Goal: Task Accomplishment & Management: Manage account settings

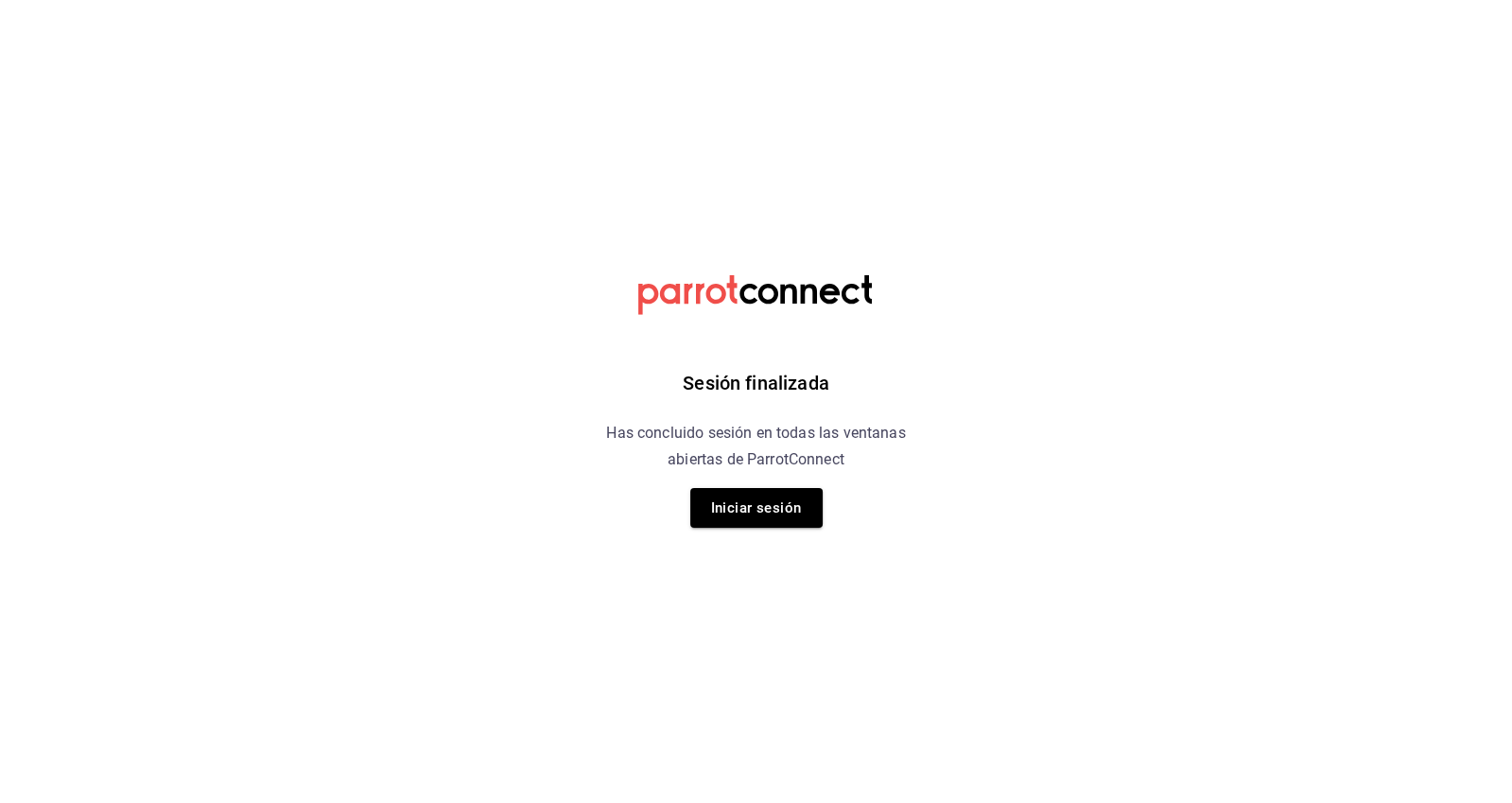
click at [751, 522] on button "Iniciar sesión" at bounding box center [756, 508] width 133 height 40
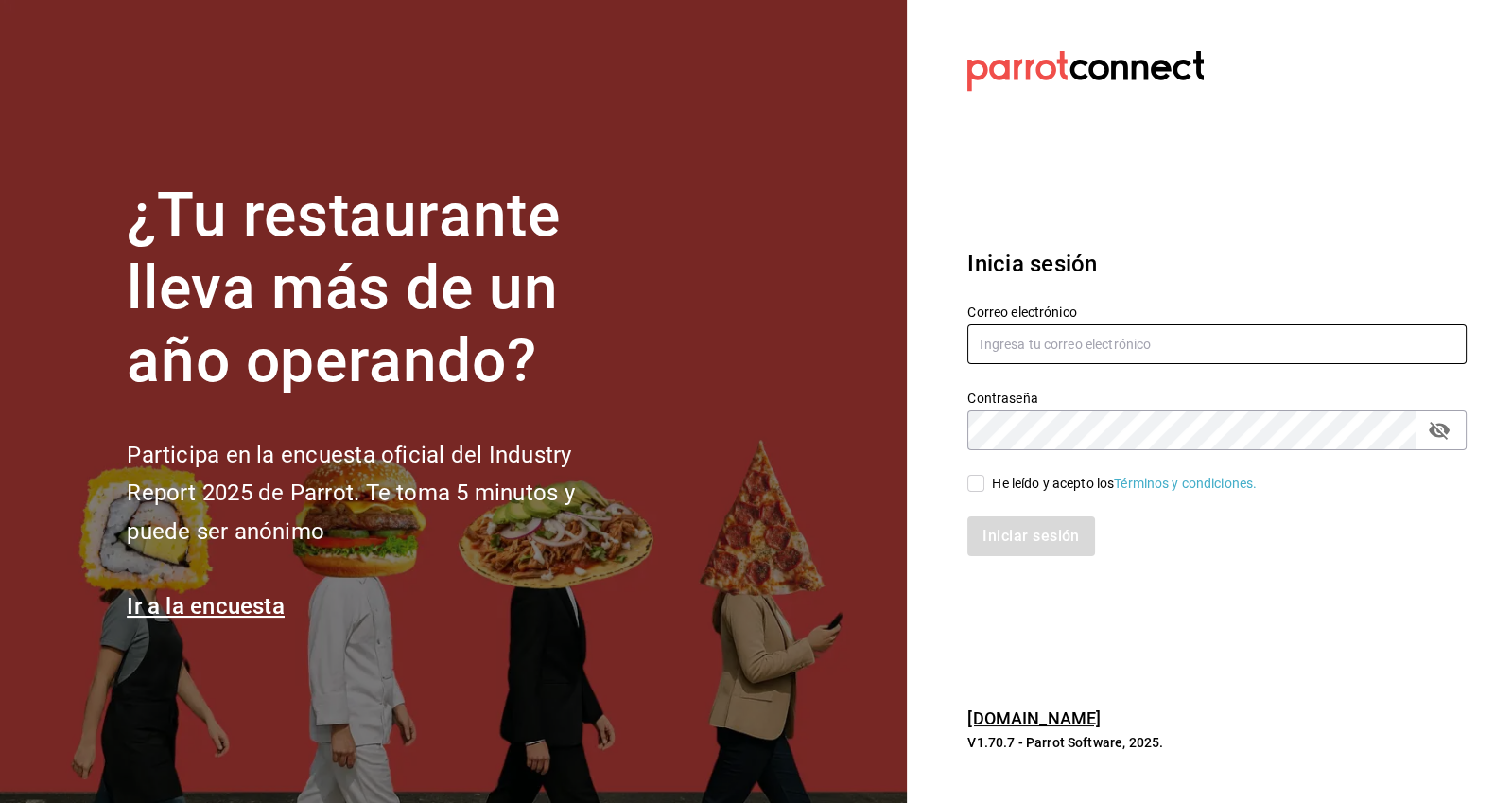
click at [1073, 364] on input "text" at bounding box center [1217, 344] width 499 height 40
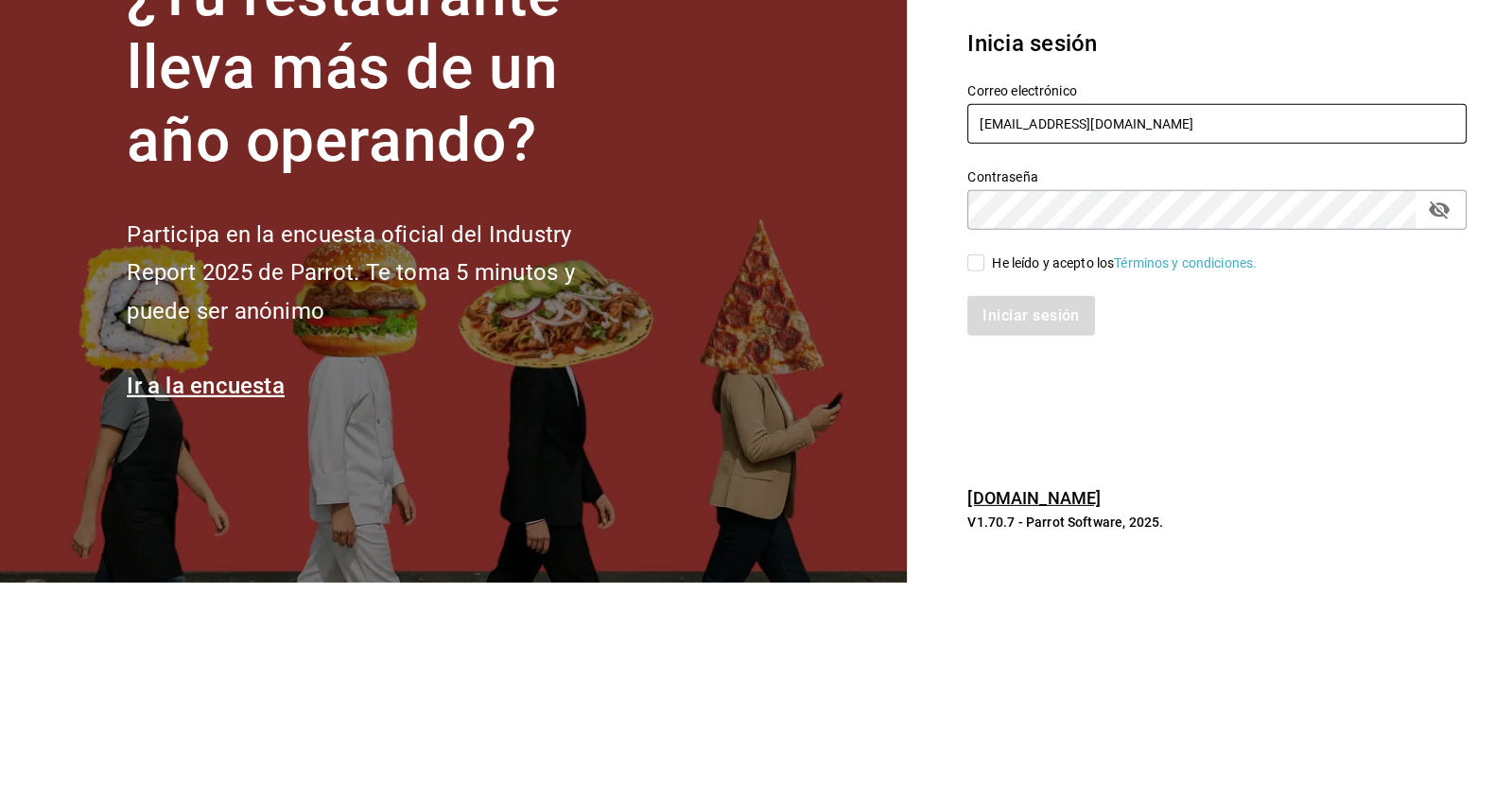
type input "[EMAIL_ADDRESS][DOMAIN_NAME]"
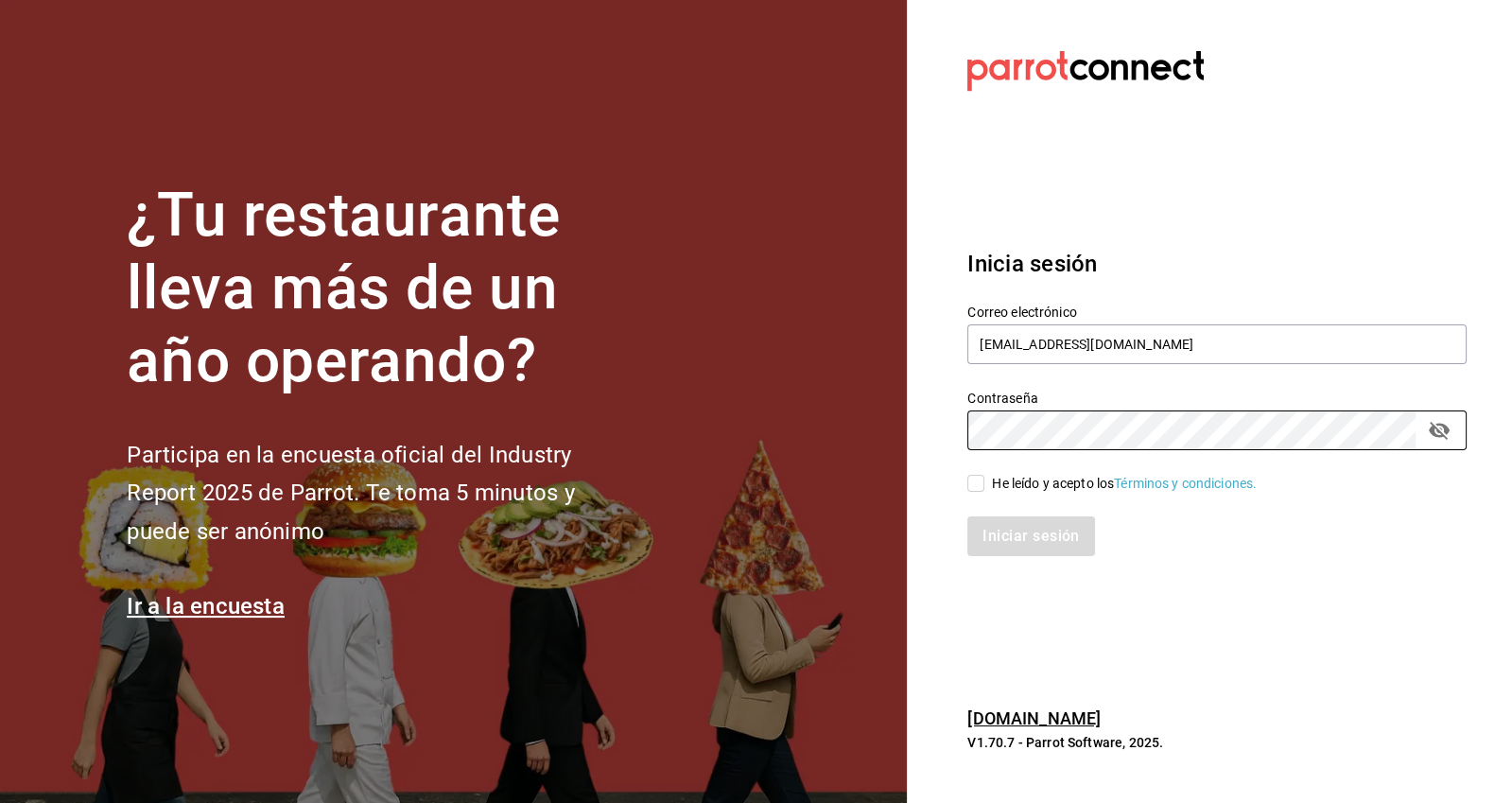
click at [977, 492] on input "He leído y acepto los Términos y condiciones." at bounding box center [975, 483] width 17 height 17
checkbox input "true"
click at [1019, 556] on button "Iniciar sesión" at bounding box center [1031, 536] width 129 height 40
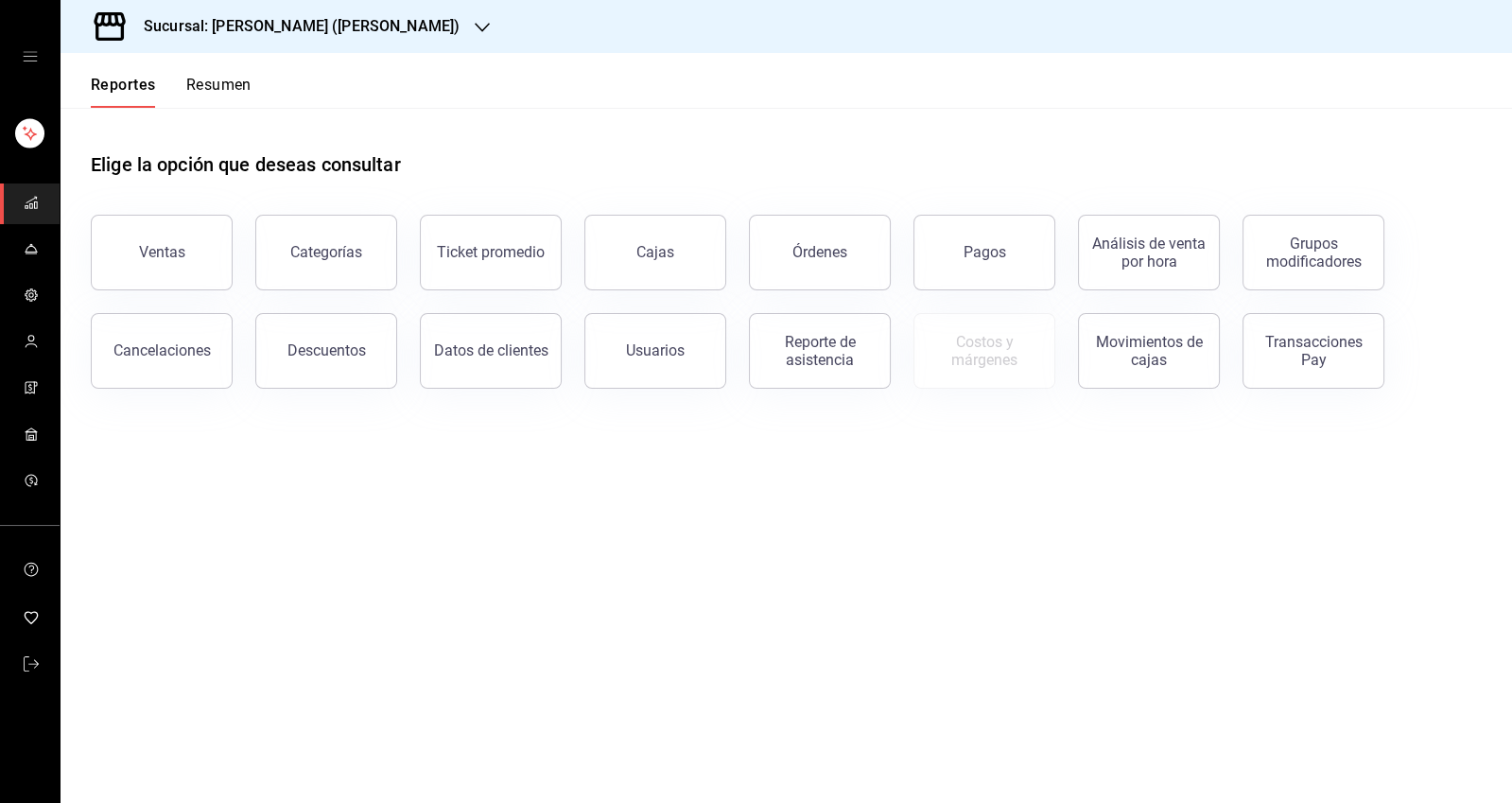
click at [39, 252] on link "mailbox folders" at bounding box center [30, 250] width 59 height 41
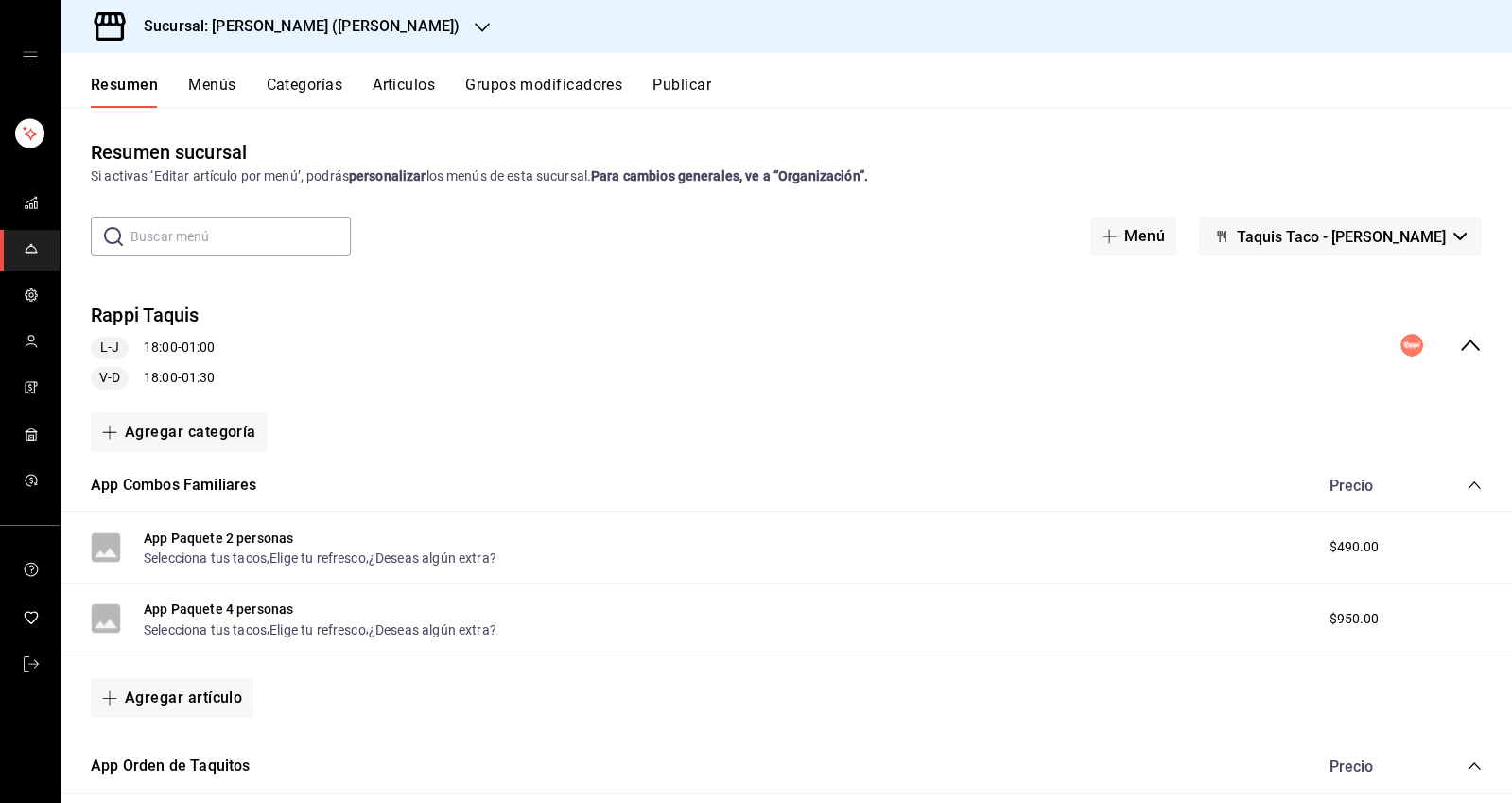
click at [1464, 358] on div "Rappi [PERSON_NAME] 18:00 - 01:00 V-D 18:00 - 01:30" at bounding box center [786, 345] width 1451 height 118
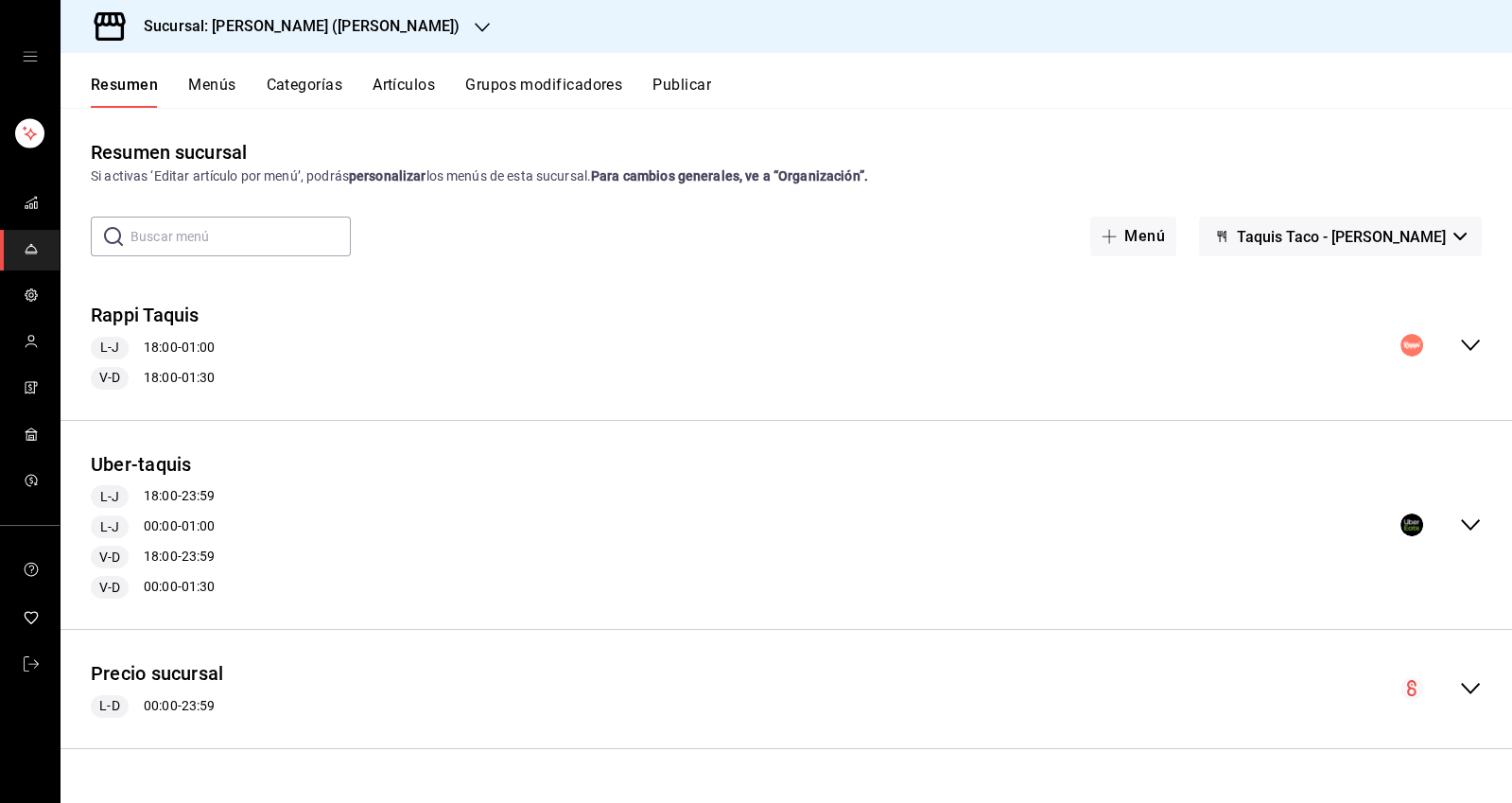
click at [677, 81] on button "Publicar" at bounding box center [681, 91] width 58 height 32
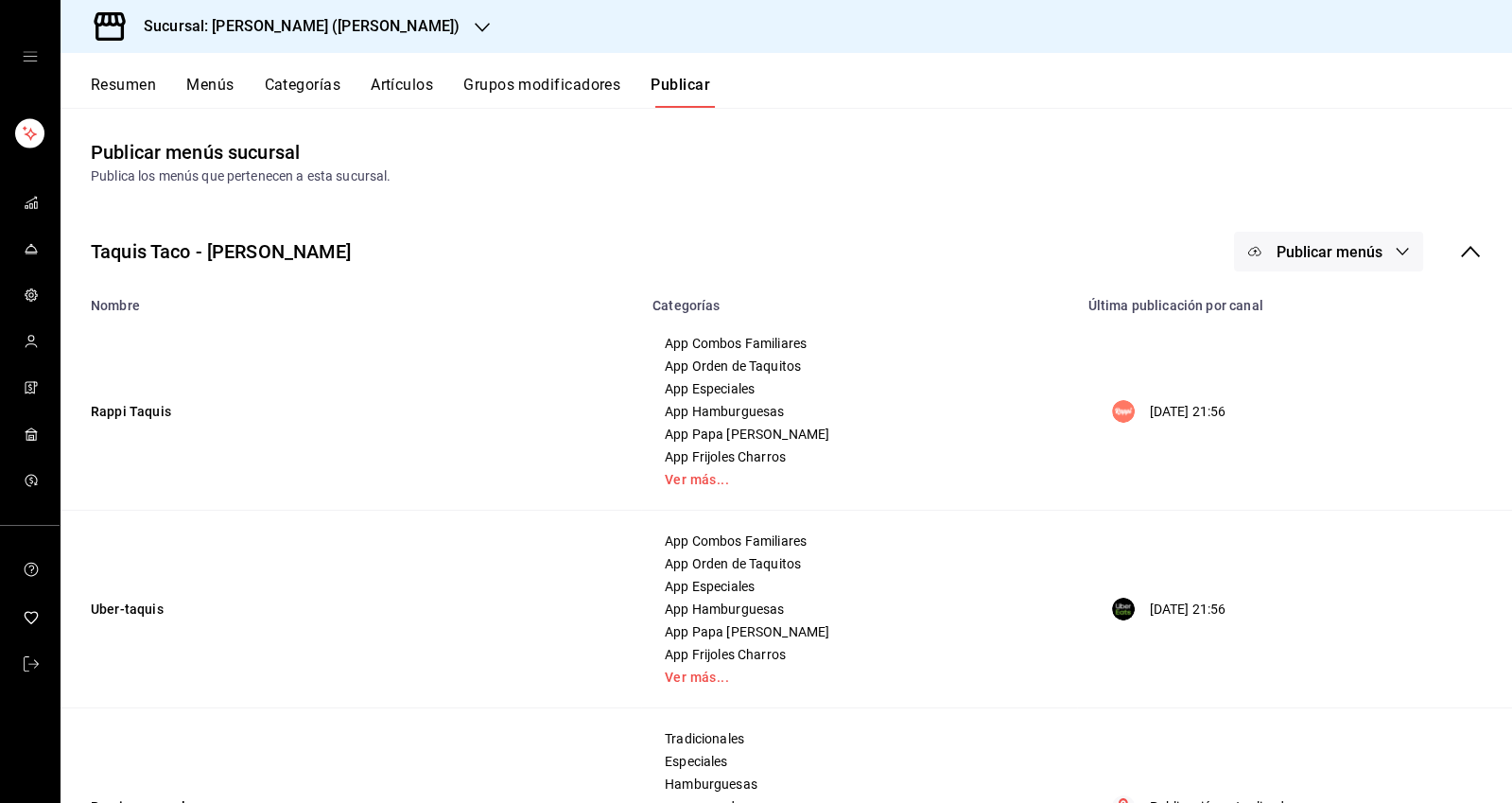
click at [121, 91] on button "Resumen" at bounding box center [124, 91] width 65 height 32
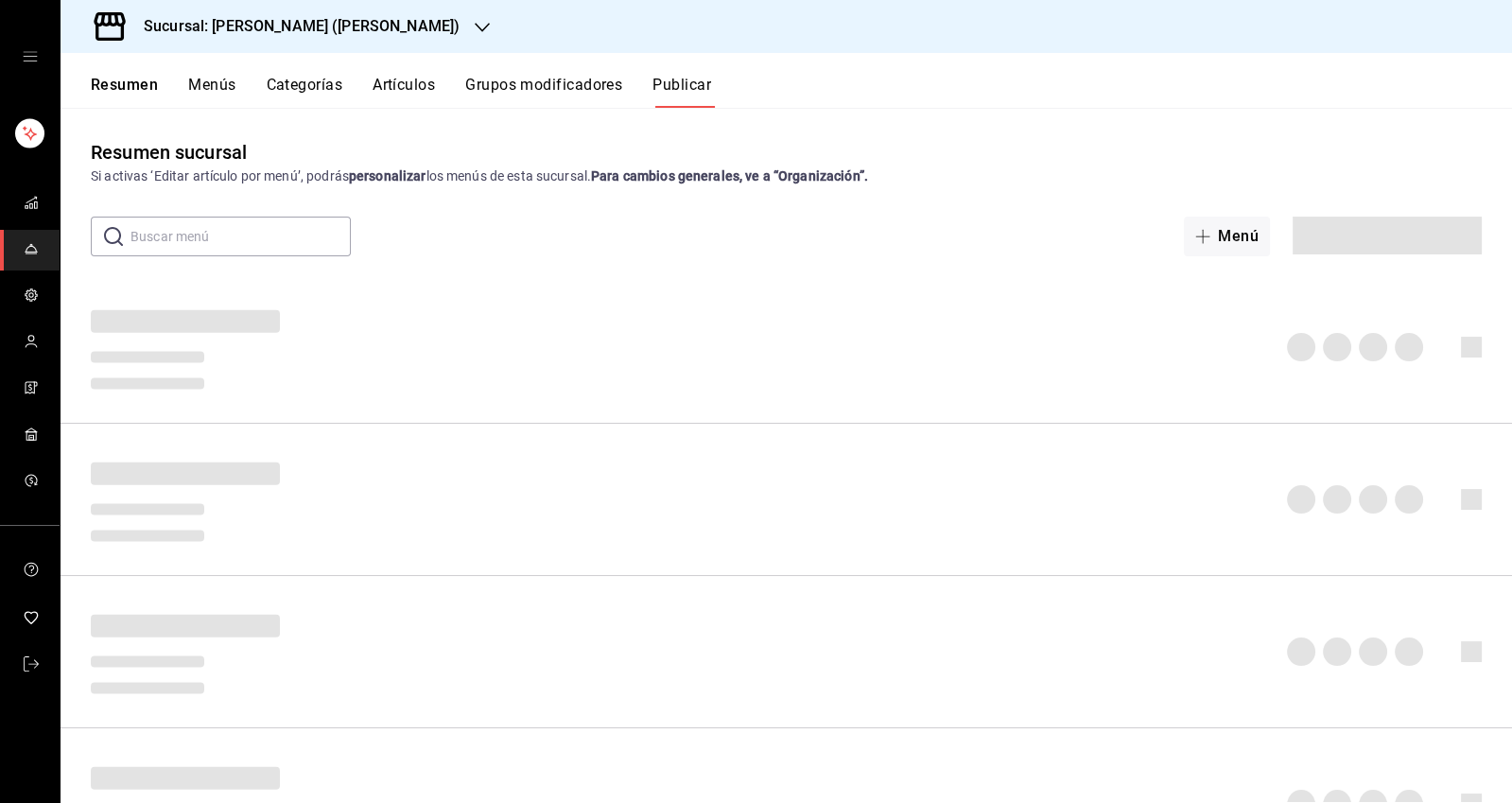
click at [205, 83] on button "Menús" at bounding box center [212, 91] width 48 height 32
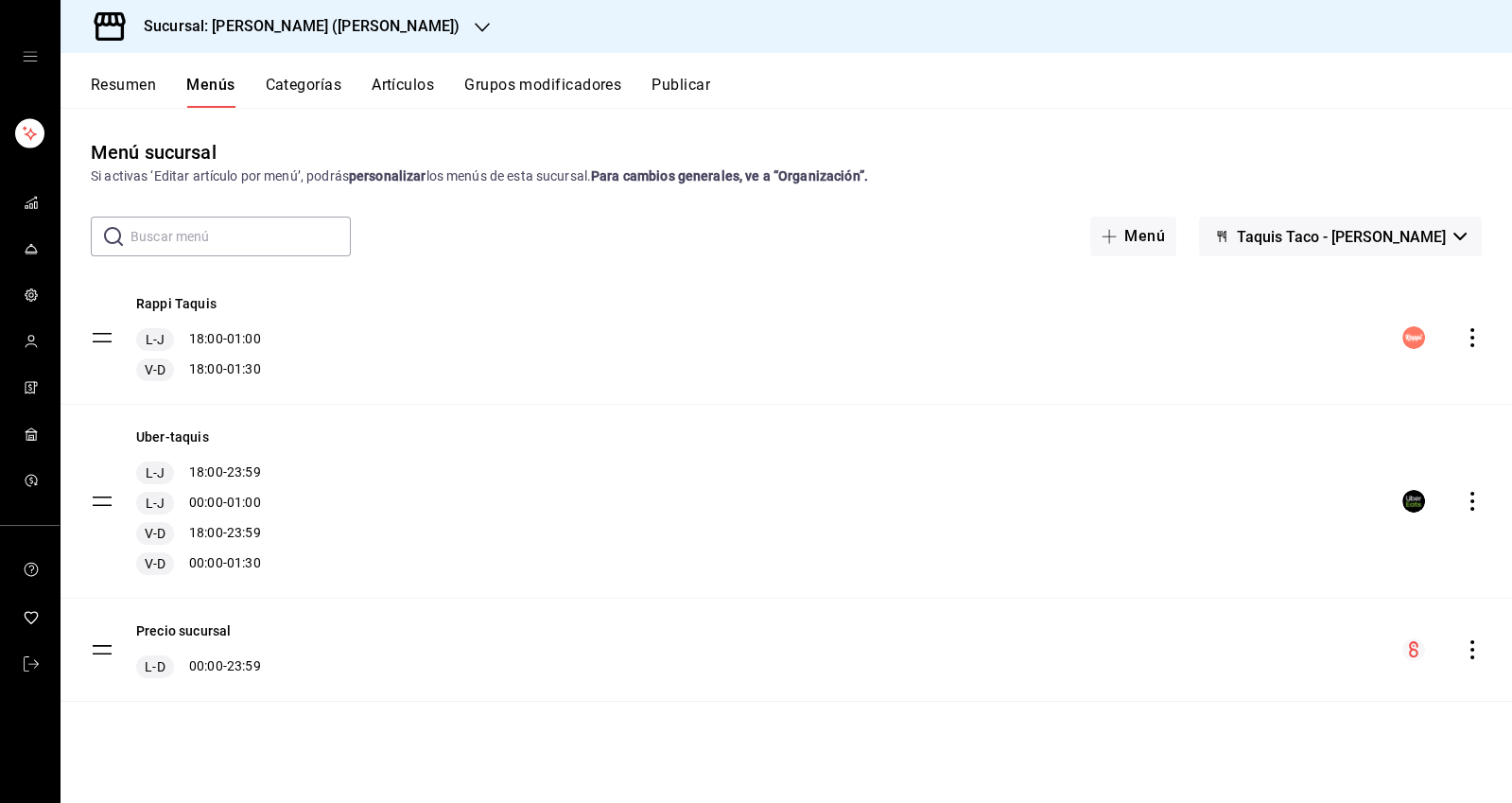
click at [1471, 337] on icon "actions" at bounding box center [1472, 337] width 4 height 19
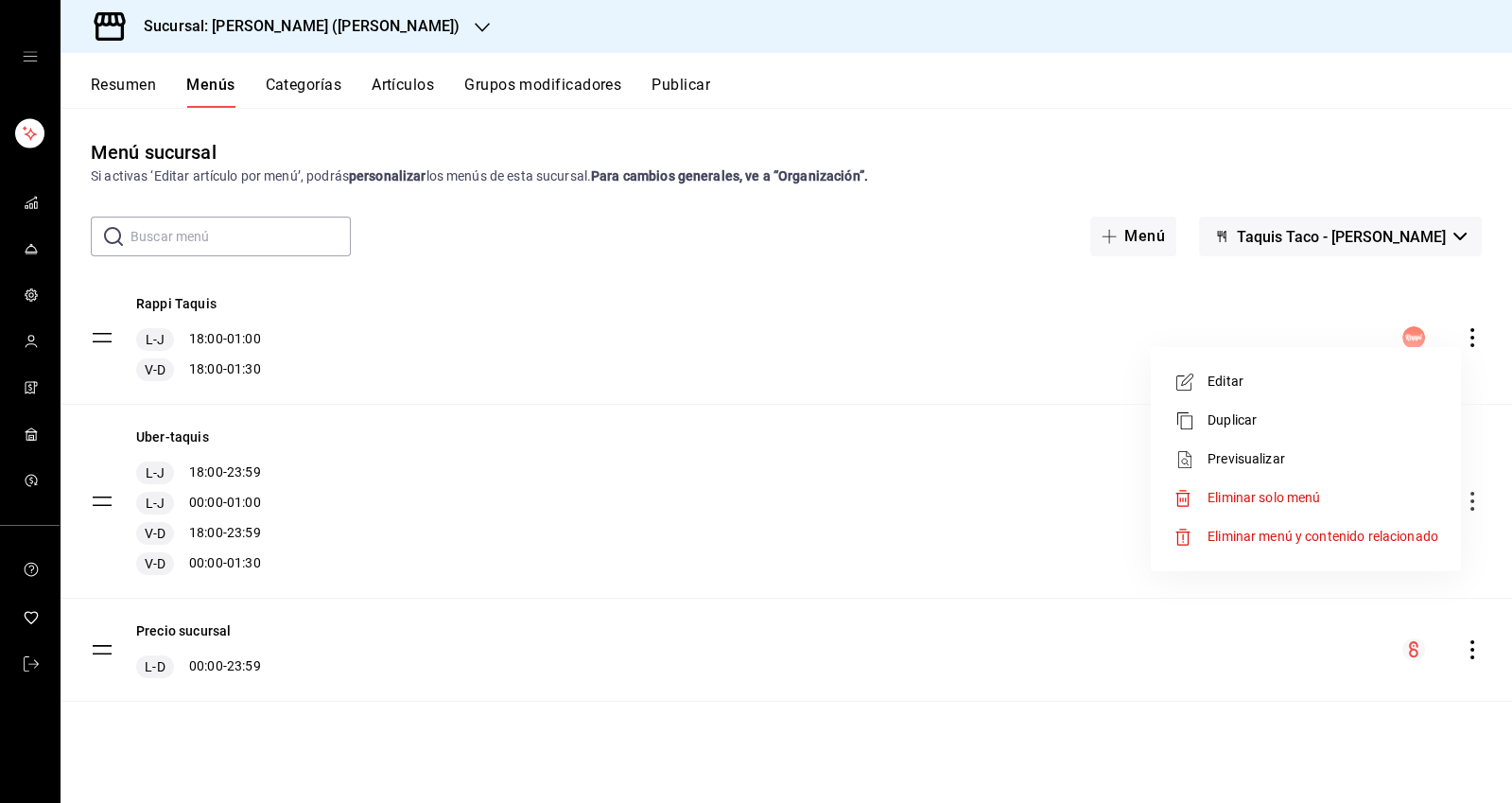
click at [417, 245] on div at bounding box center [756, 402] width 1512 height 803
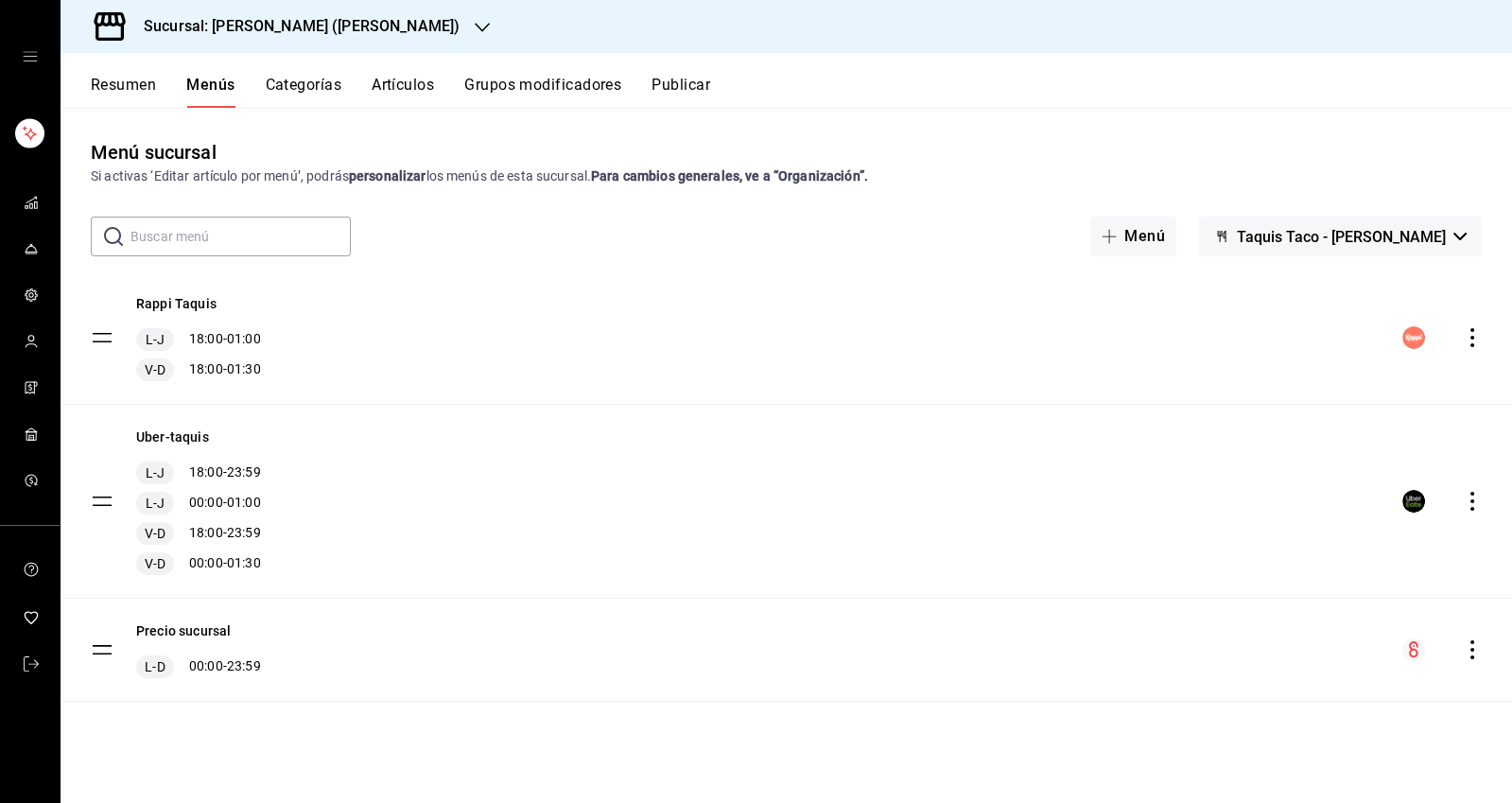
click at [1471, 338] on icon "actions" at bounding box center [1472, 337] width 4 height 19
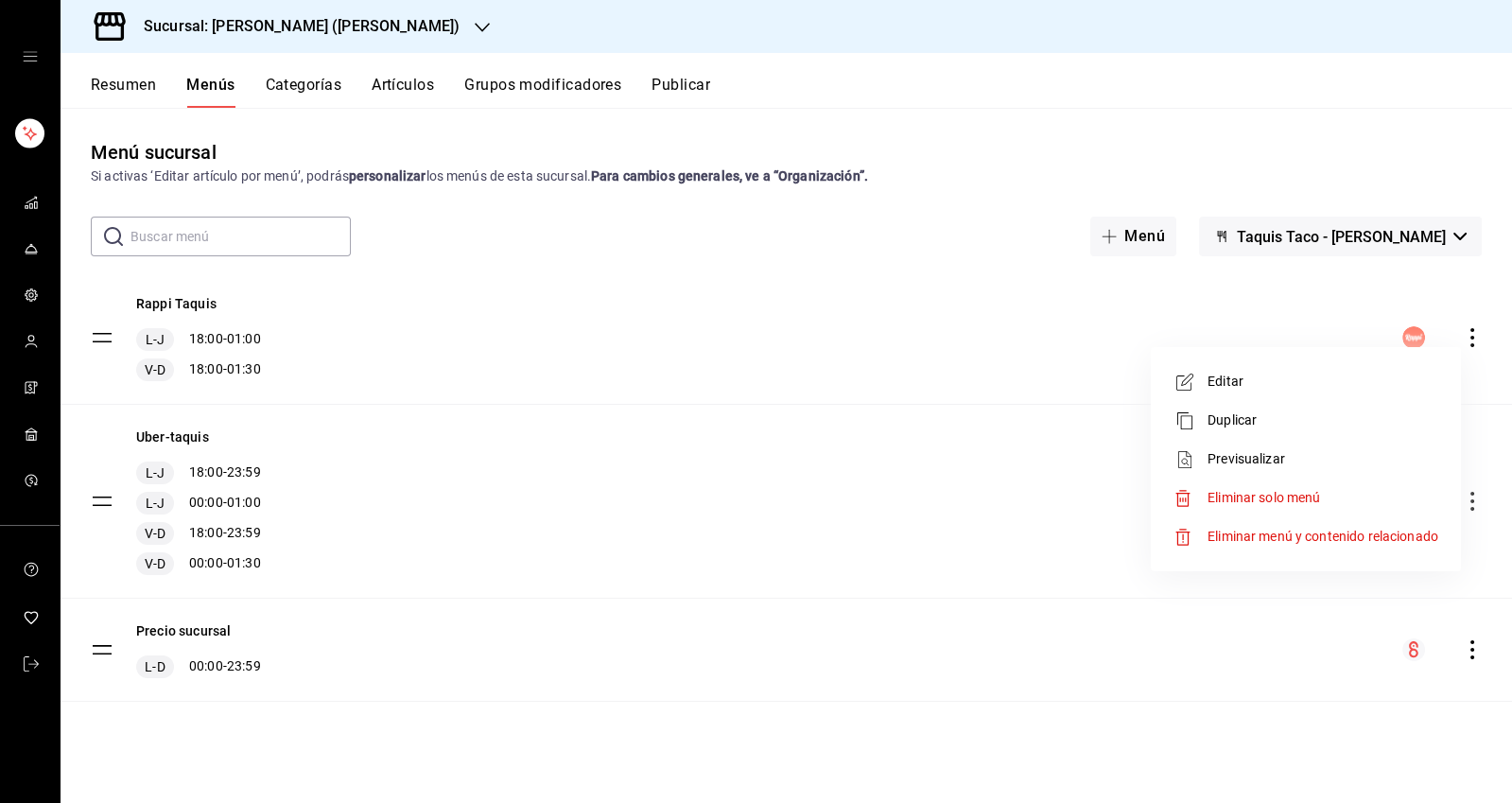
click at [368, 247] on div at bounding box center [756, 402] width 1512 height 803
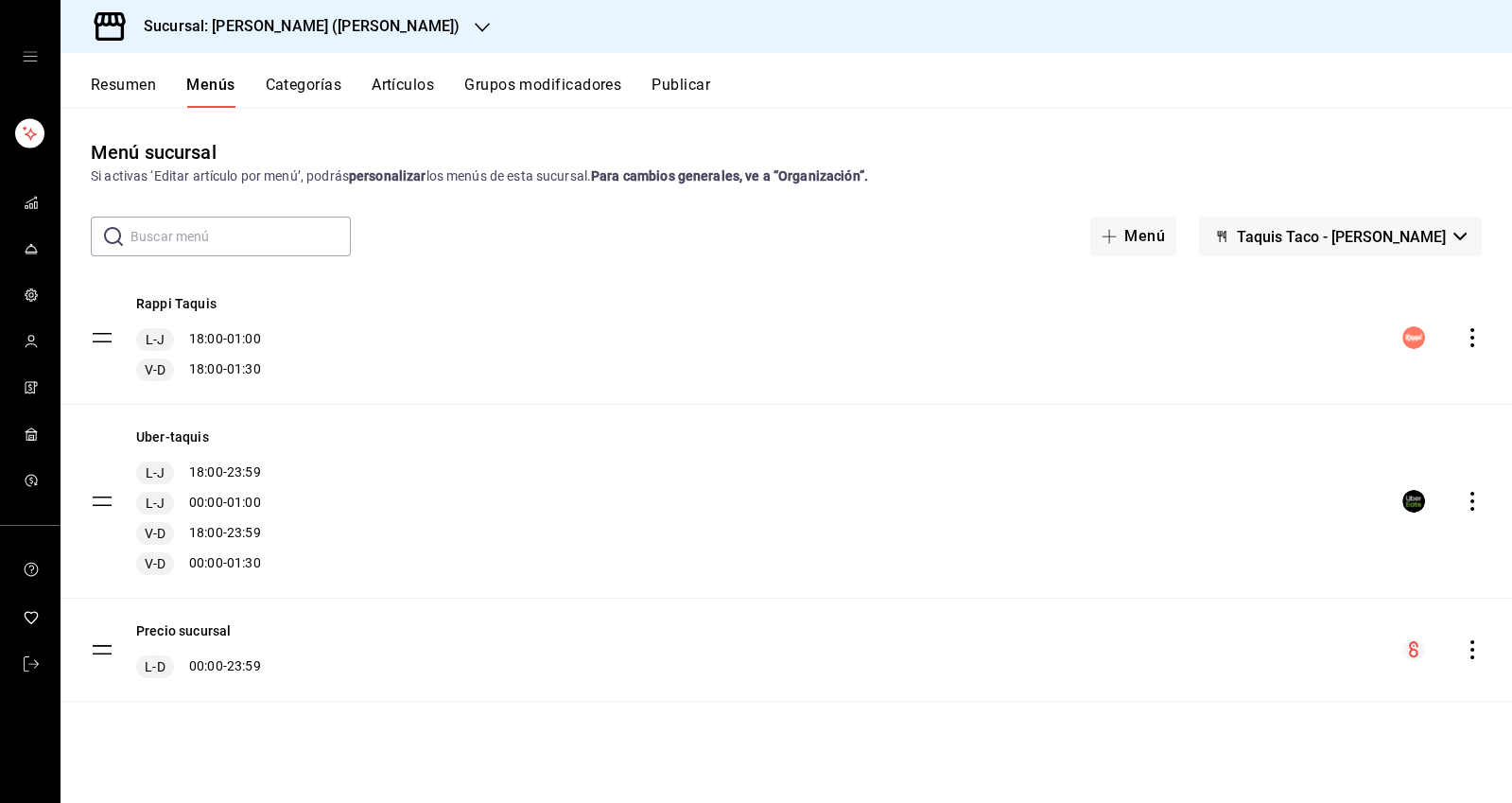
click at [111, 79] on button "Resumen" at bounding box center [124, 91] width 65 height 32
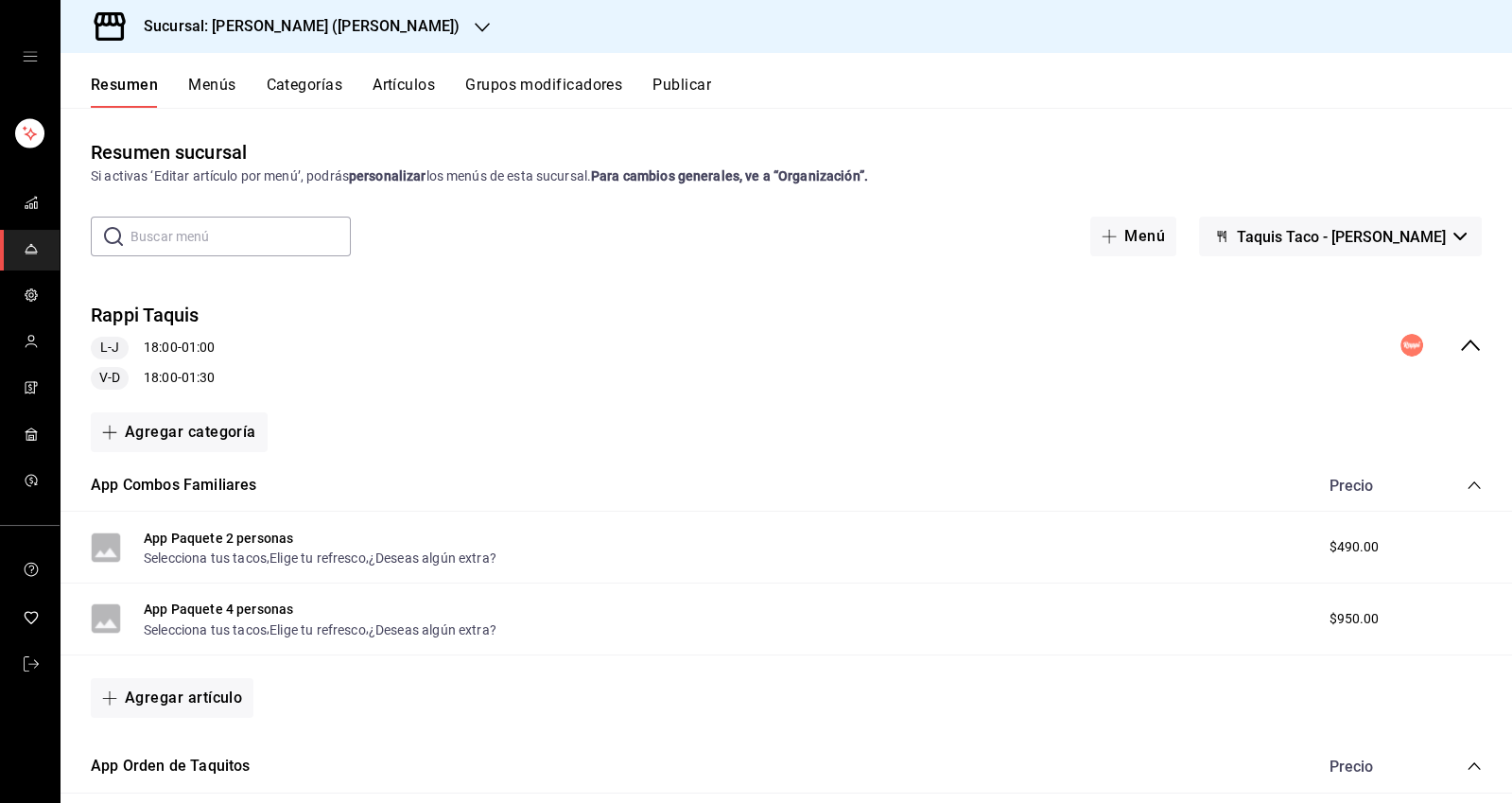
click at [1464, 346] on icon "collapse-menu-row" at bounding box center [1469, 345] width 19 height 11
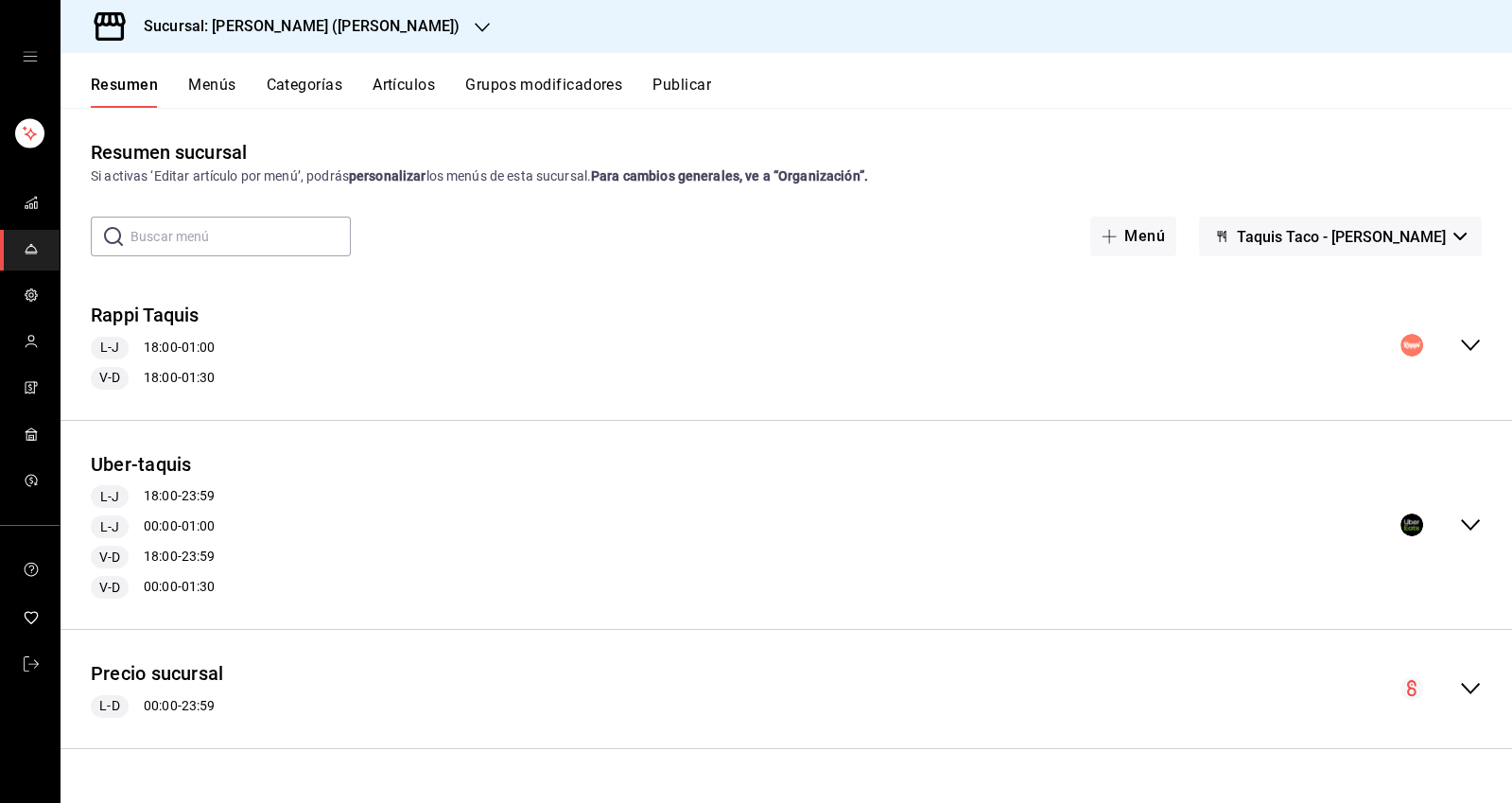
click at [31, 207] on icon "mailbox folders" at bounding box center [31, 202] width 15 height 15
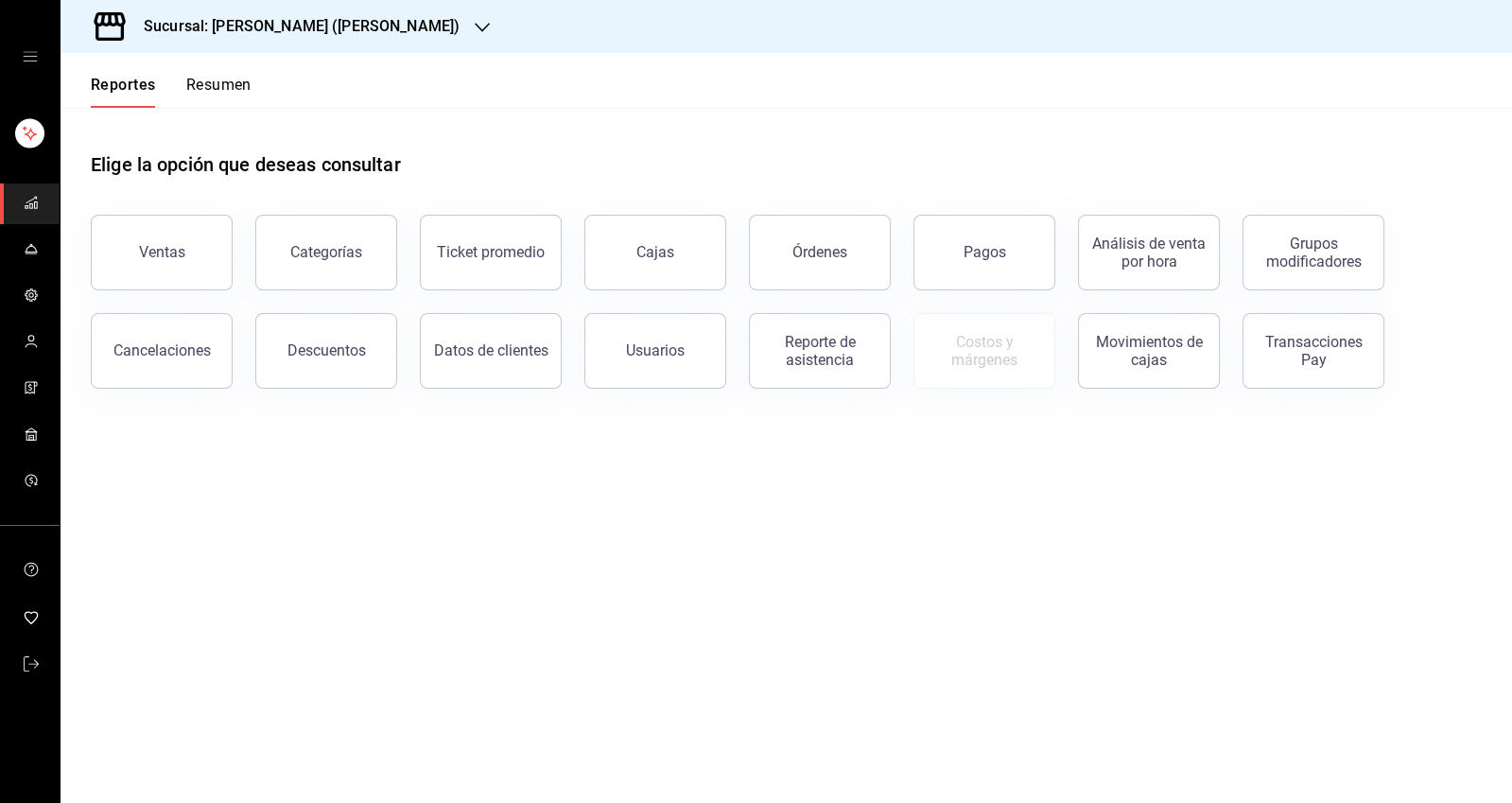
click at [163, 244] on div "Ventas" at bounding box center [162, 252] width 47 height 18
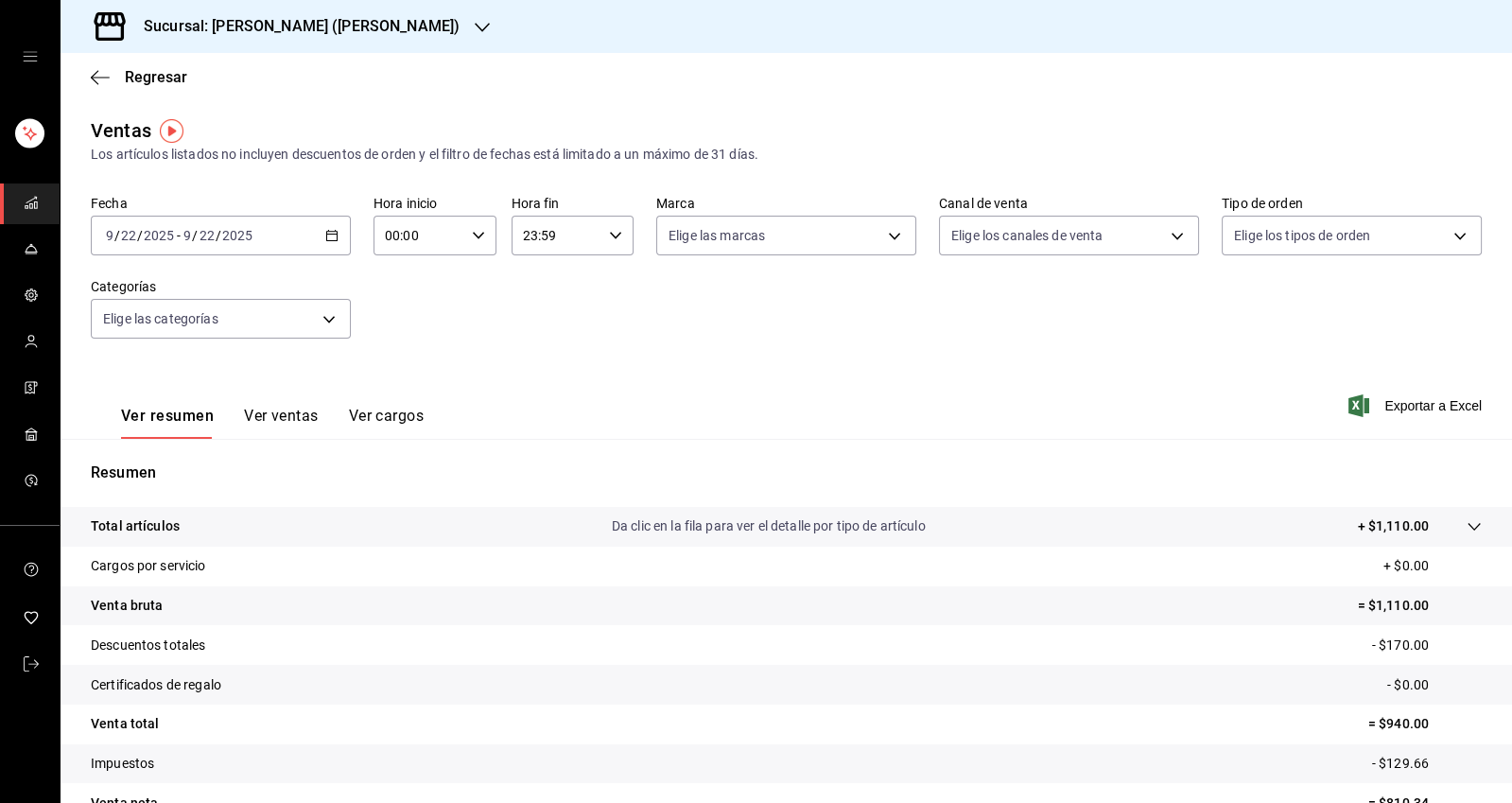
click at [335, 230] on \(Stroke\) "button" at bounding box center [335, 230] width 1 height 1
click at [135, 386] on span "Semana actual" at bounding box center [180, 378] width 147 height 20
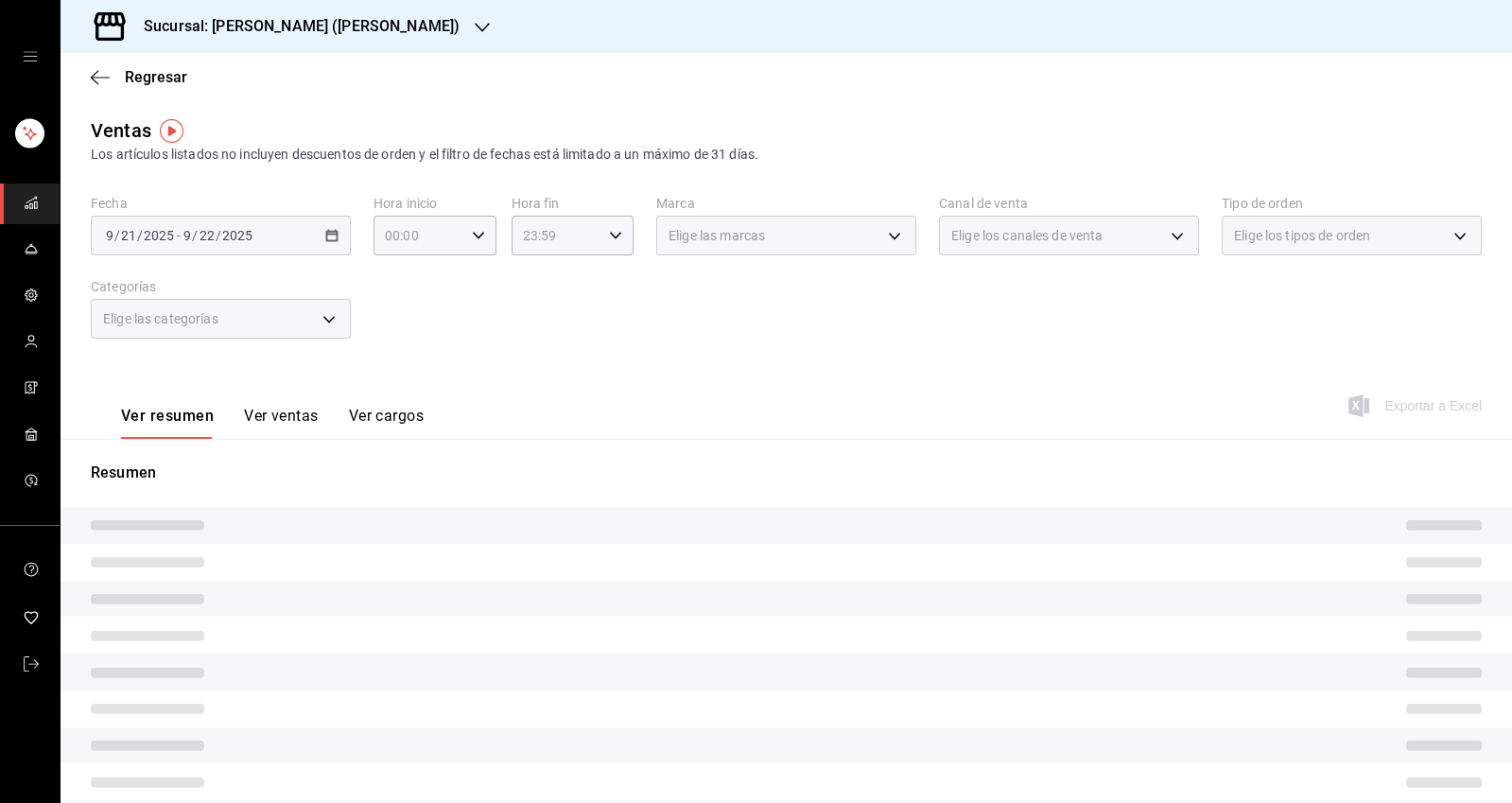
click at [99, 76] on icon "button" at bounding box center [100, 76] width 19 height 1
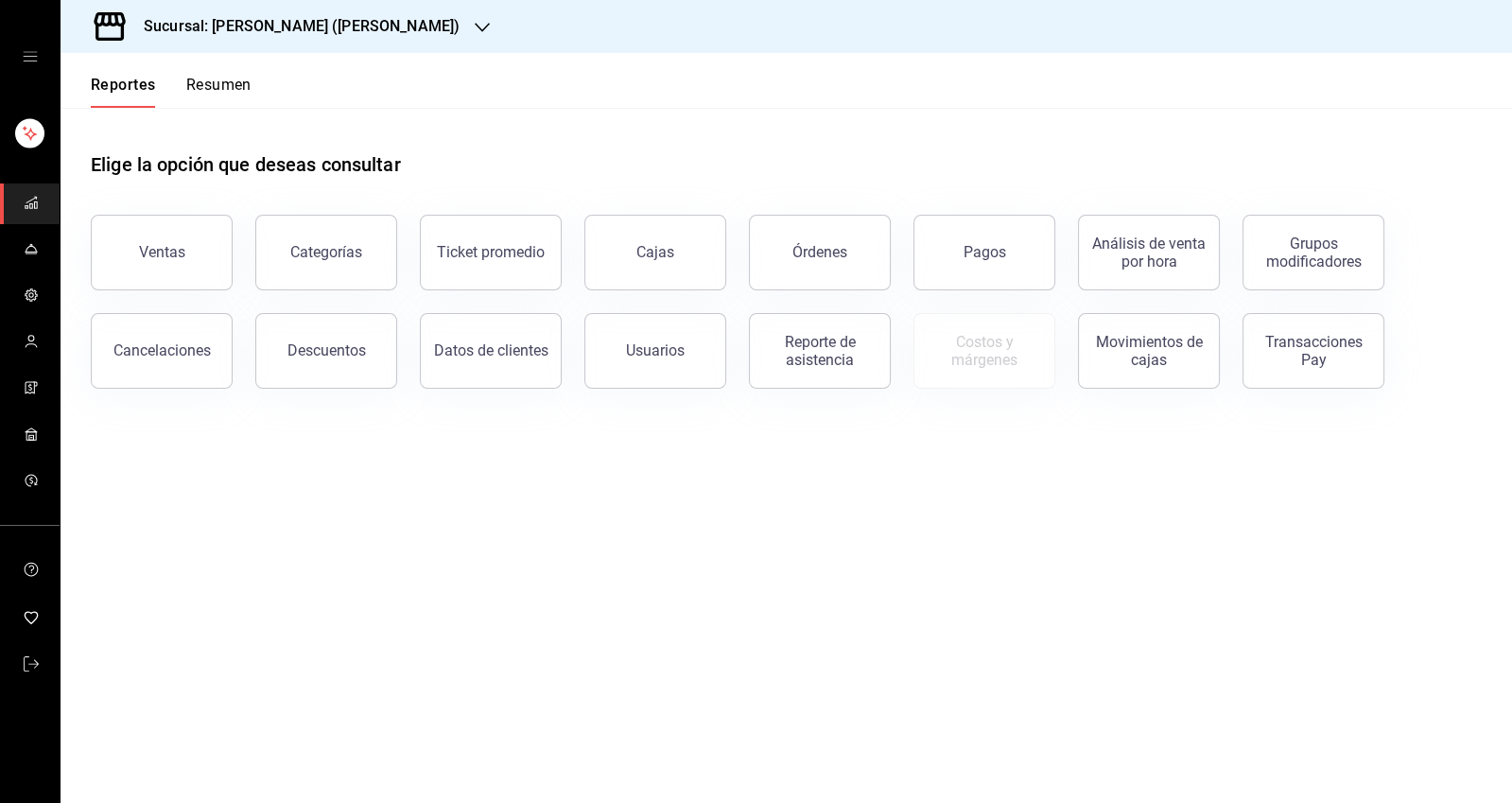
click at [209, 91] on button "Resumen" at bounding box center [219, 91] width 65 height 32
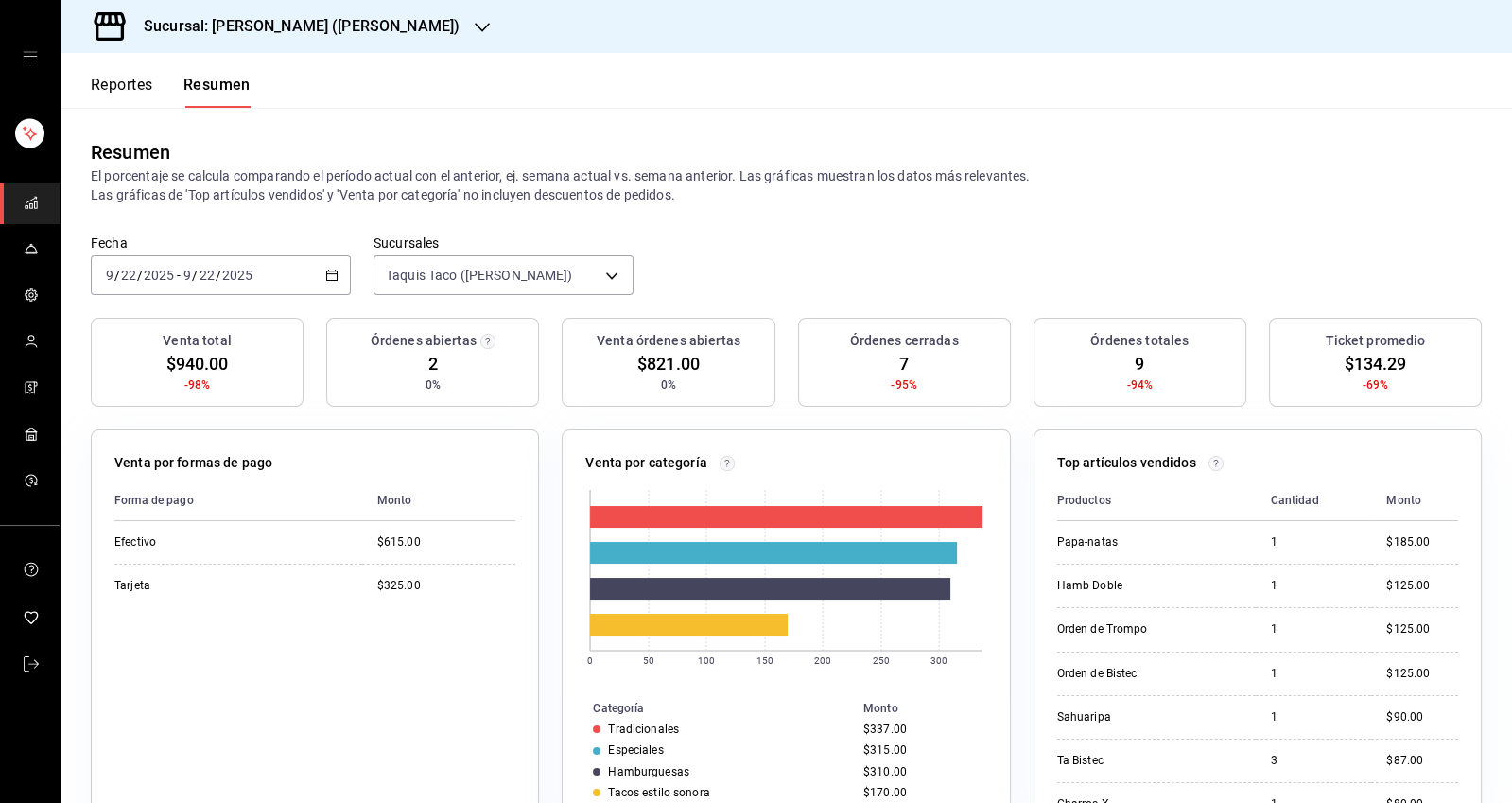
click at [328, 270] on \(Stroke\) "button" at bounding box center [328, 270] width 1 height 1
click at [136, 426] on span "Semana actual" at bounding box center [180, 417] width 147 height 20
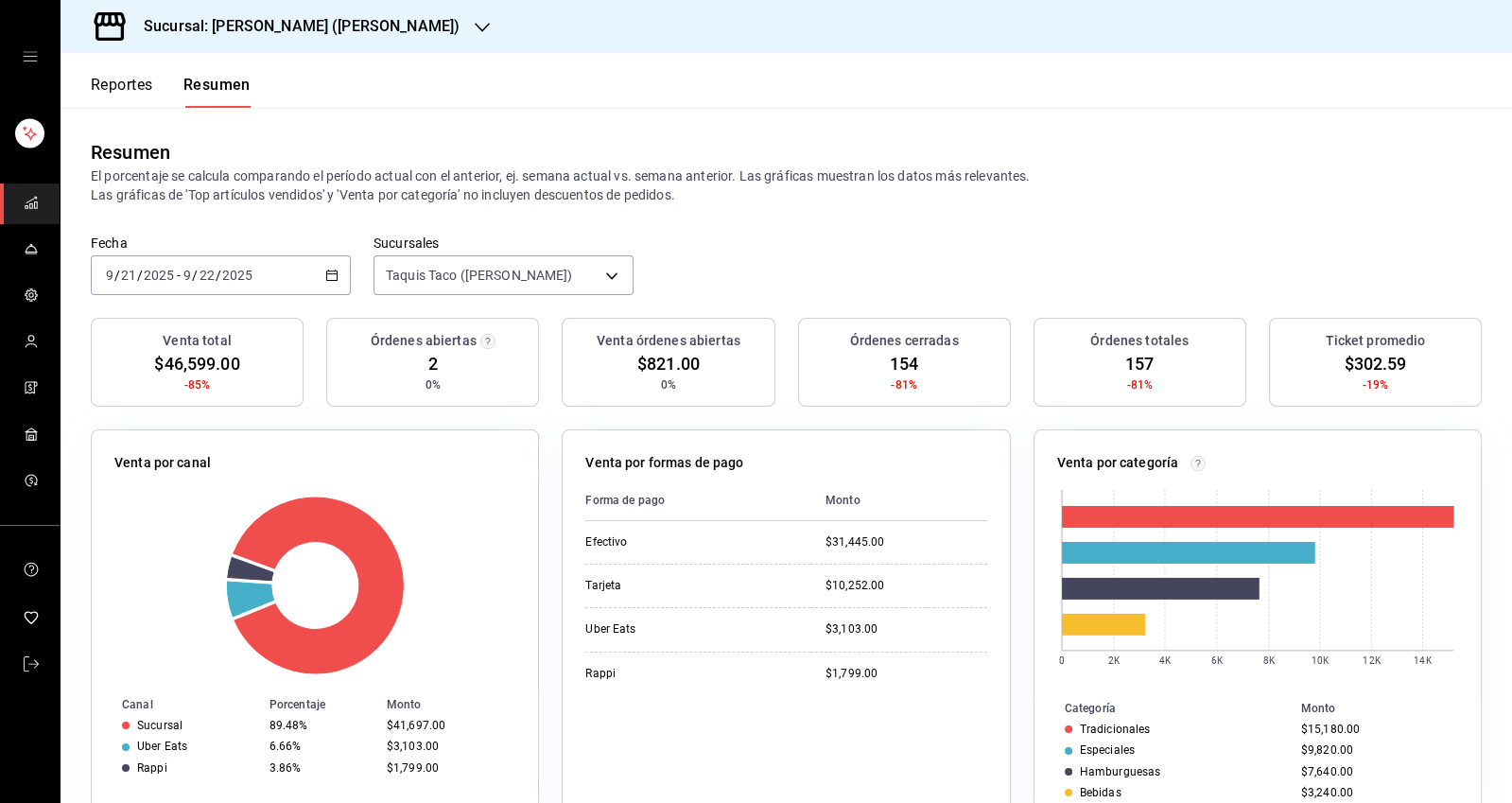
click at [191, 359] on span "$46,599.00" at bounding box center [197, 364] width 85 height 26
click at [414, 364] on div "Órdenes abiertas 2 0%" at bounding box center [432, 363] width 213 height 89
click at [199, 339] on h3 "Venta total" at bounding box center [196, 341] width 68 height 20
click at [119, 100] on button "Reportes" at bounding box center [122, 91] width 62 height 32
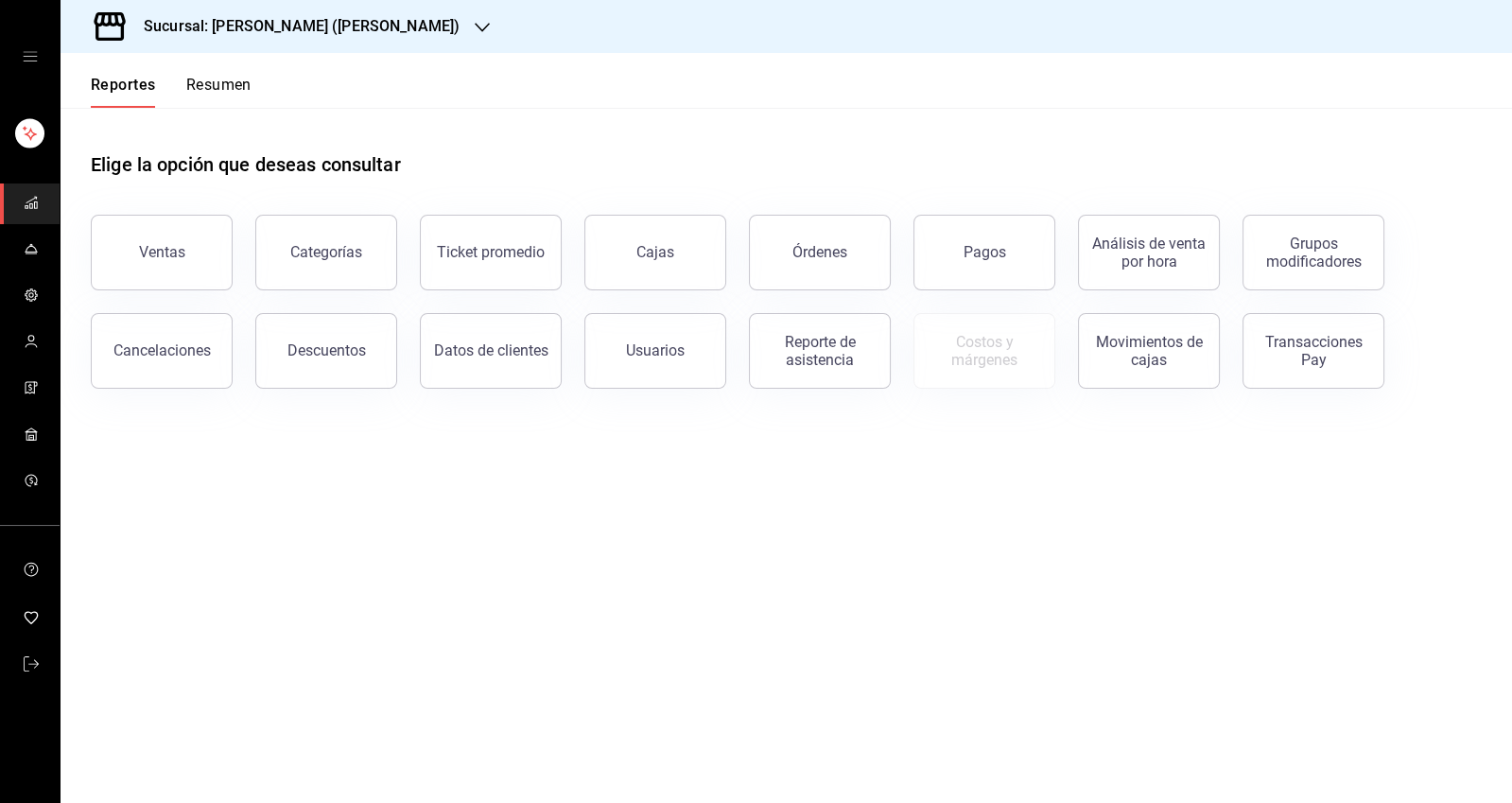
click at [976, 229] on button "Pagos" at bounding box center [984, 253] width 142 height 75
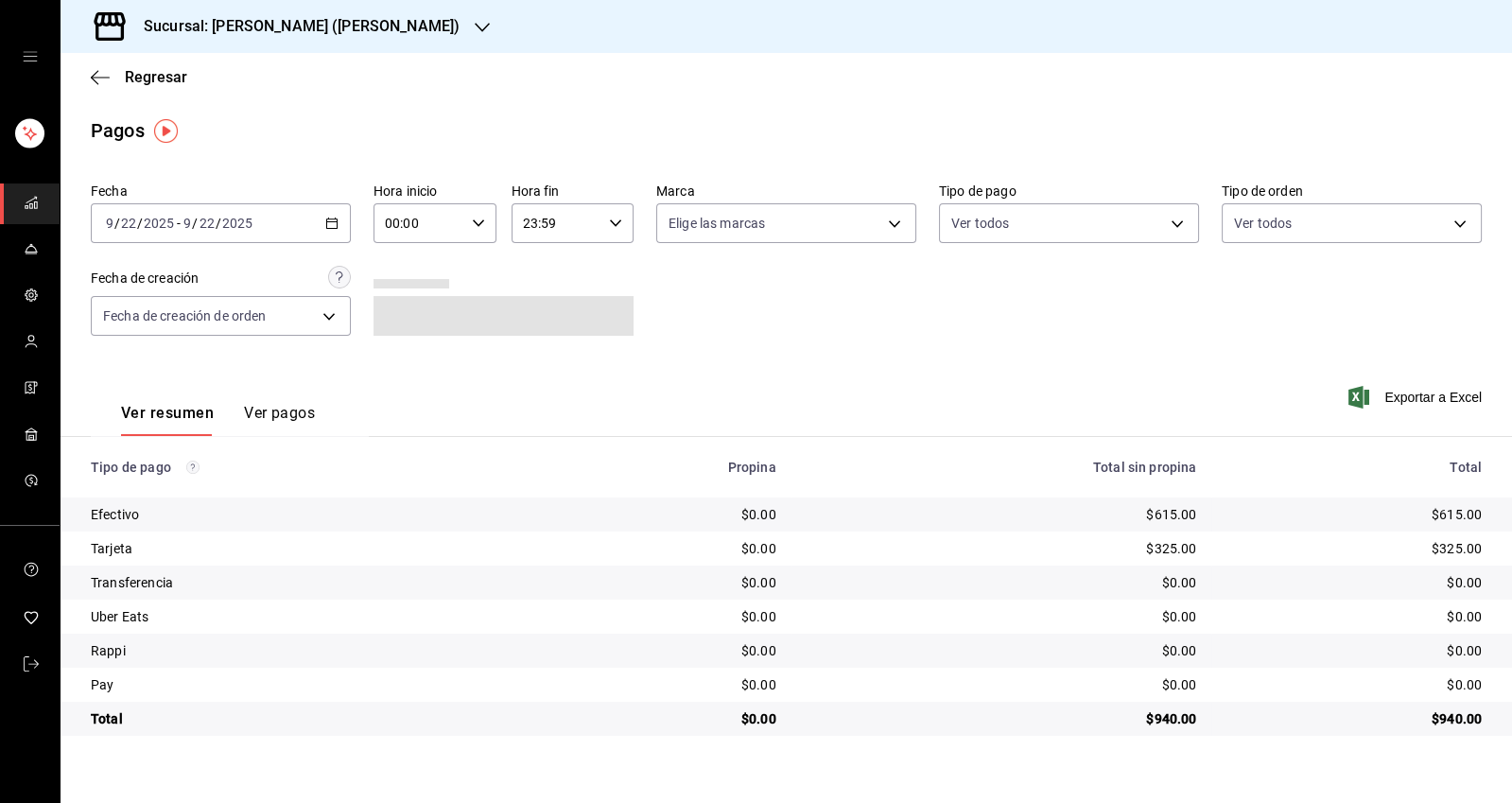
click at [186, 226] on input "9" at bounding box center [187, 223] width 10 height 15
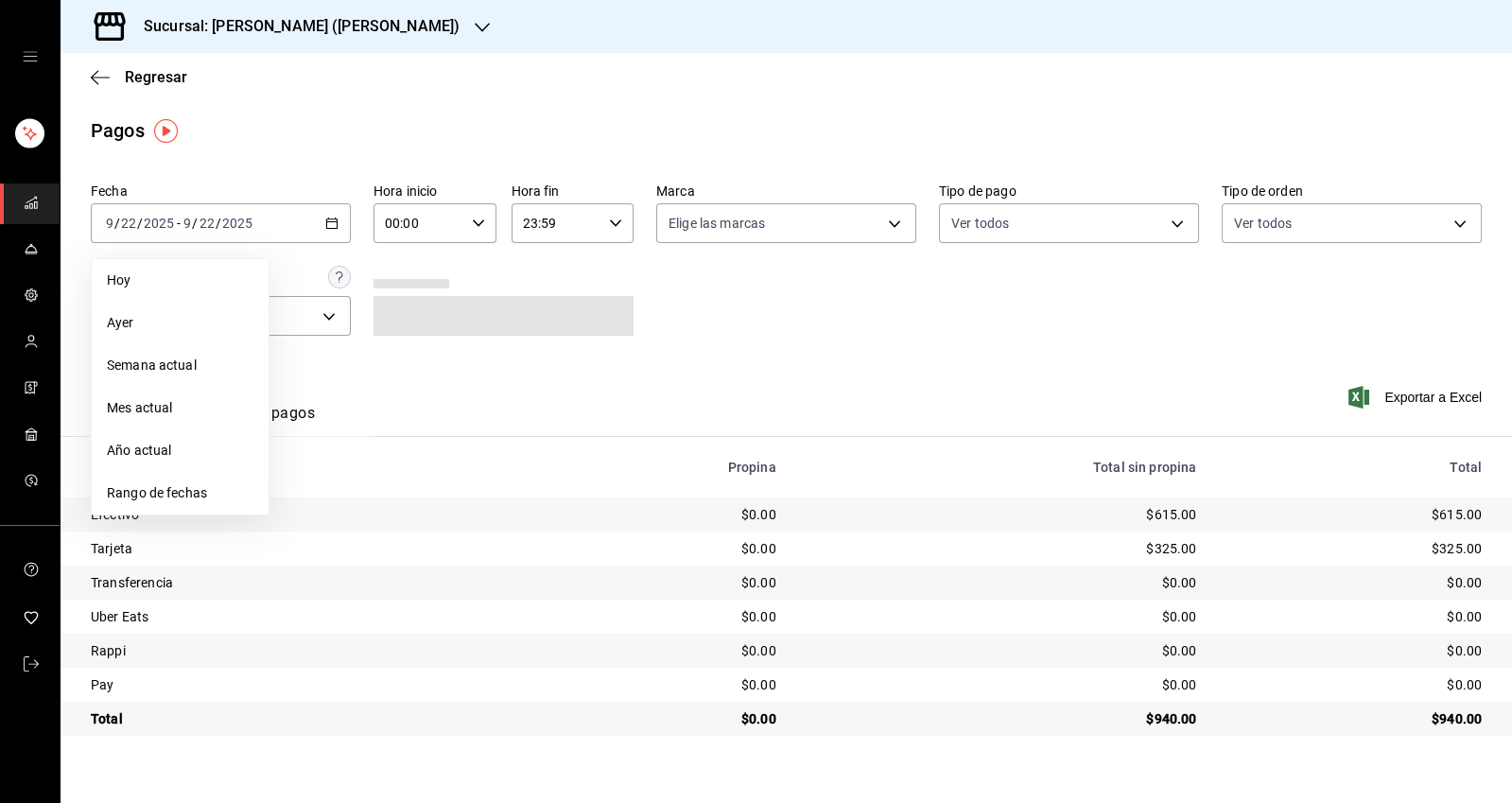
click at [130, 369] on span "Semana actual" at bounding box center [180, 366] width 147 height 20
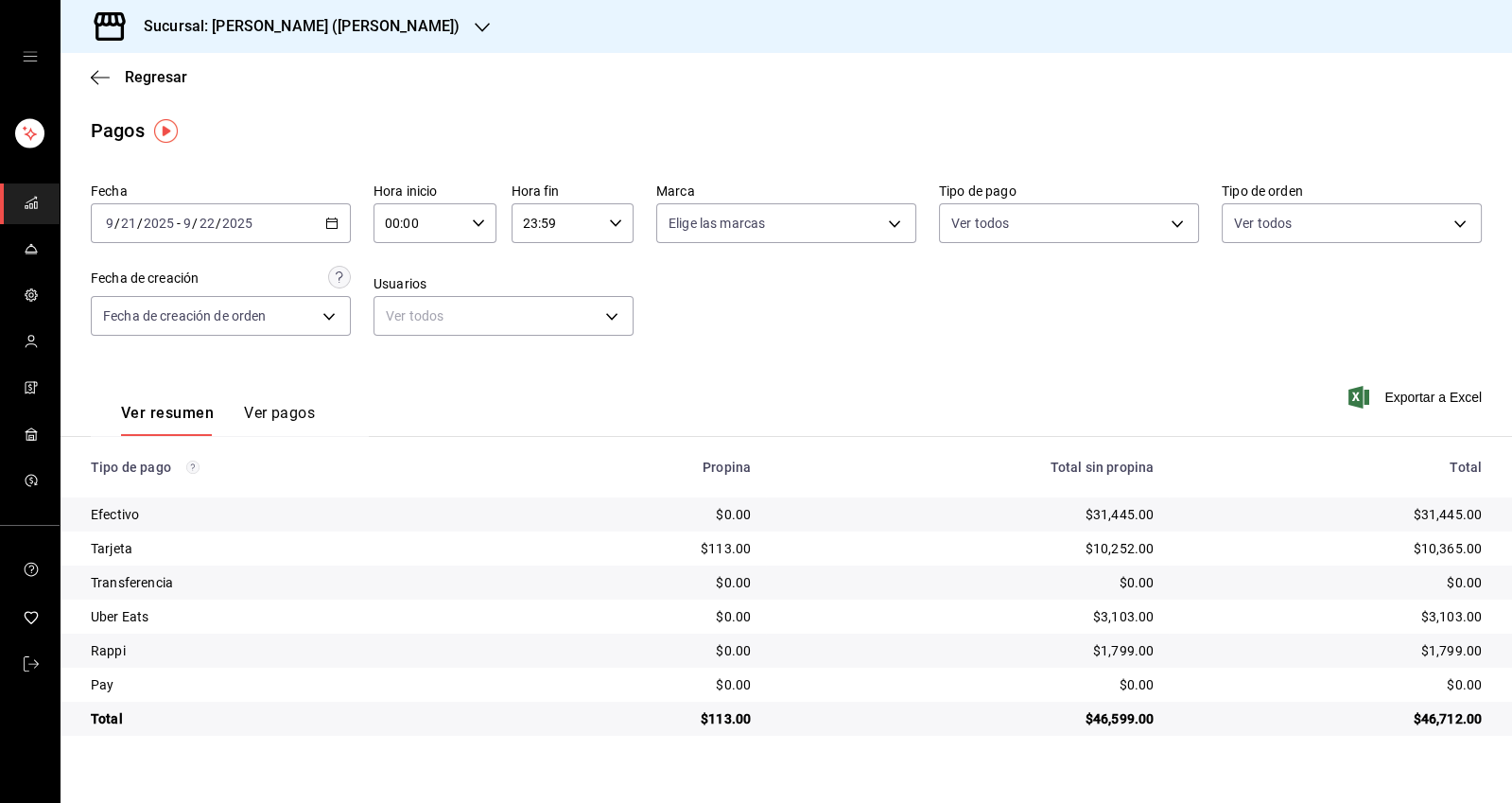
click at [129, 224] on input "21" at bounding box center [128, 223] width 17 height 15
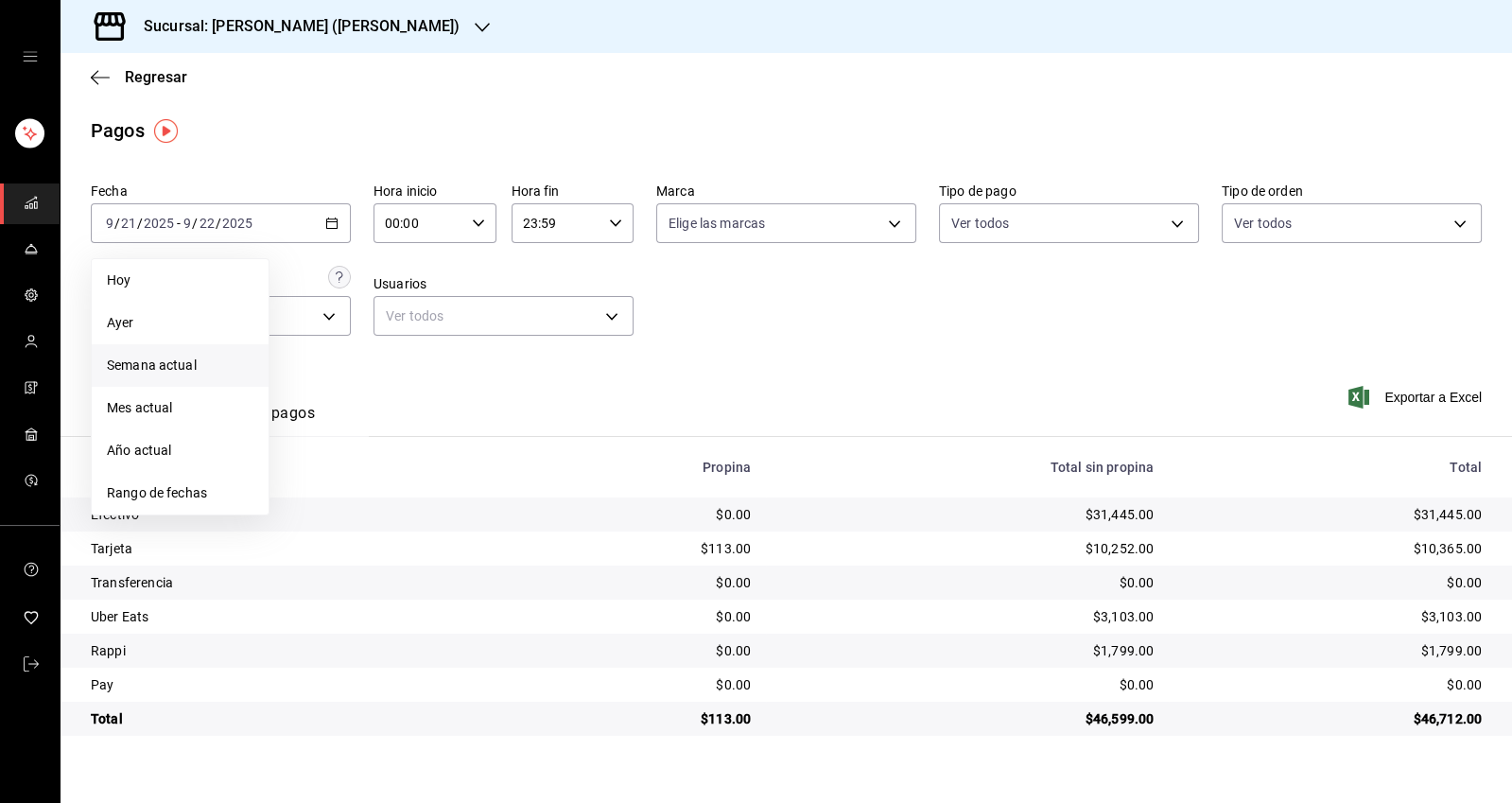
click at [129, 403] on span "Mes actual" at bounding box center [180, 408] width 147 height 20
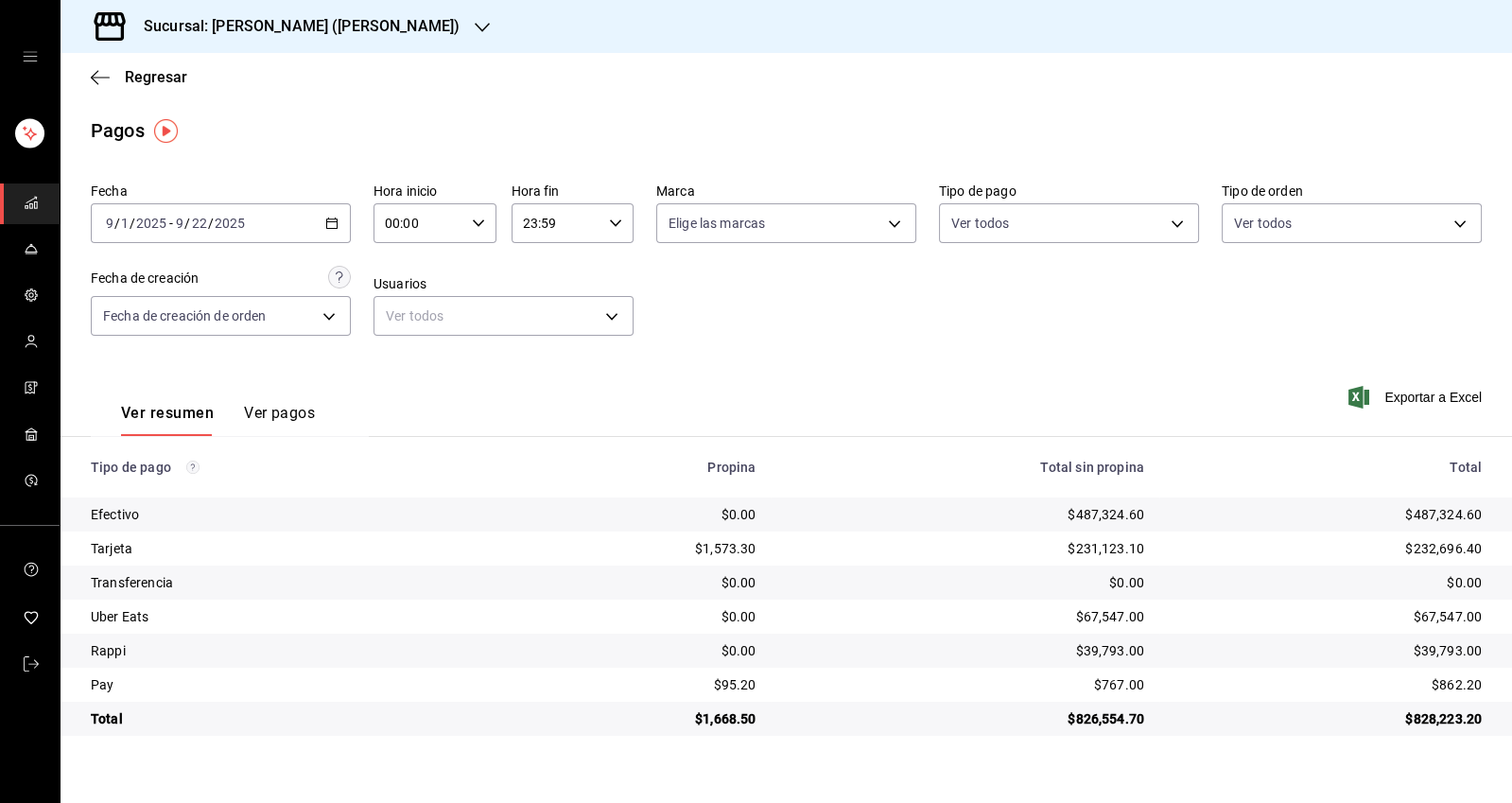
click at [145, 229] on input "2025" at bounding box center [151, 223] width 32 height 15
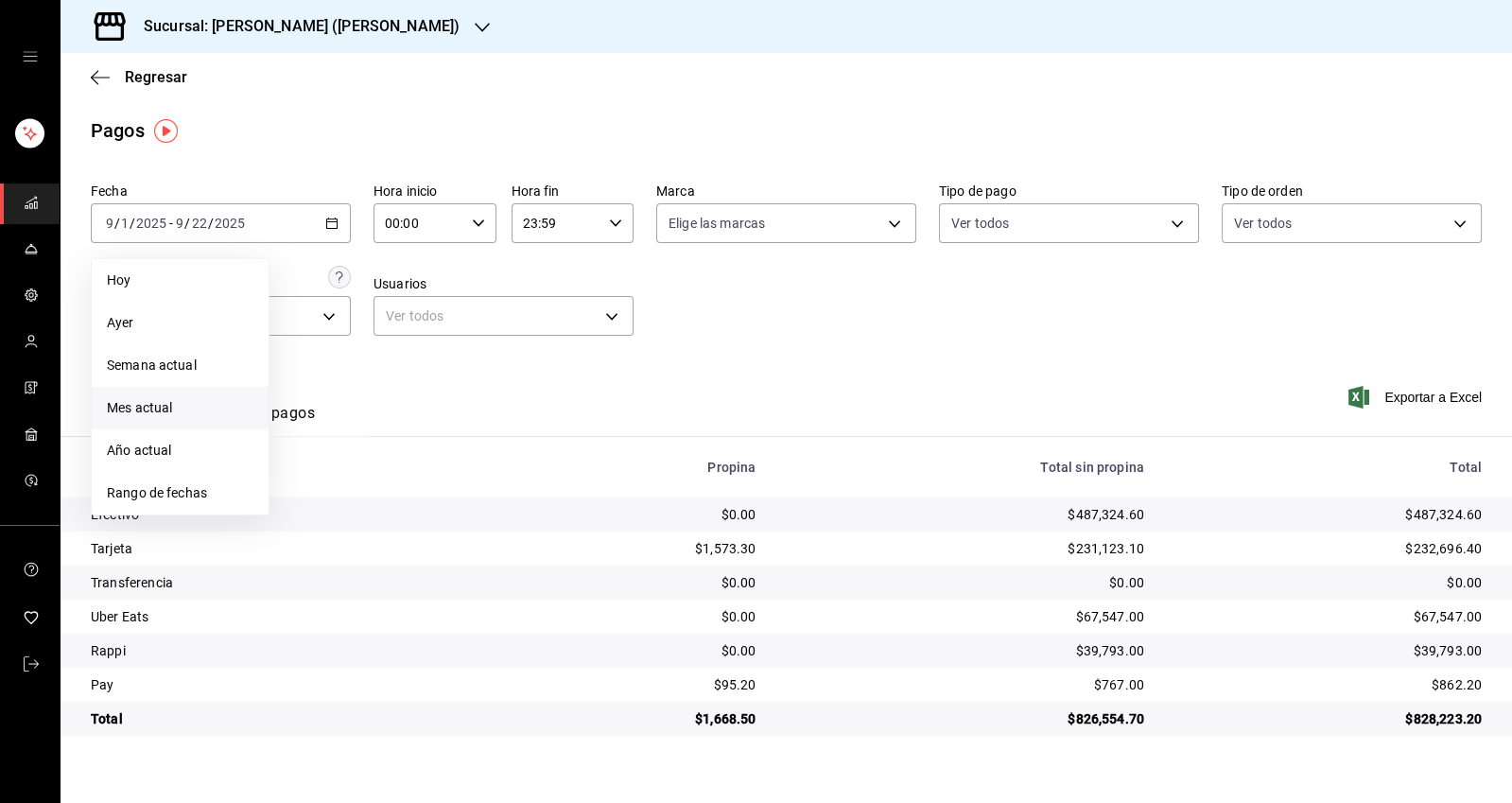
click at [134, 451] on span "Año actual" at bounding box center [180, 451] width 147 height 20
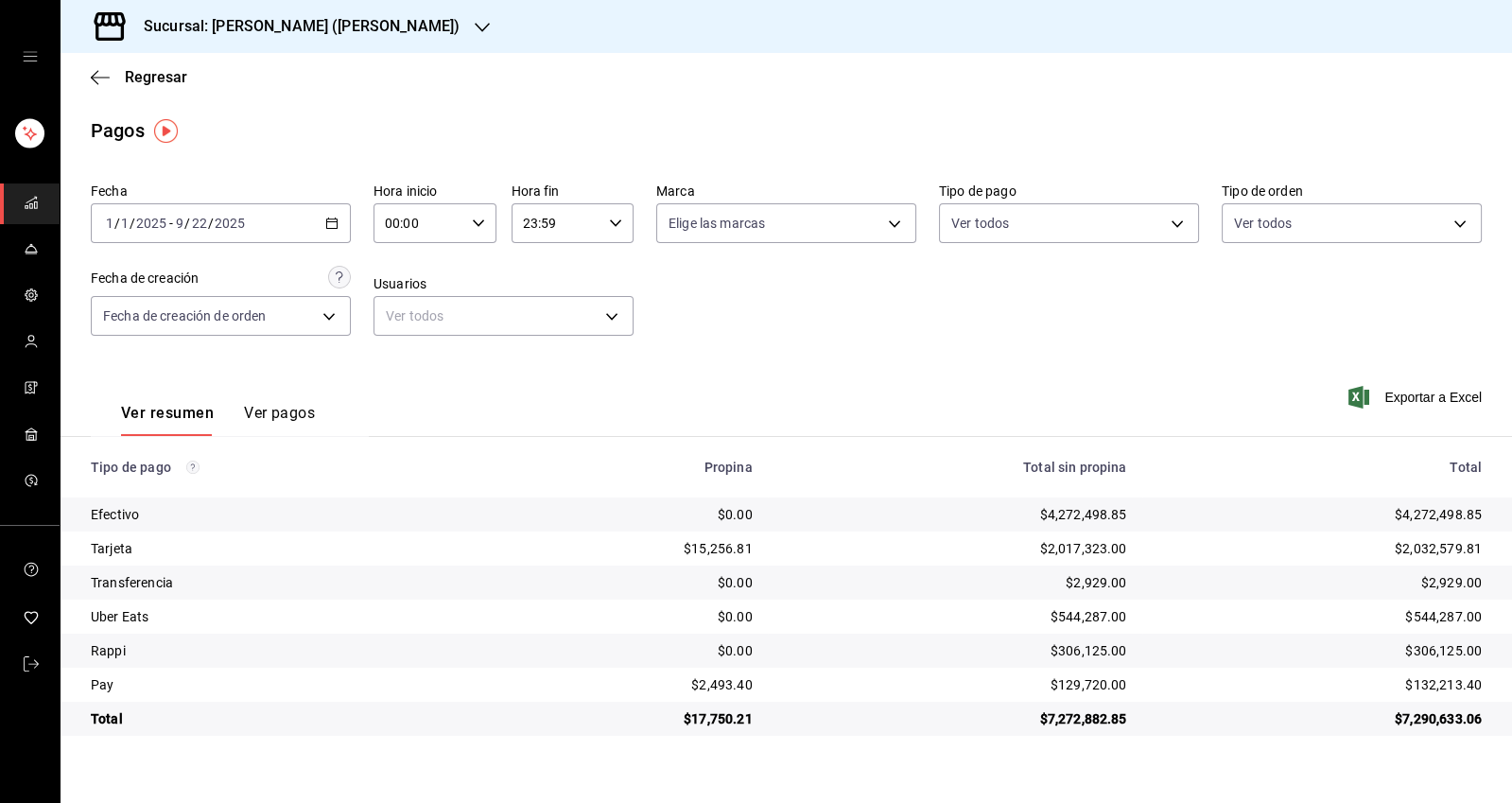
click at [25, 251] on icon "mailbox folders" at bounding box center [31, 248] width 15 height 15
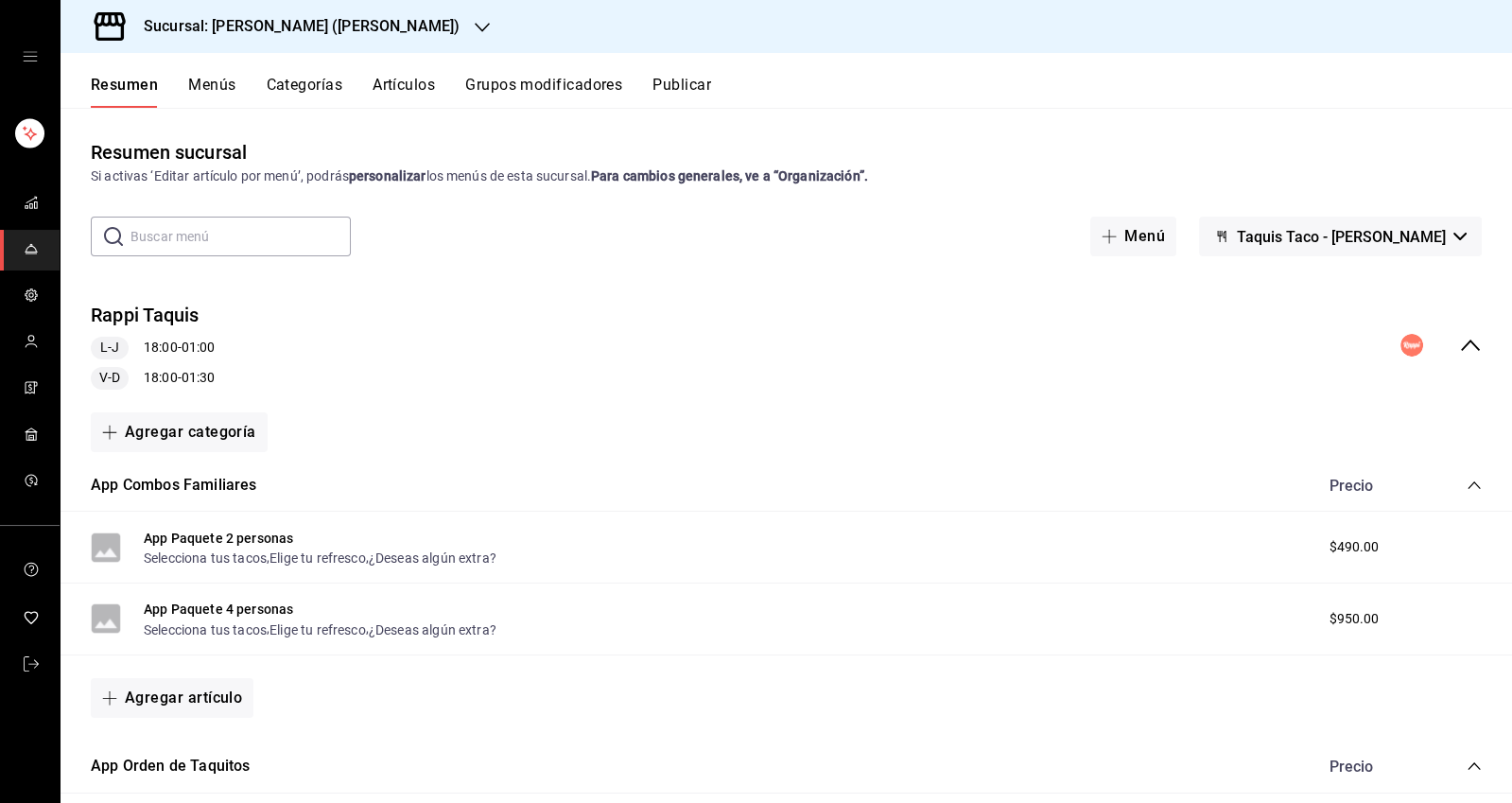
click at [1459, 344] on icon "collapse-menu-row" at bounding box center [1469, 345] width 23 height 23
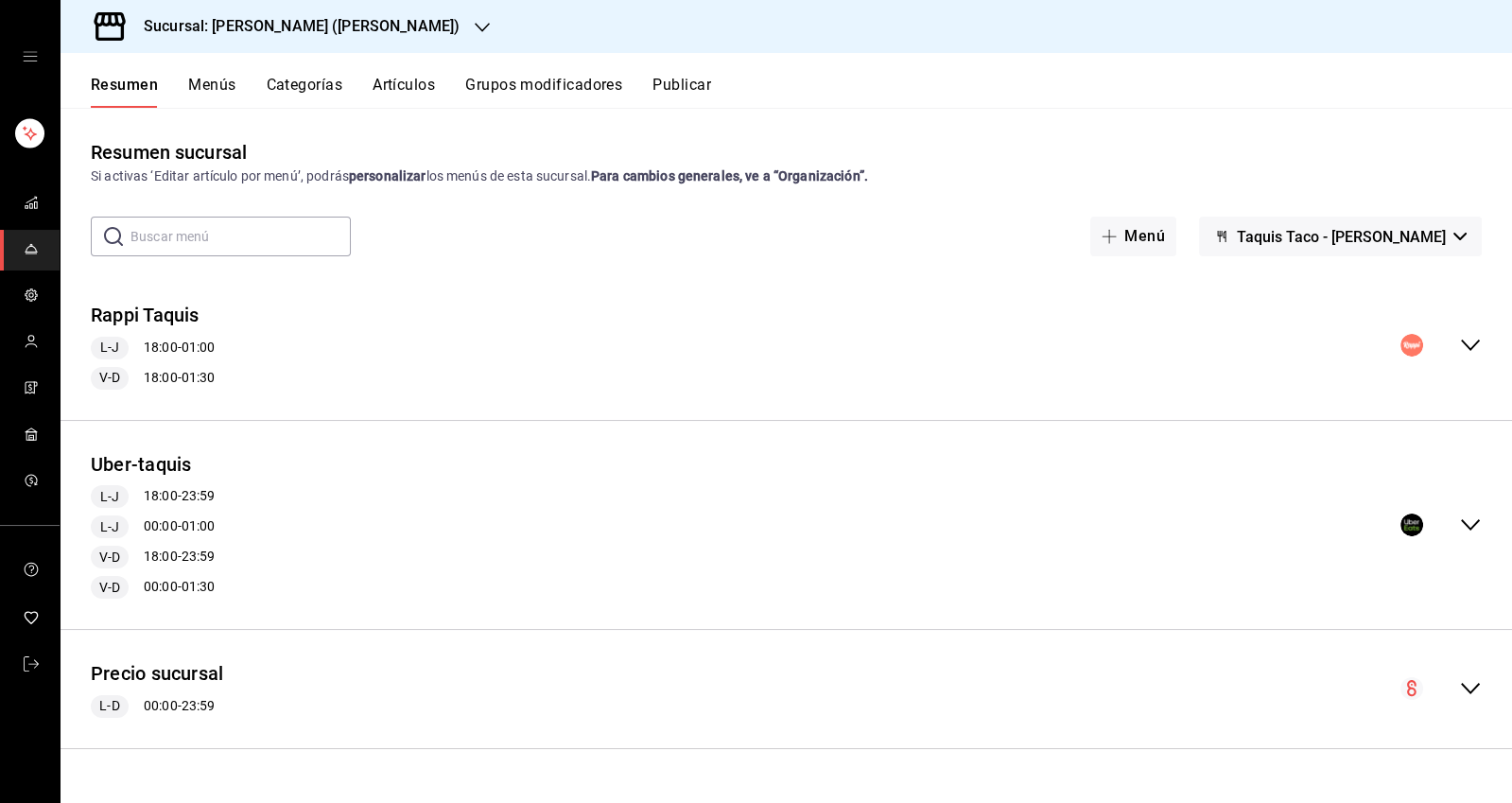
click at [126, 677] on button "Precio sucursal" at bounding box center [158, 674] width 133 height 28
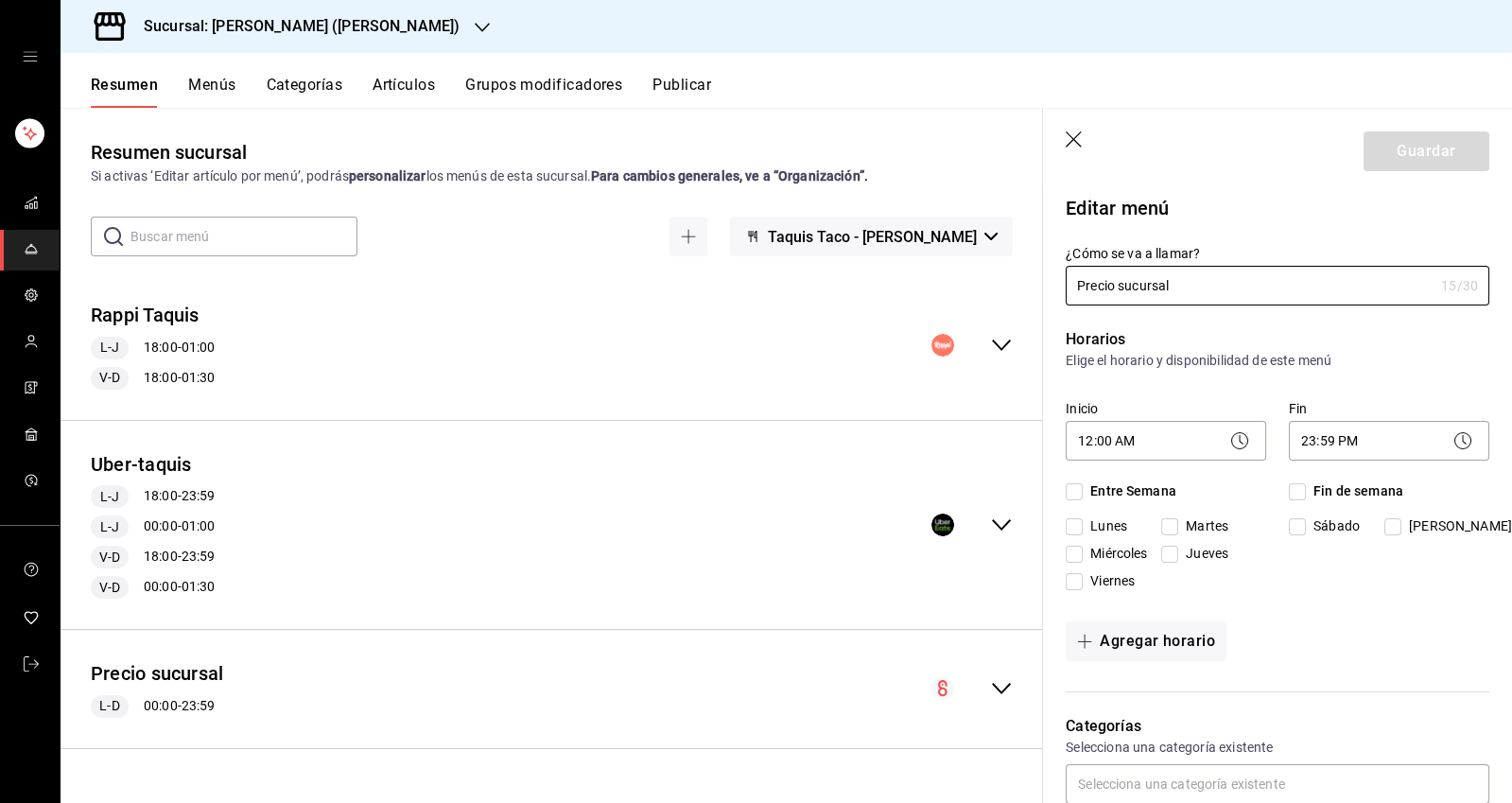
checkbox input "true"
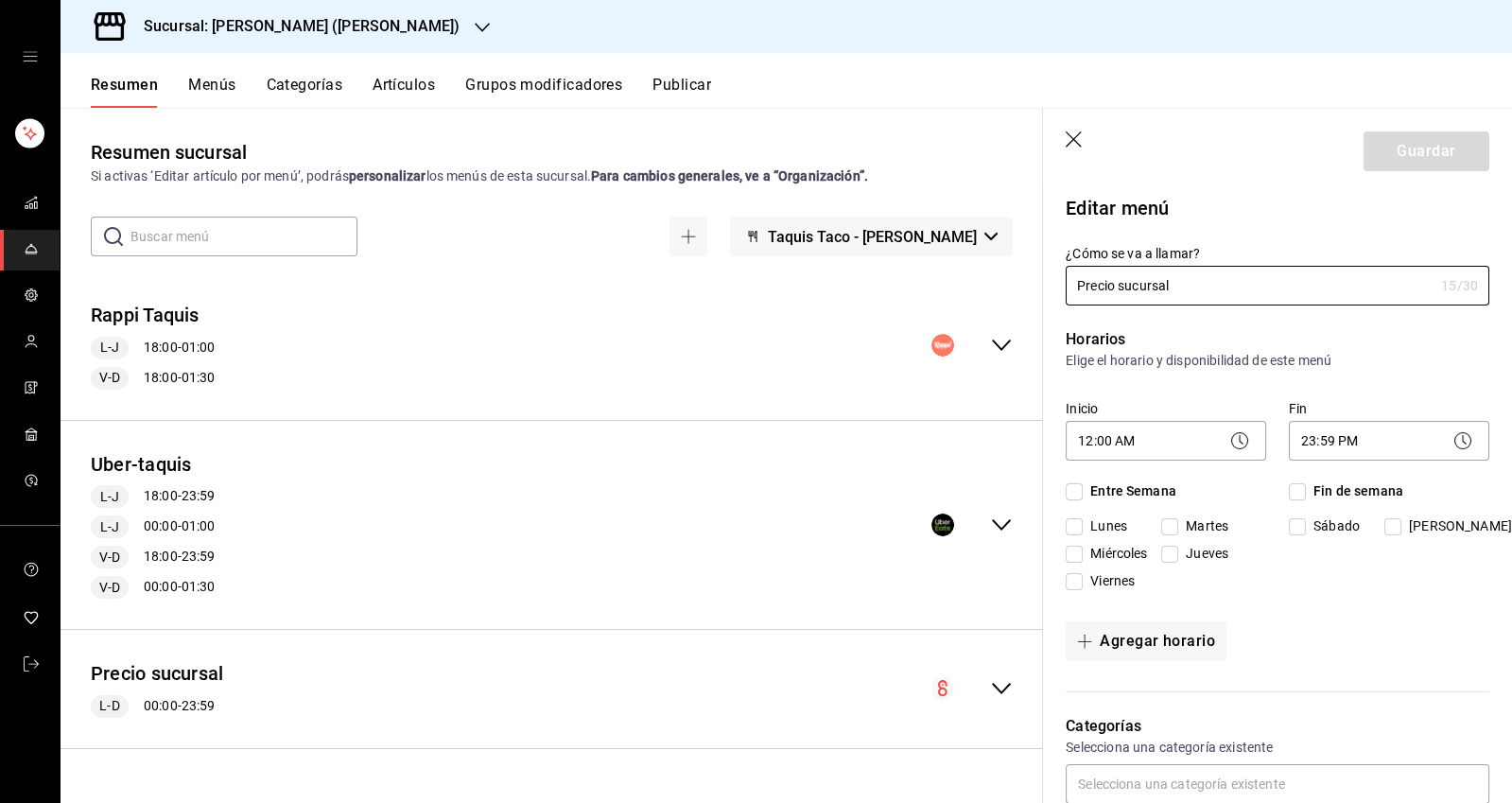
checkbox input "true"
click at [1075, 138] on icon "button" at bounding box center [1074, 141] width 19 height 19
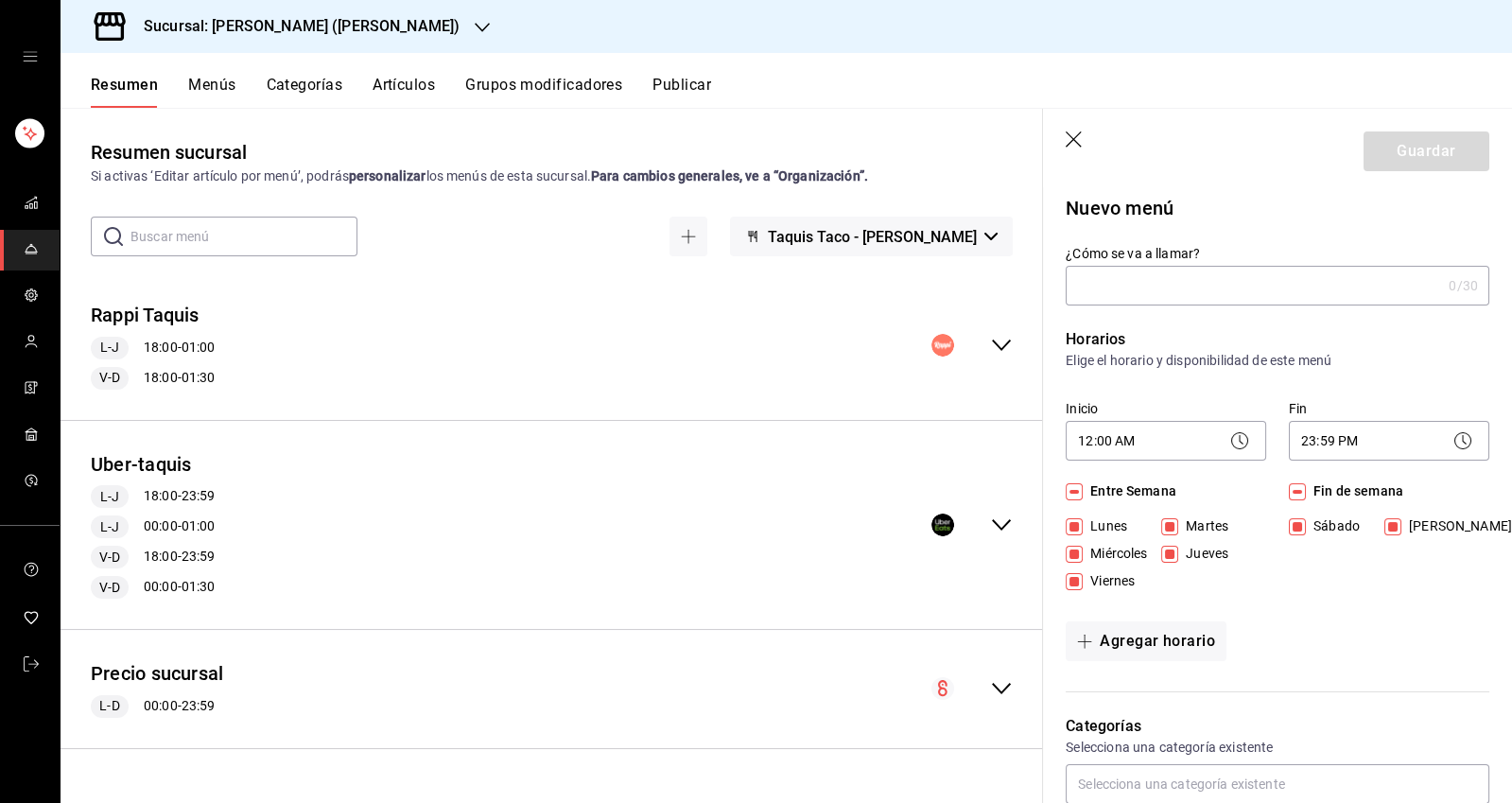
checkbox input "false"
type input "1758587268920"
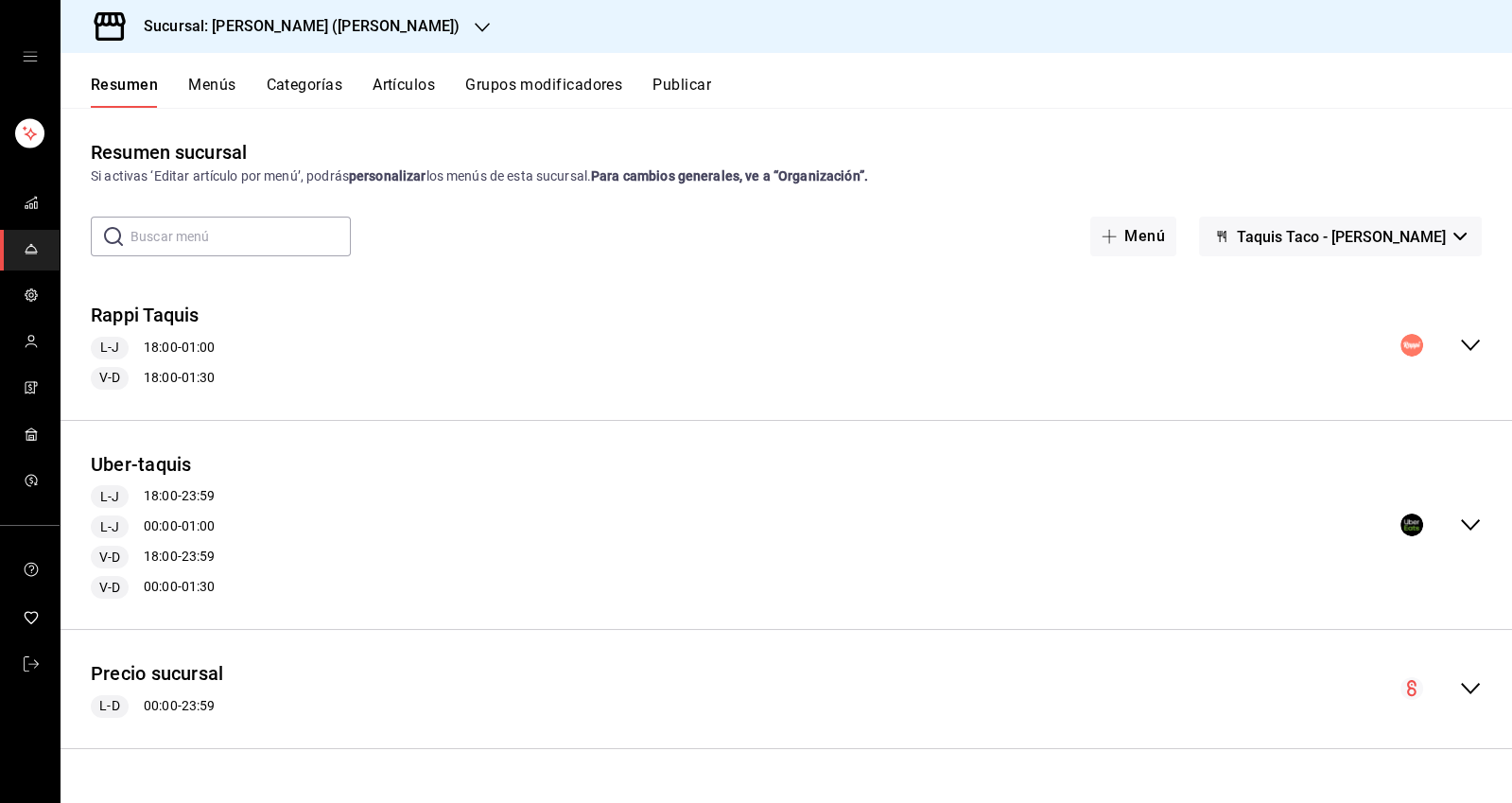
checkbox input "false"
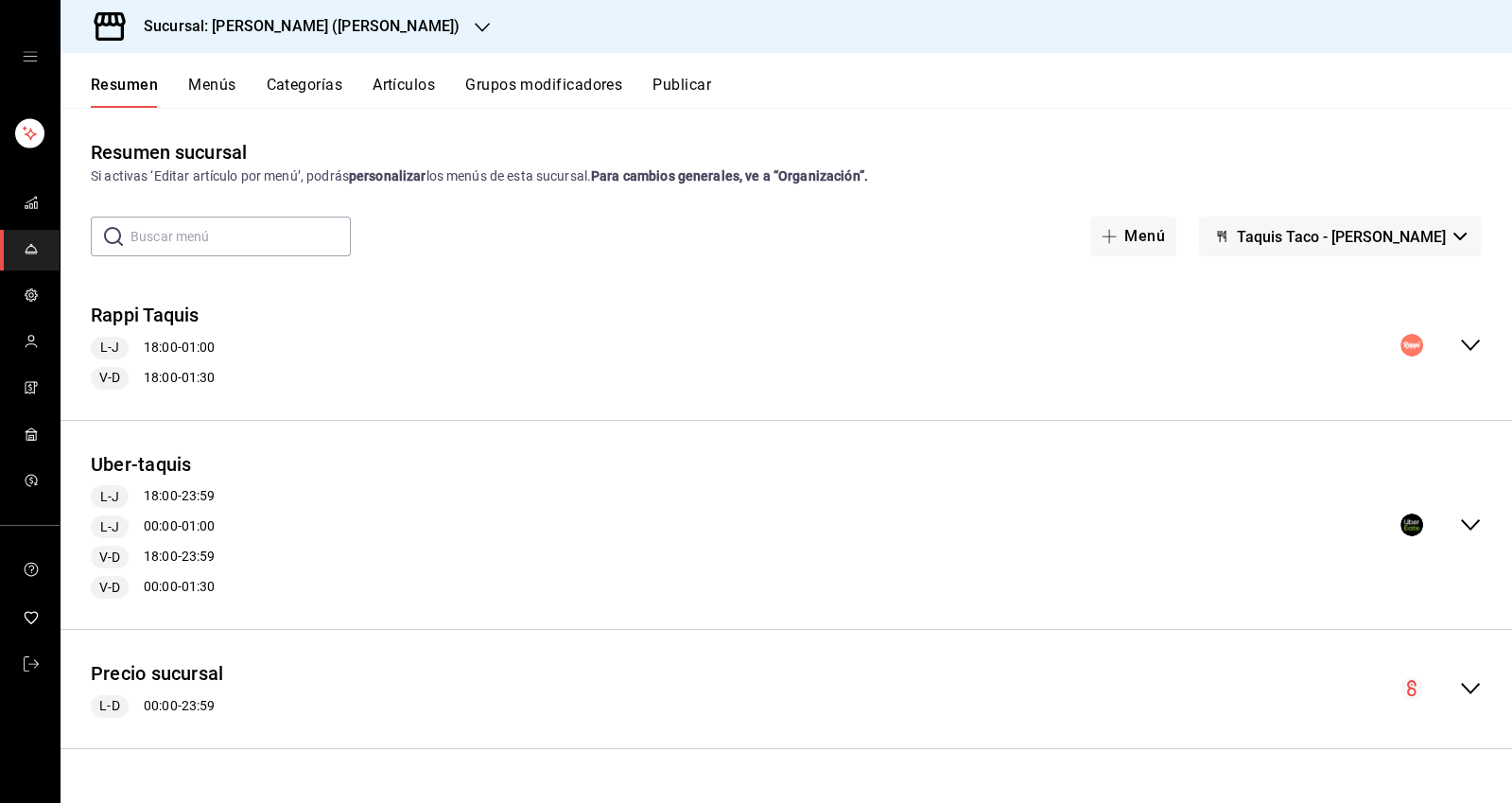
checkbox input "false"
click at [201, 75] on button "Menús" at bounding box center [212, 91] width 48 height 32
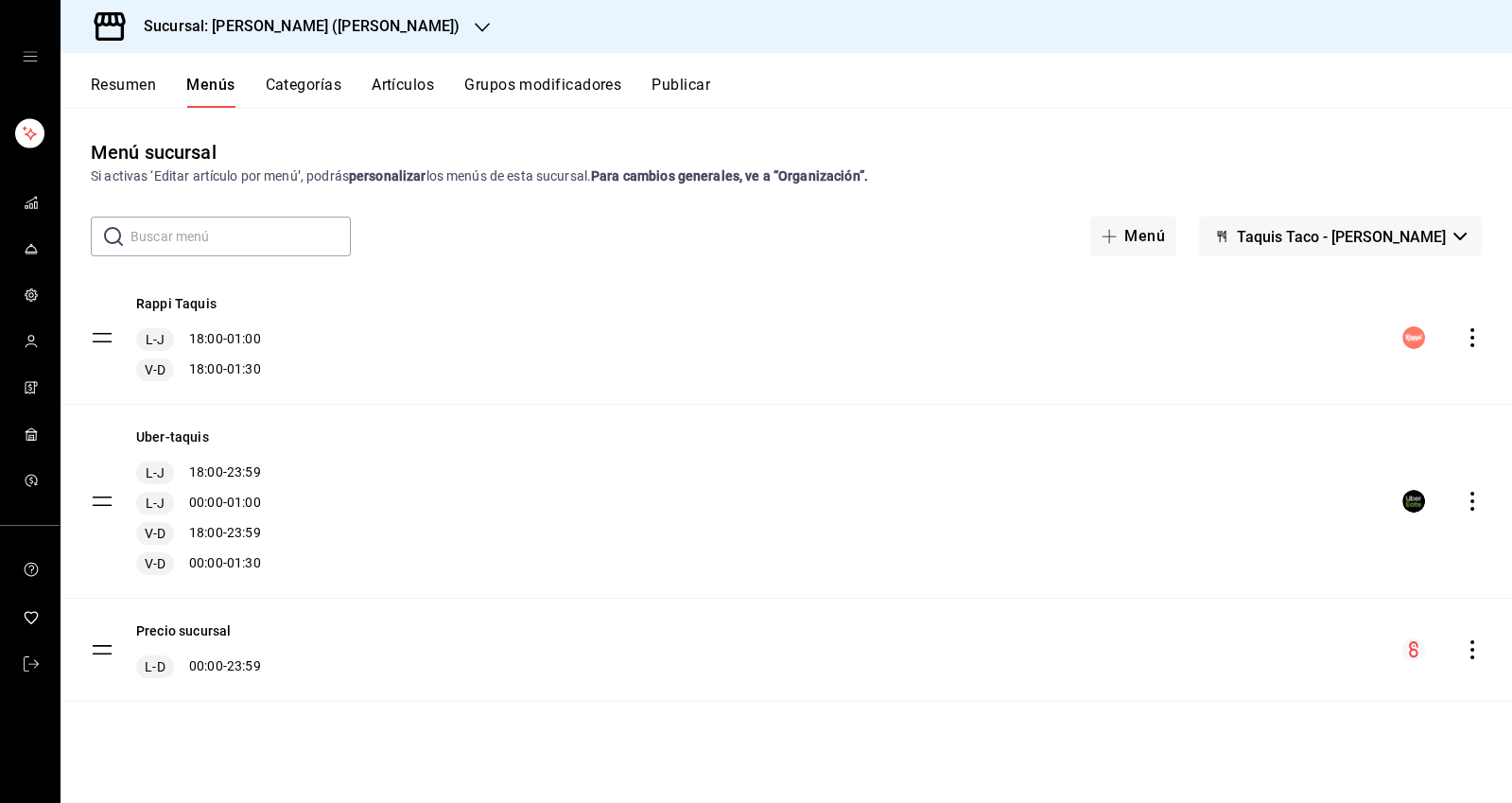
click at [188, 635] on button "Precio sucursal" at bounding box center [182, 631] width 94 height 19
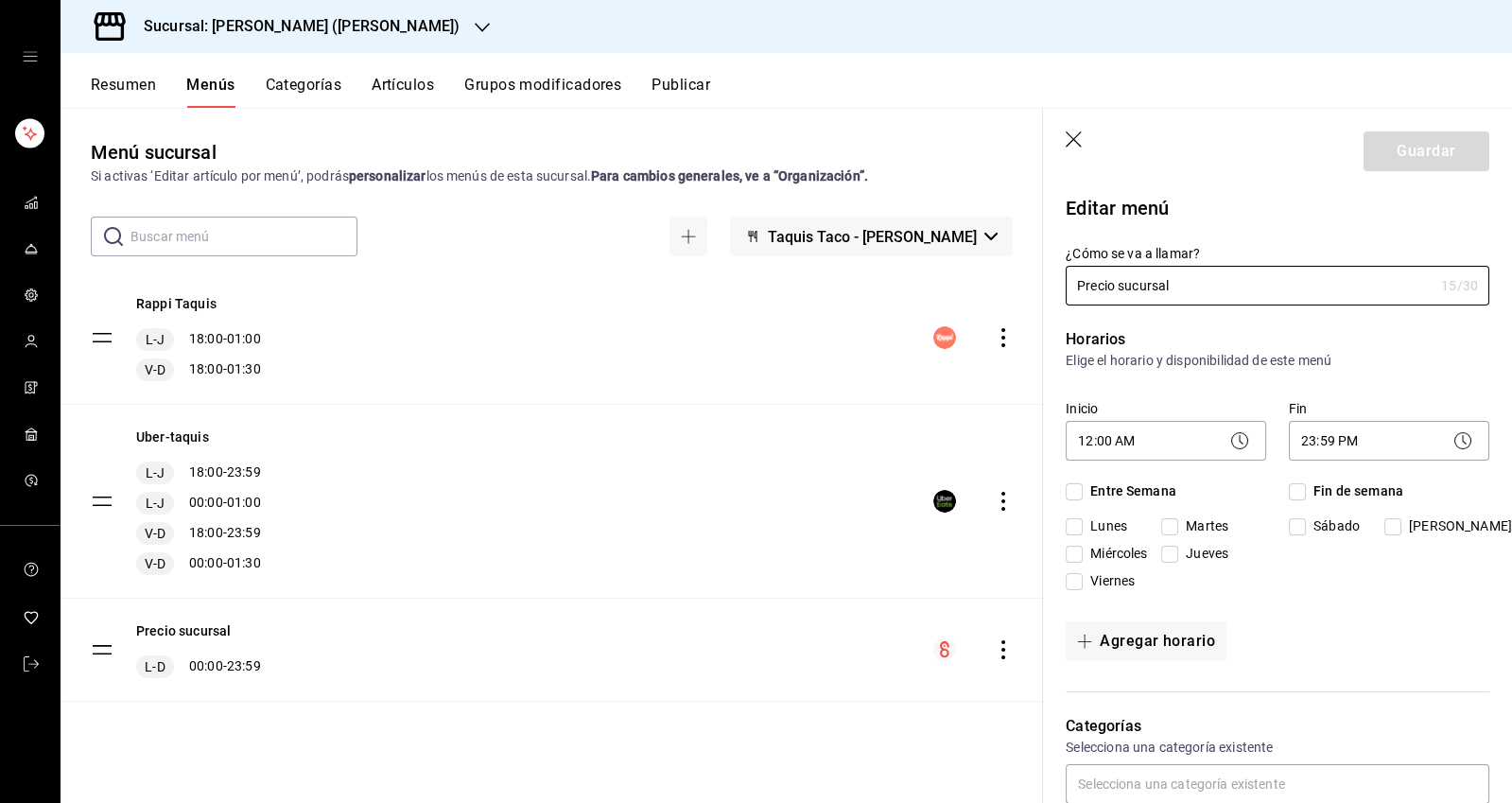
checkbox input "true"
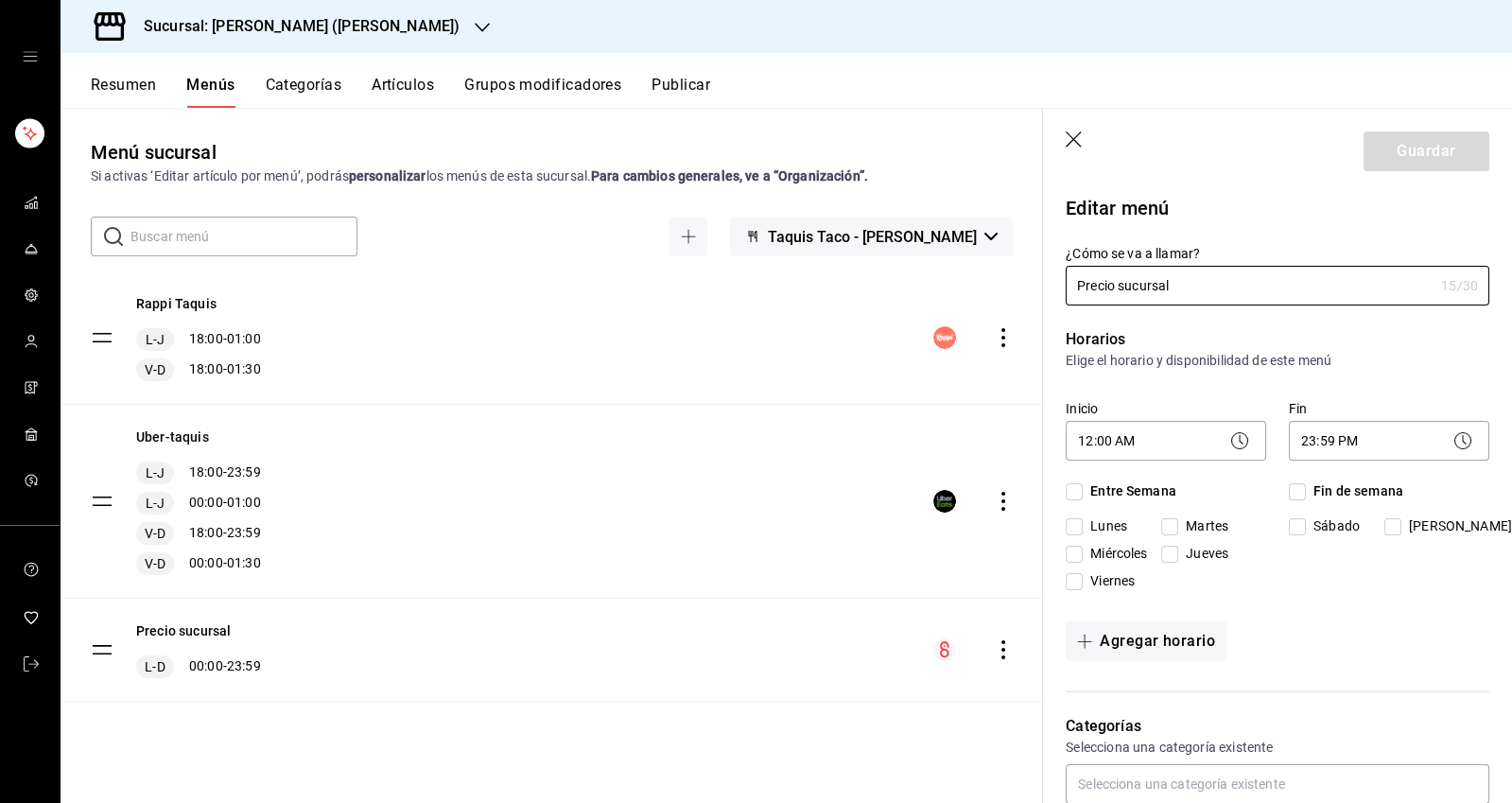
checkbox input "true"
click at [298, 83] on button "Categorías" at bounding box center [303, 91] width 76 height 32
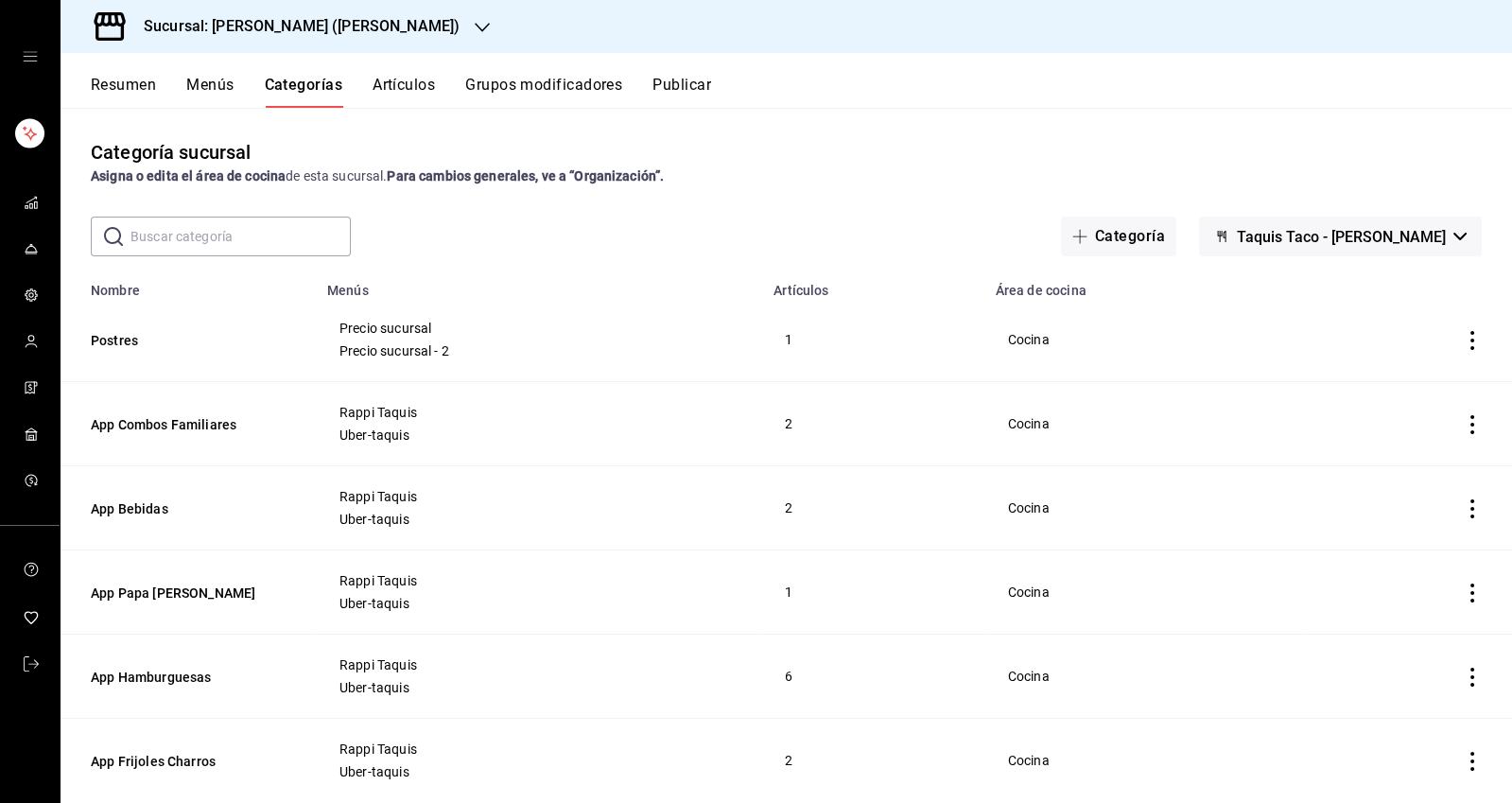
click at [669, 79] on button "Publicar" at bounding box center [681, 91] width 58 height 32
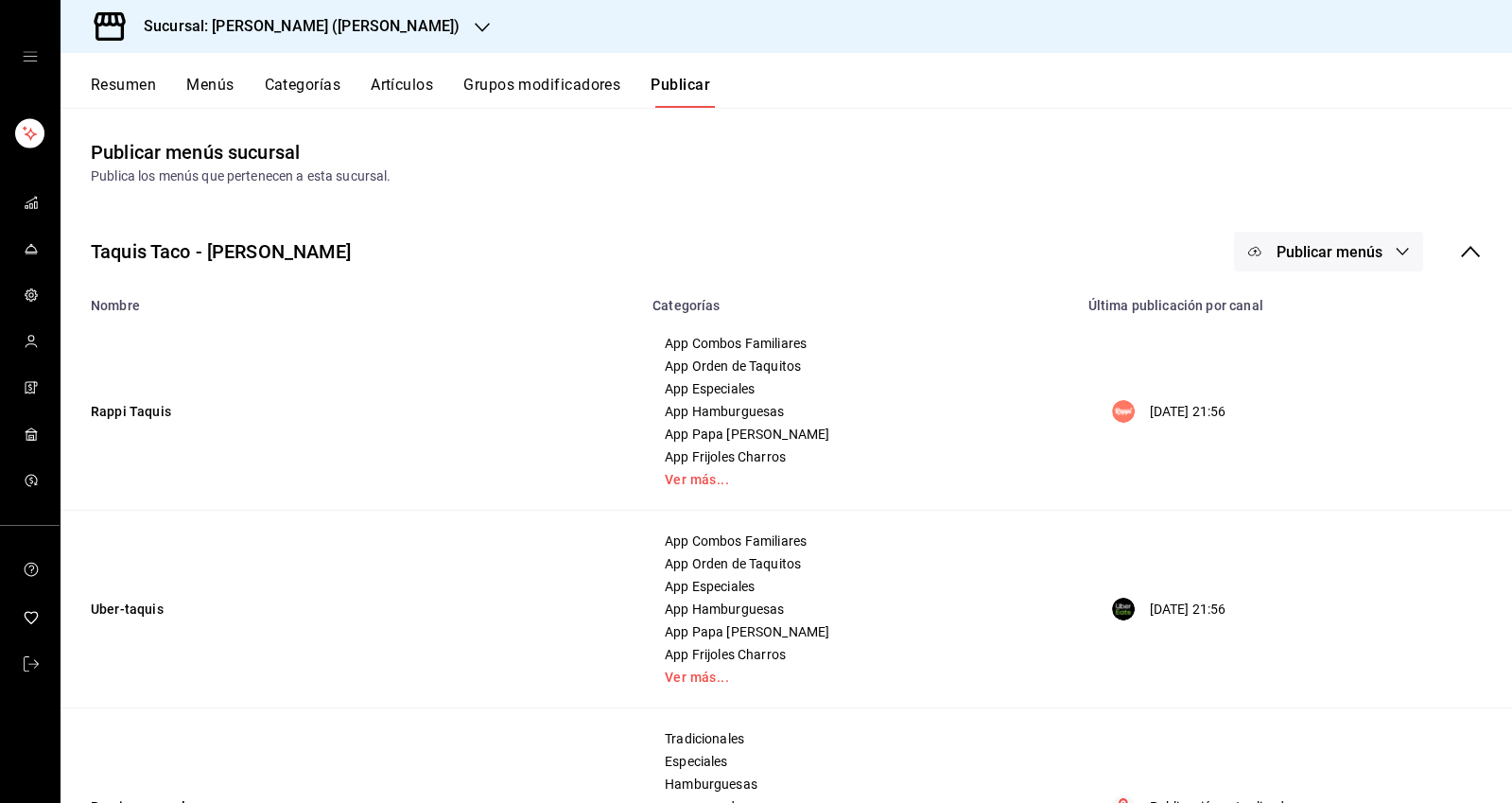
scroll to position [18, 0]
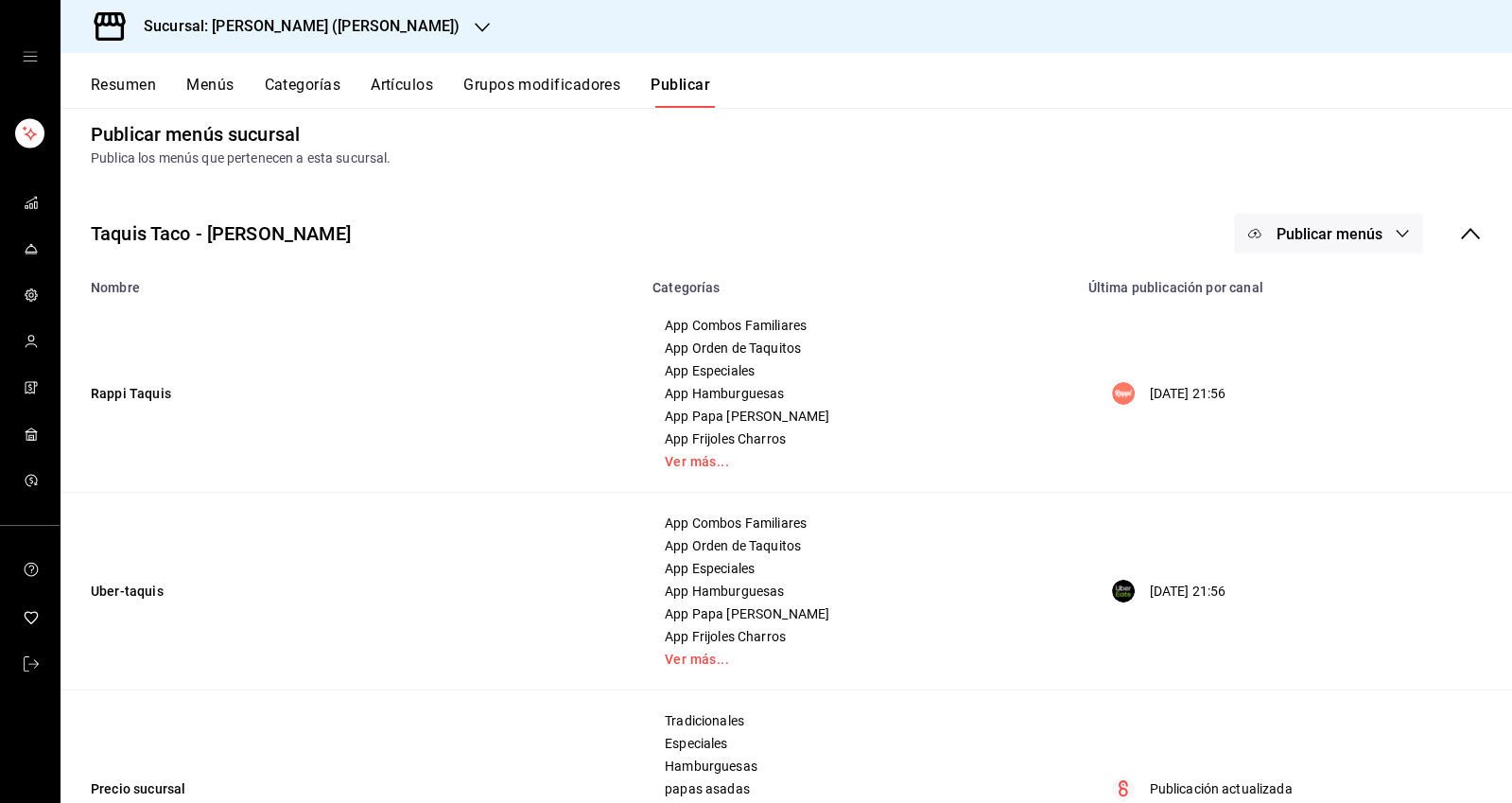
click at [135, 784] on td "Precio sucursal" at bounding box center [351, 788] width 581 height 197
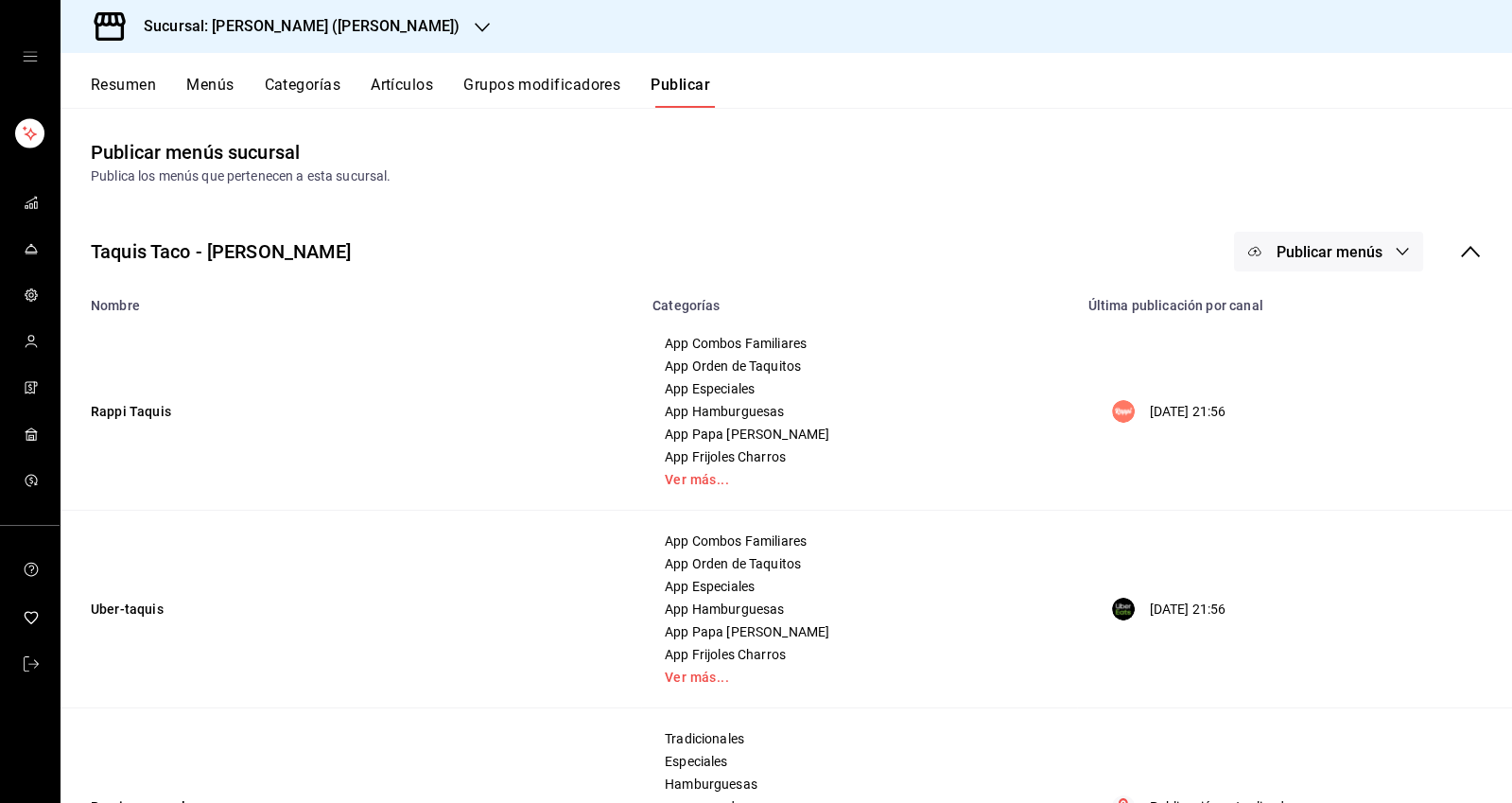
click at [119, 93] on button "Resumen" at bounding box center [124, 91] width 65 height 32
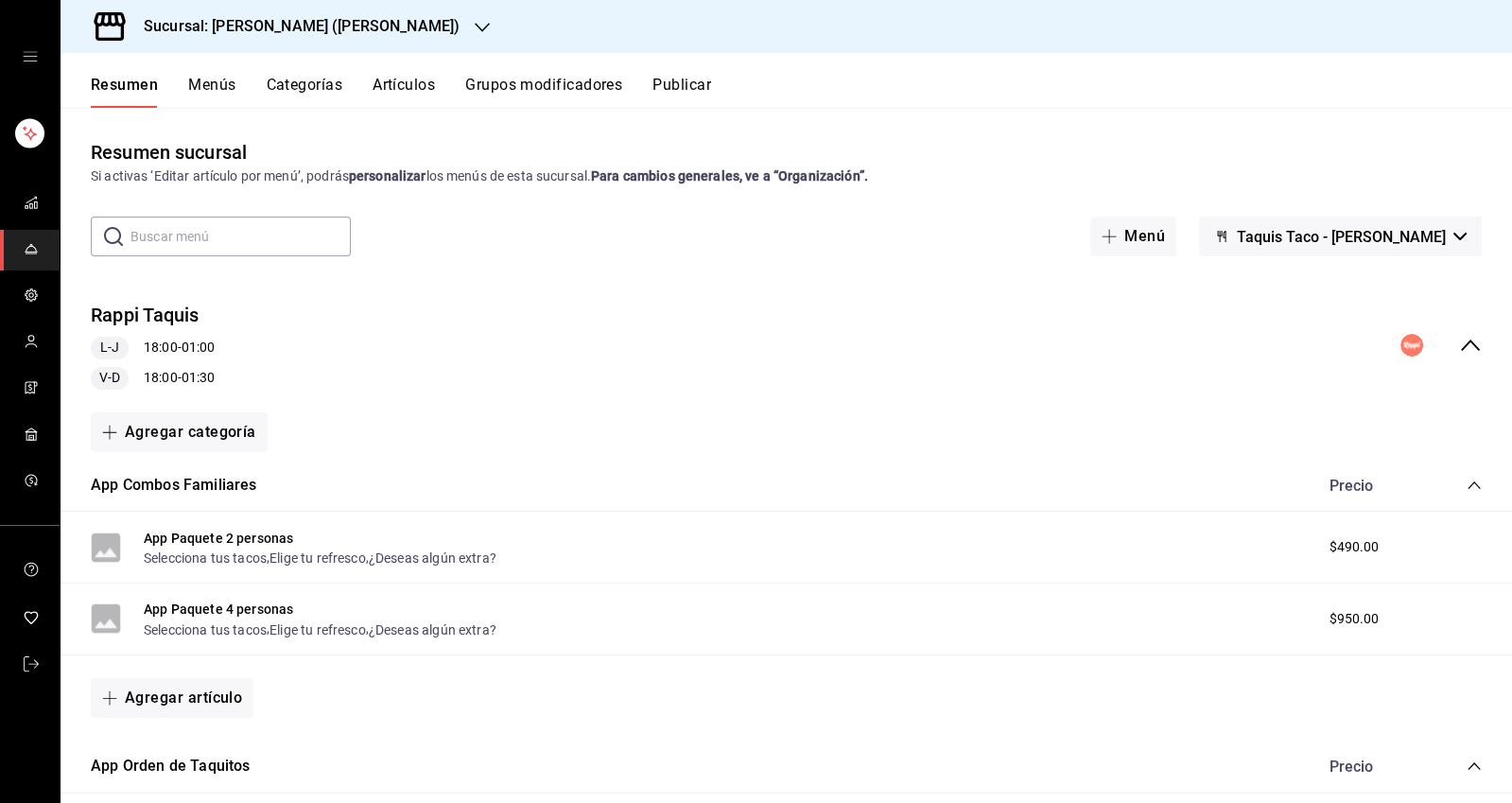
click at [1464, 329] on div "Rappi [PERSON_NAME] 18:00 - 01:00 V-D 18:00 - 01:30" at bounding box center [786, 345] width 1451 height 118
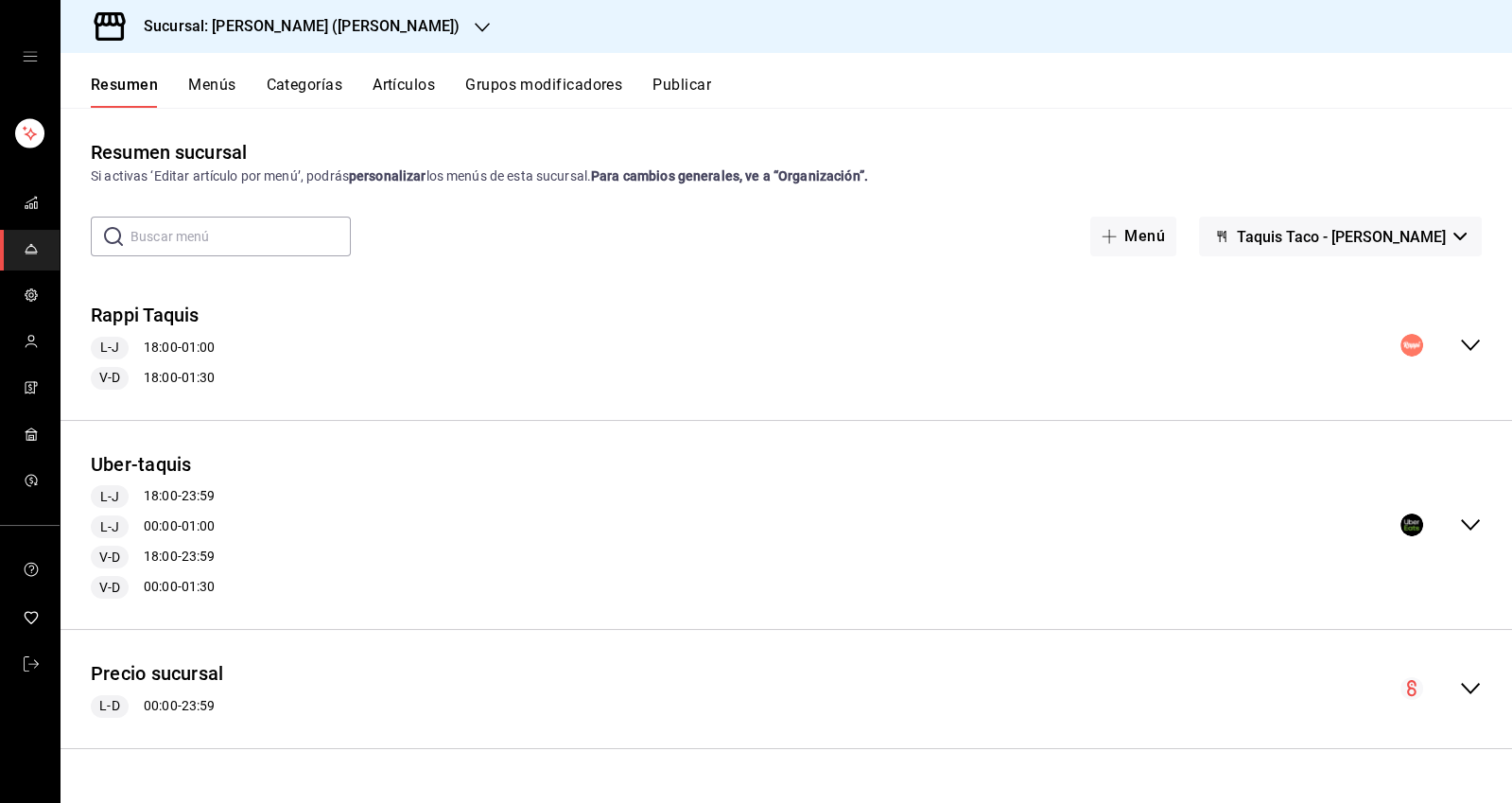
click at [159, 673] on button "Precio sucursal" at bounding box center [158, 674] width 133 height 28
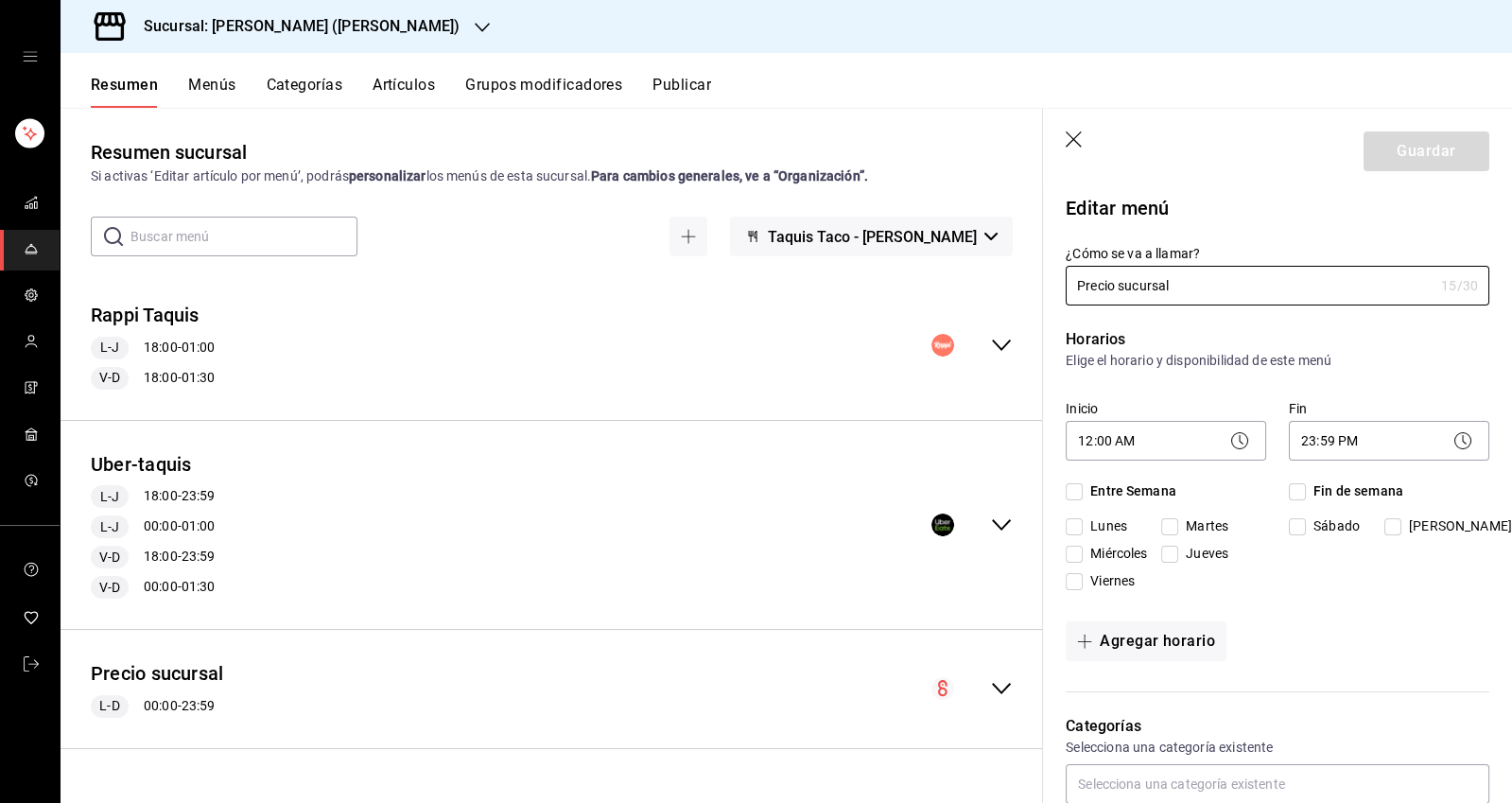
checkbox input "true"
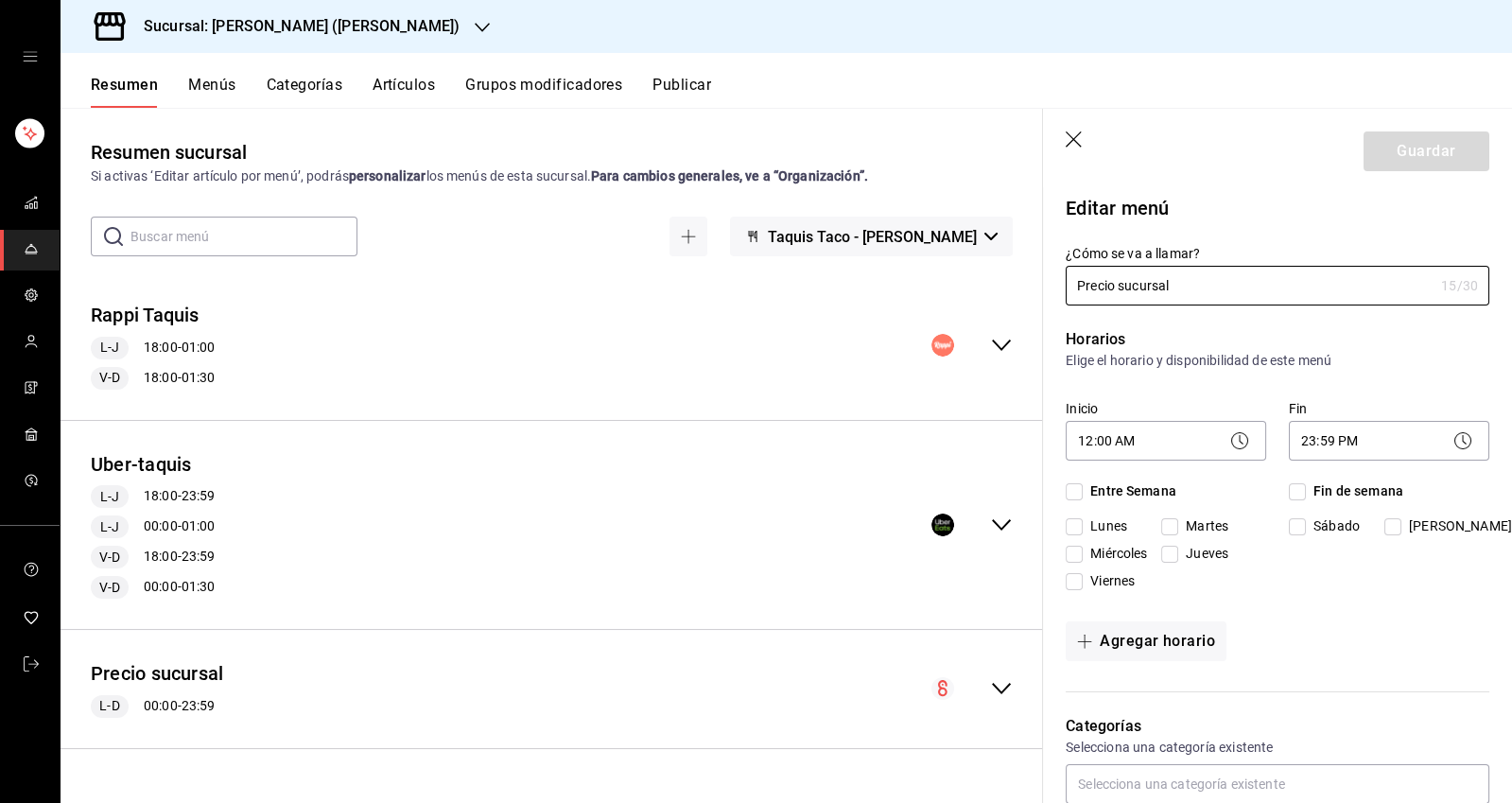
checkbox input "true"
click at [1076, 137] on icon "button" at bounding box center [1074, 141] width 19 height 19
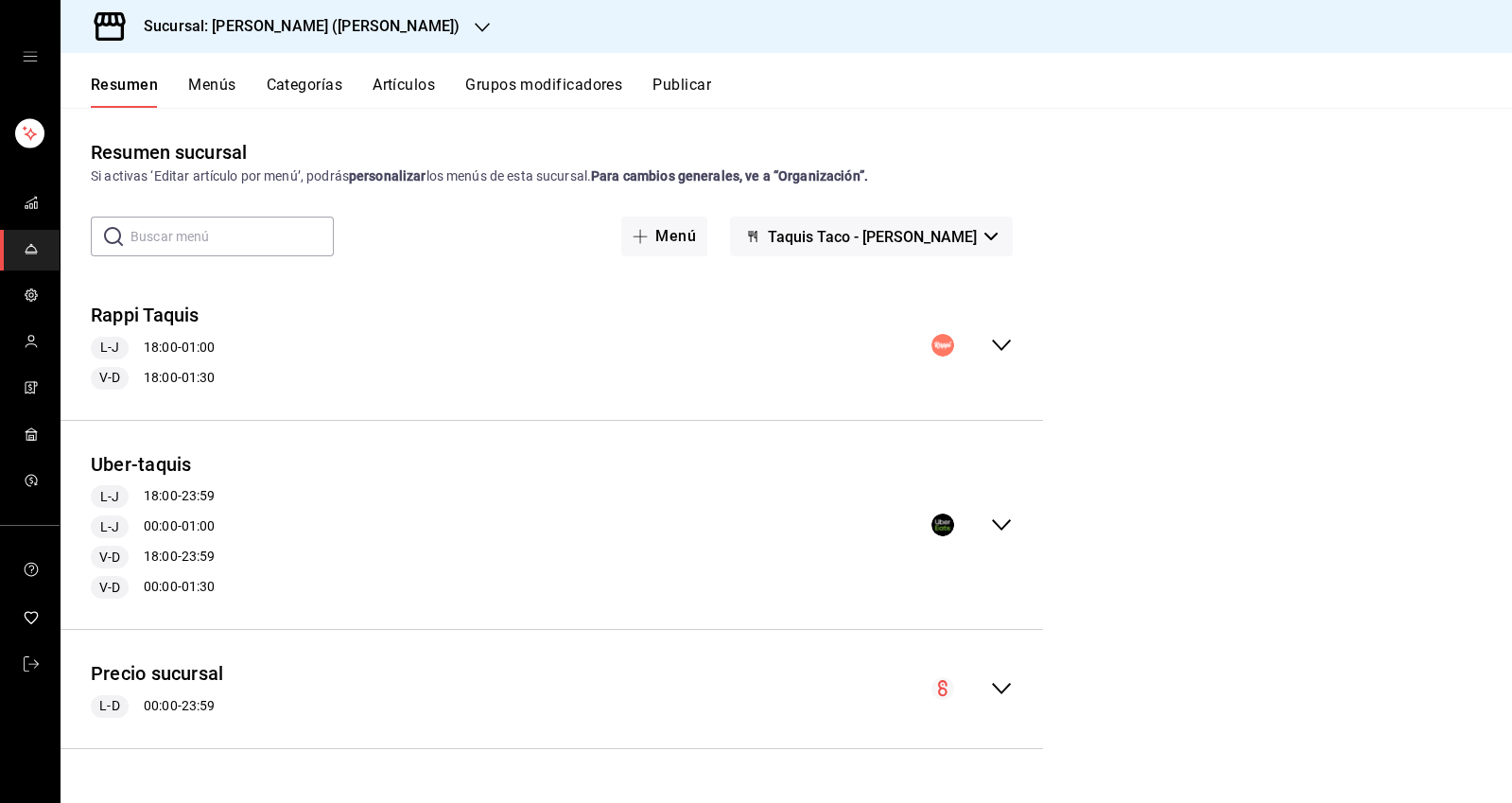
checkbox input "false"
type input "1758587327001"
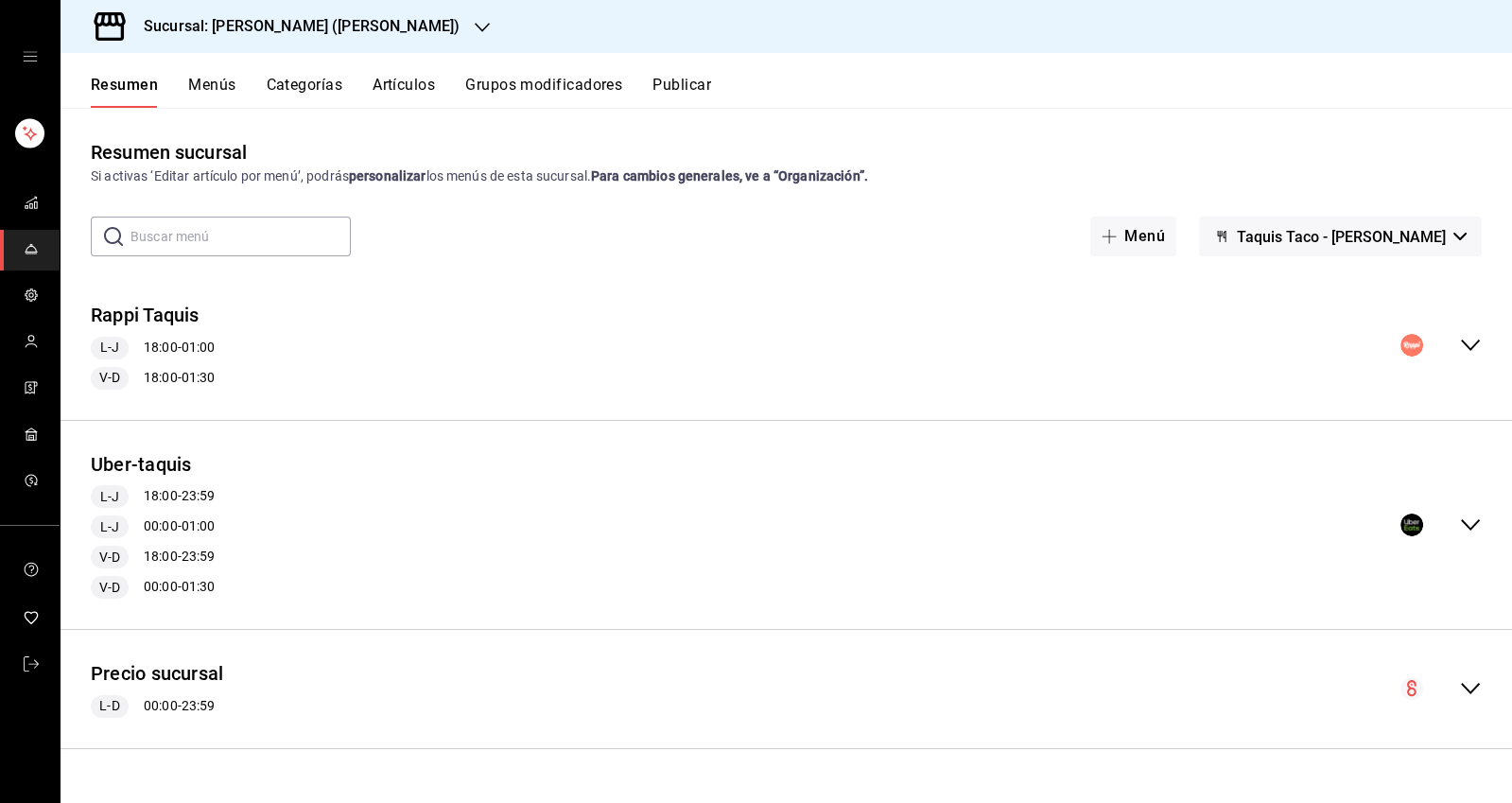
checkbox input "false"
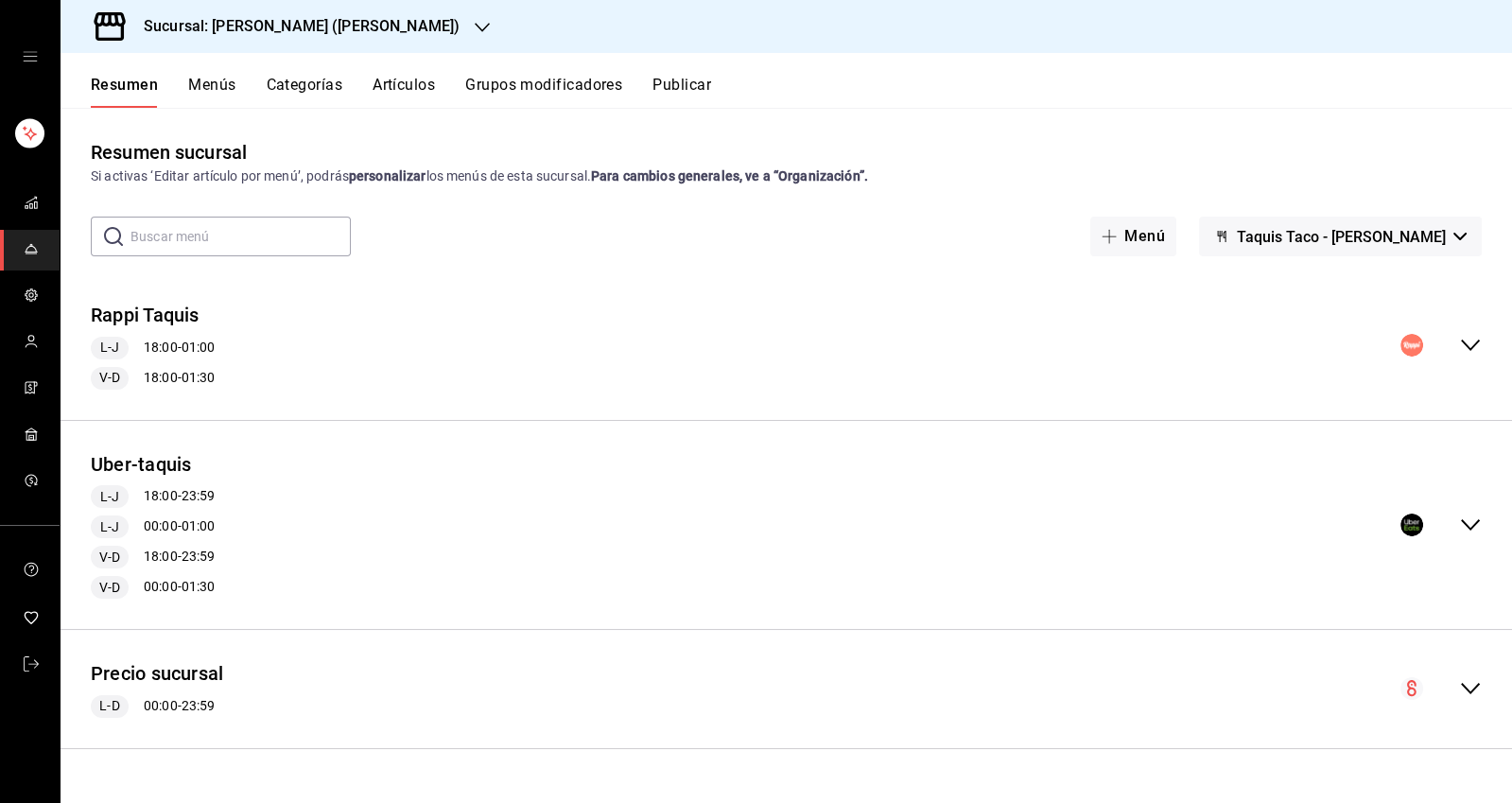
checkbox input "false"
click at [138, 682] on button "Precio sucursal" at bounding box center [158, 674] width 133 height 28
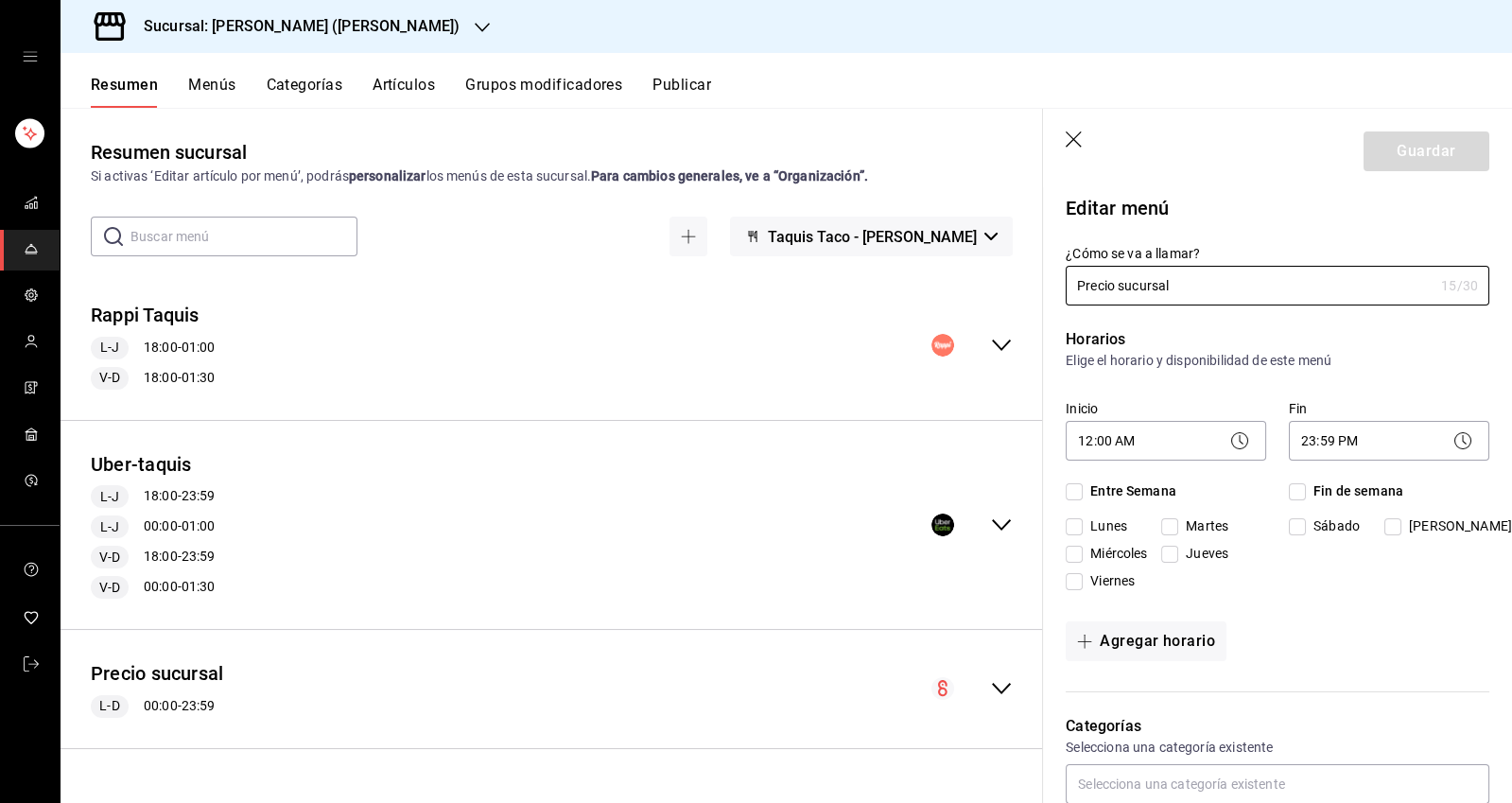
checkbox input "true"
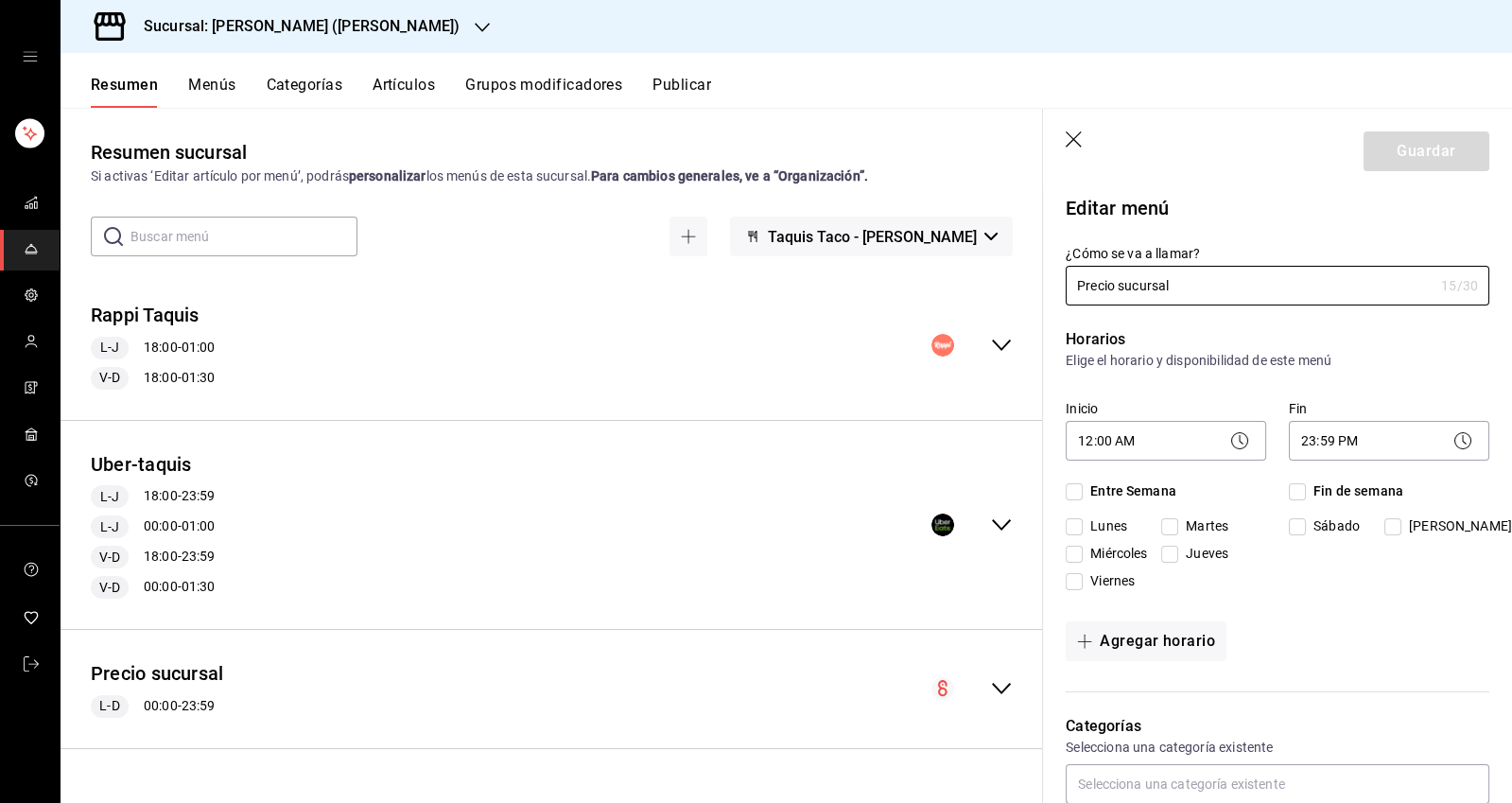
checkbox input "true"
click at [1074, 141] on icon "button" at bounding box center [1074, 141] width 19 height 19
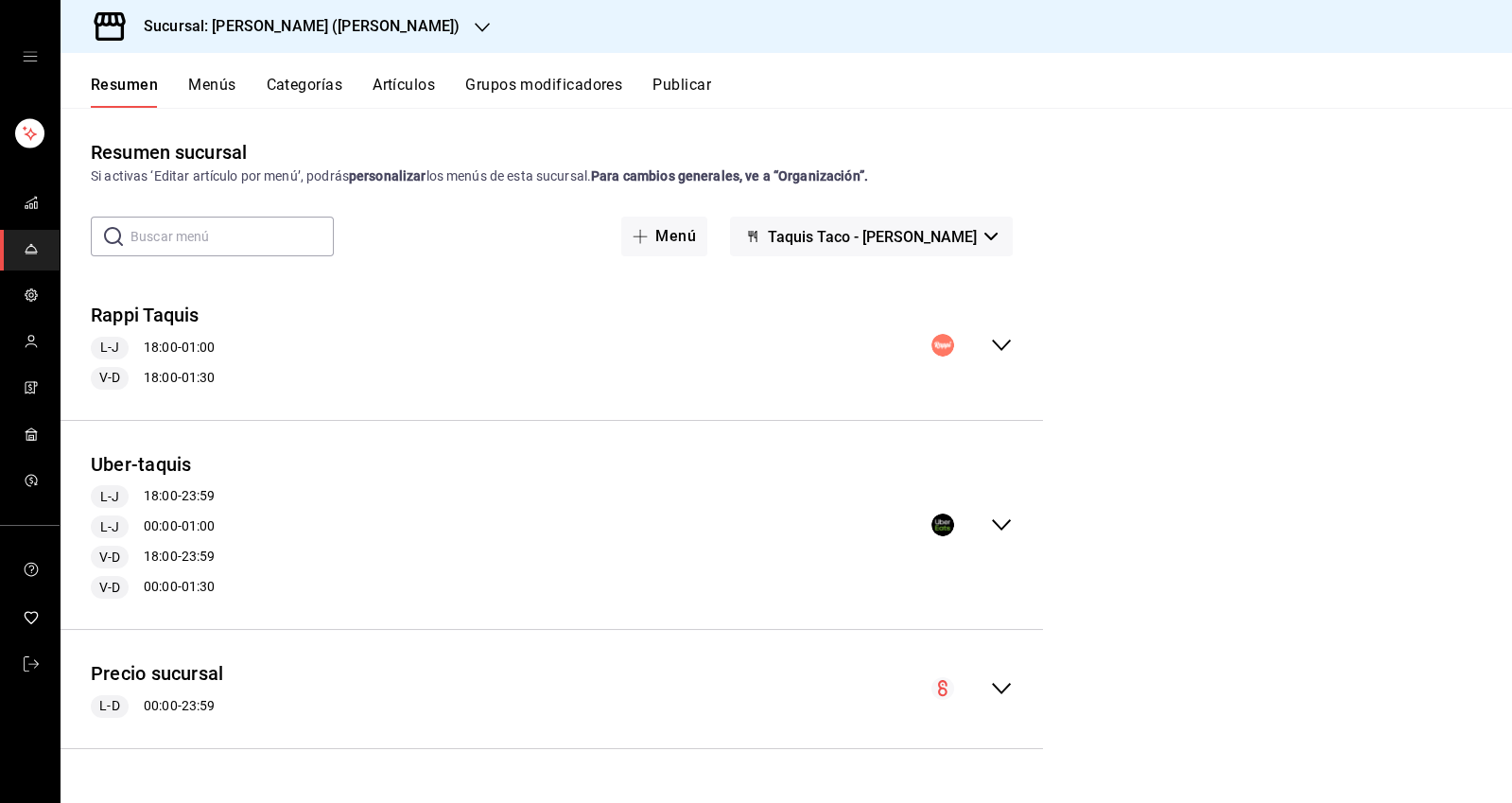
checkbox input "false"
type input "1758587363188"
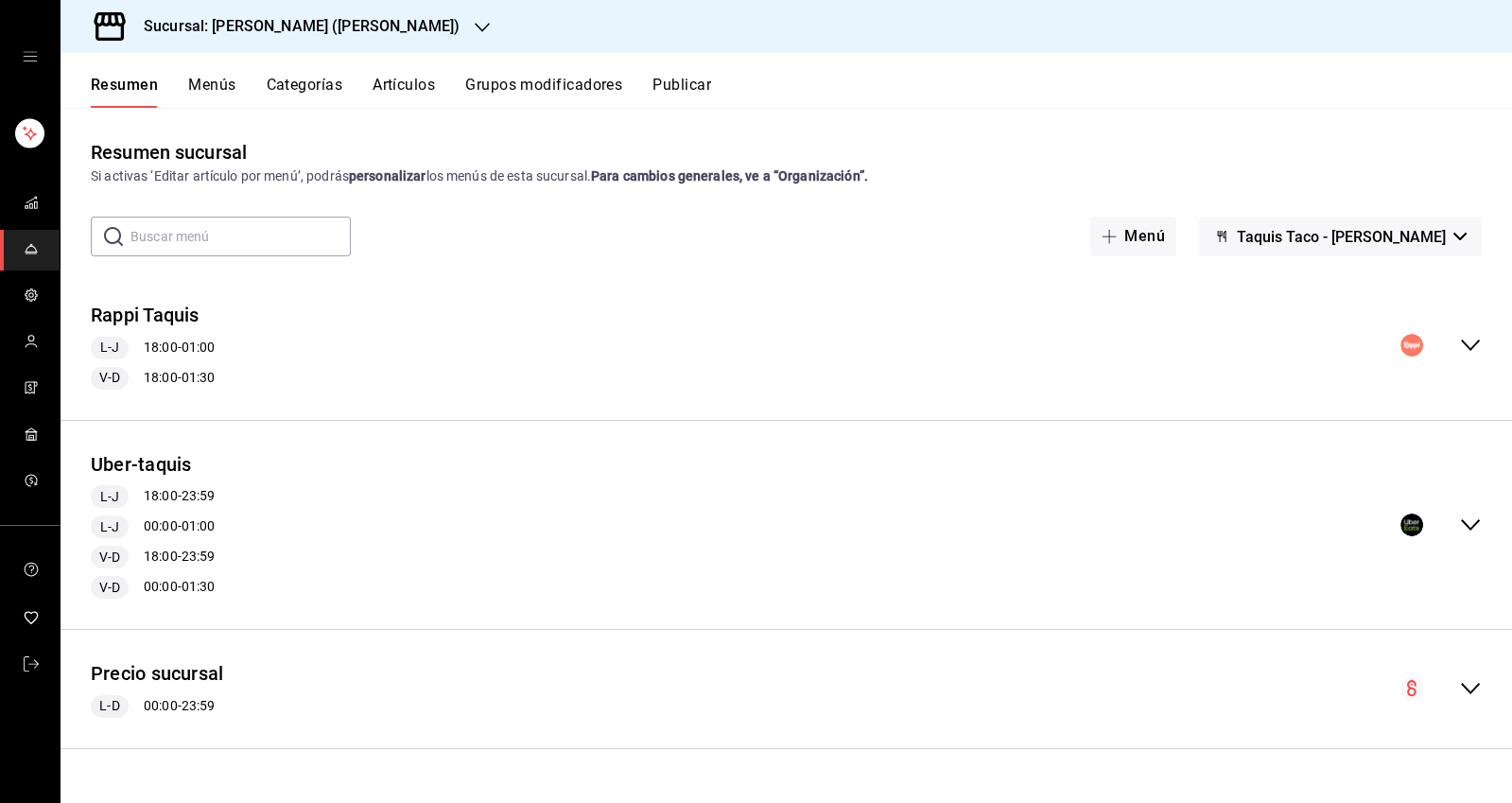
checkbox input "false"
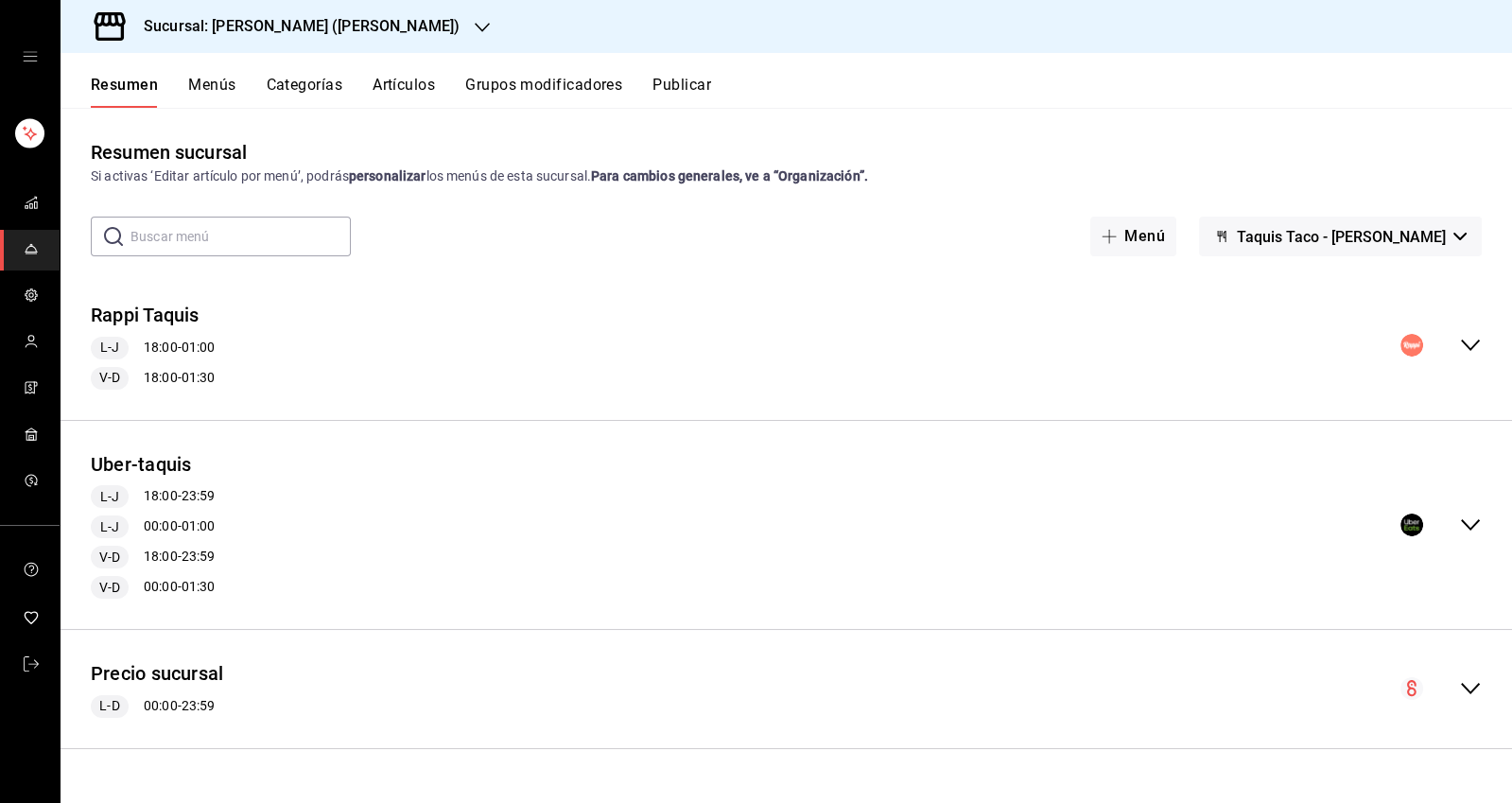
checkbox input "false"
click at [206, 82] on button "Menús" at bounding box center [212, 91] width 48 height 32
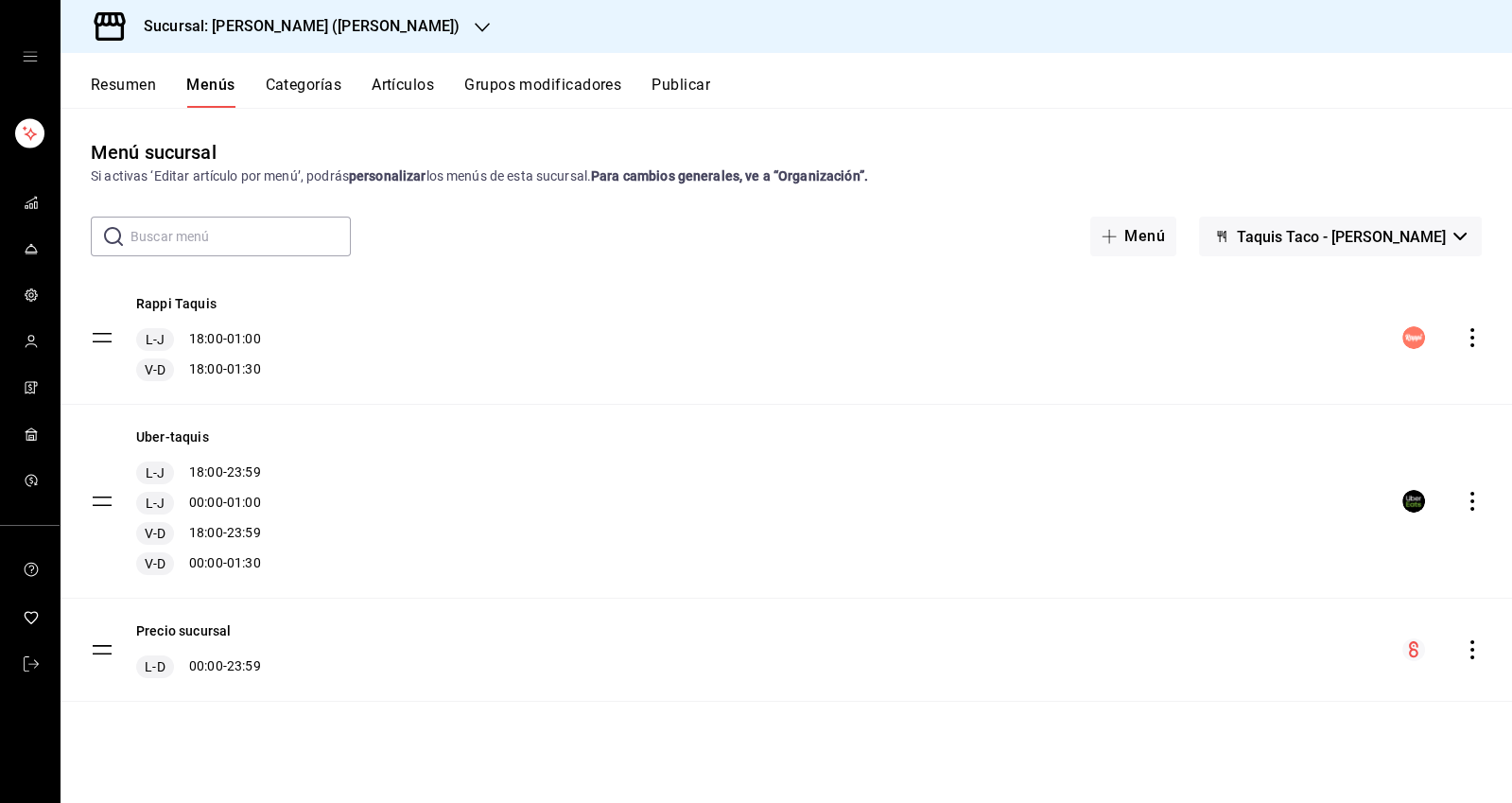
click at [174, 633] on button "Precio sucursal" at bounding box center [182, 631] width 94 height 19
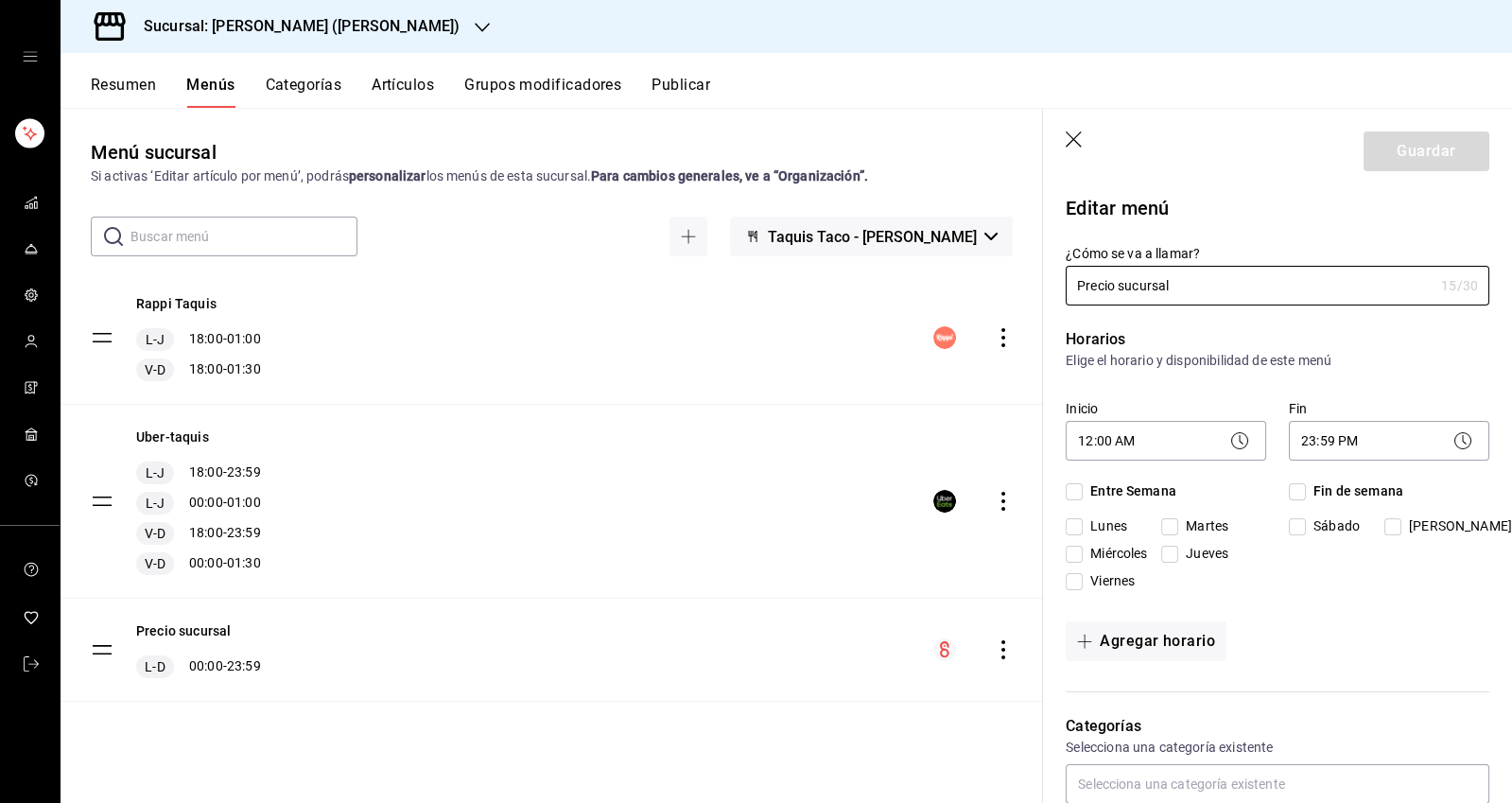
checkbox input "true"
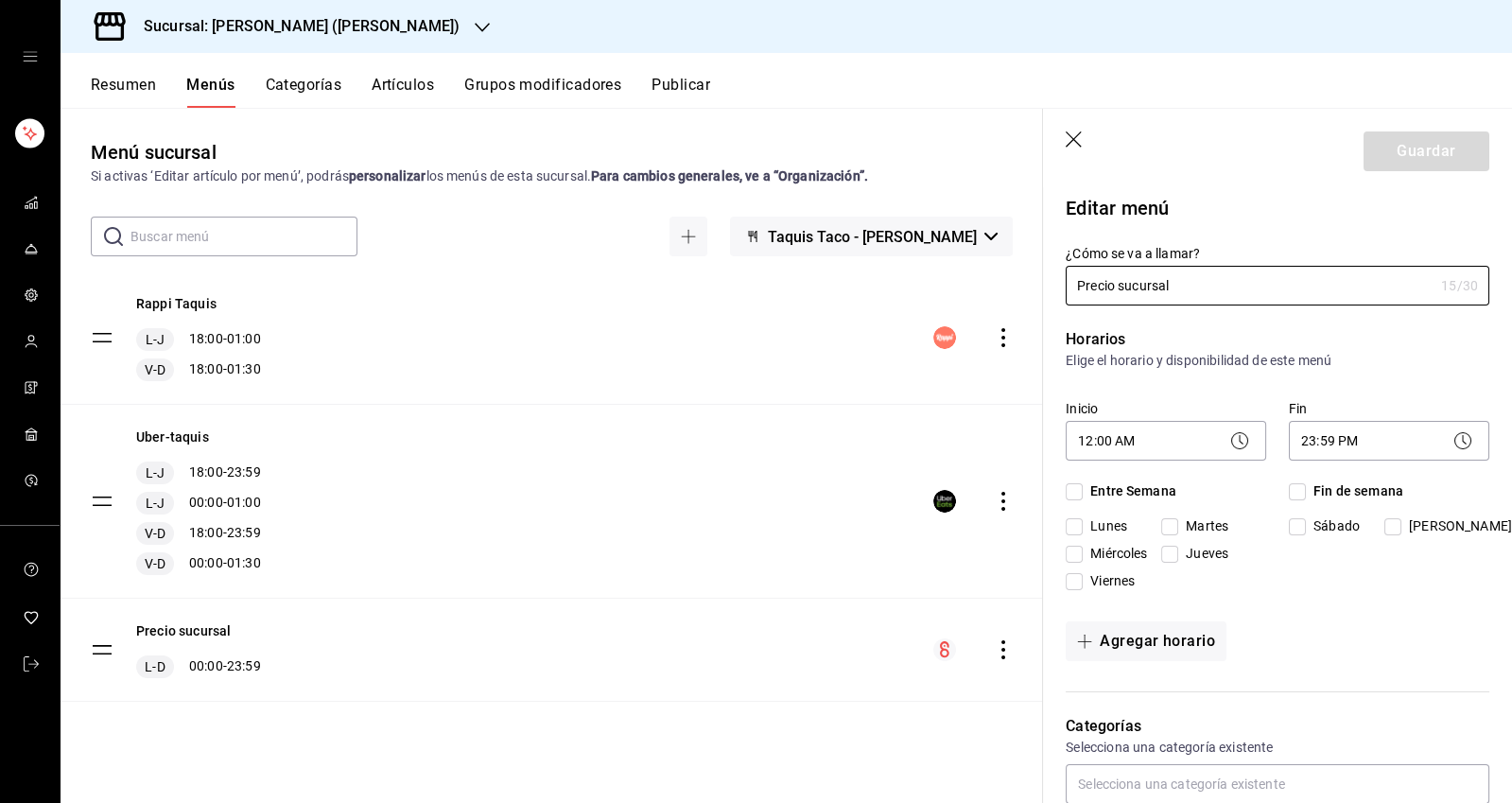
checkbox input "true"
click at [1002, 647] on icon "actions" at bounding box center [1003, 649] width 4 height 19
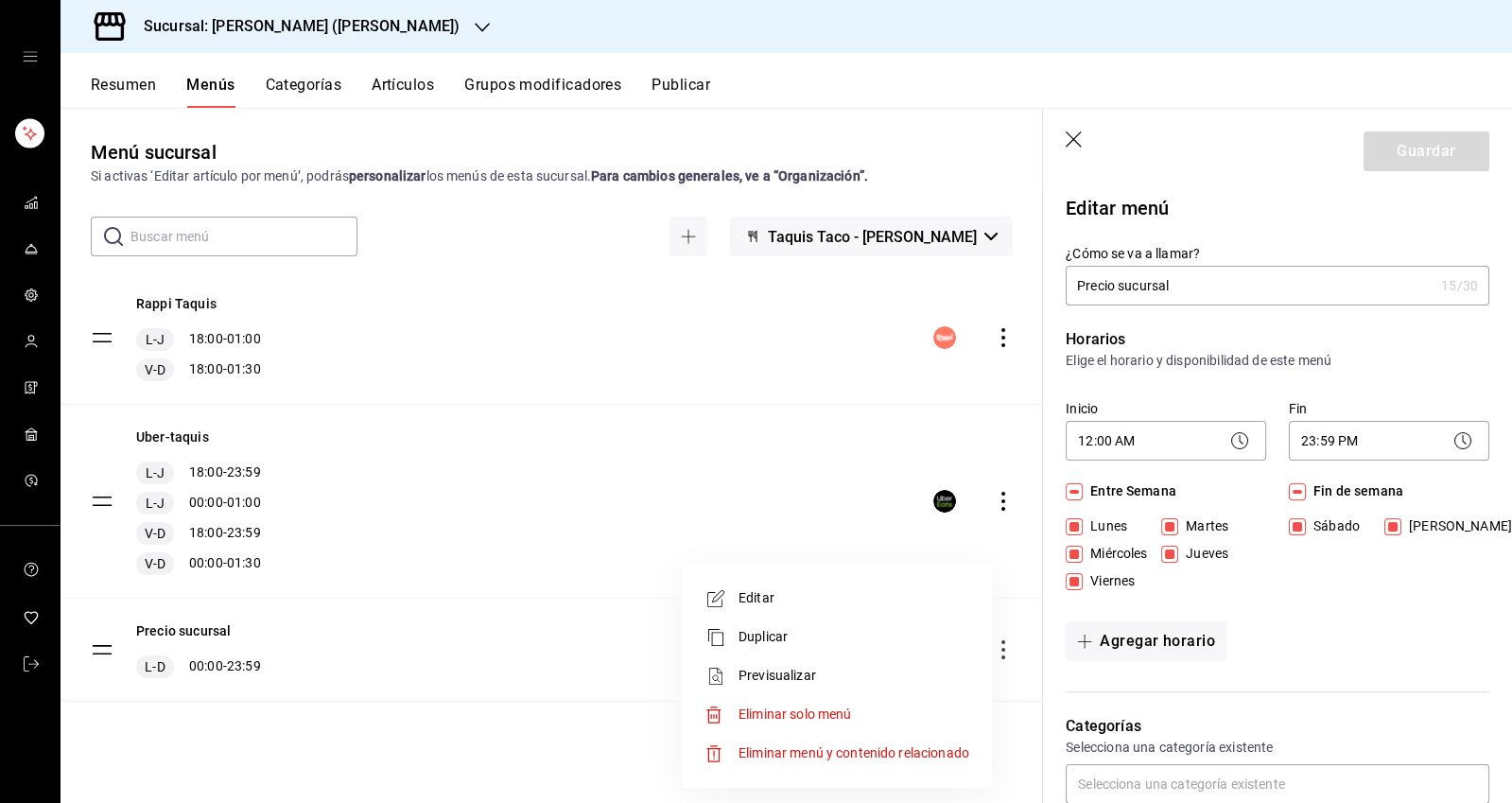
click at [1097, 137] on div at bounding box center [756, 402] width 1512 height 803
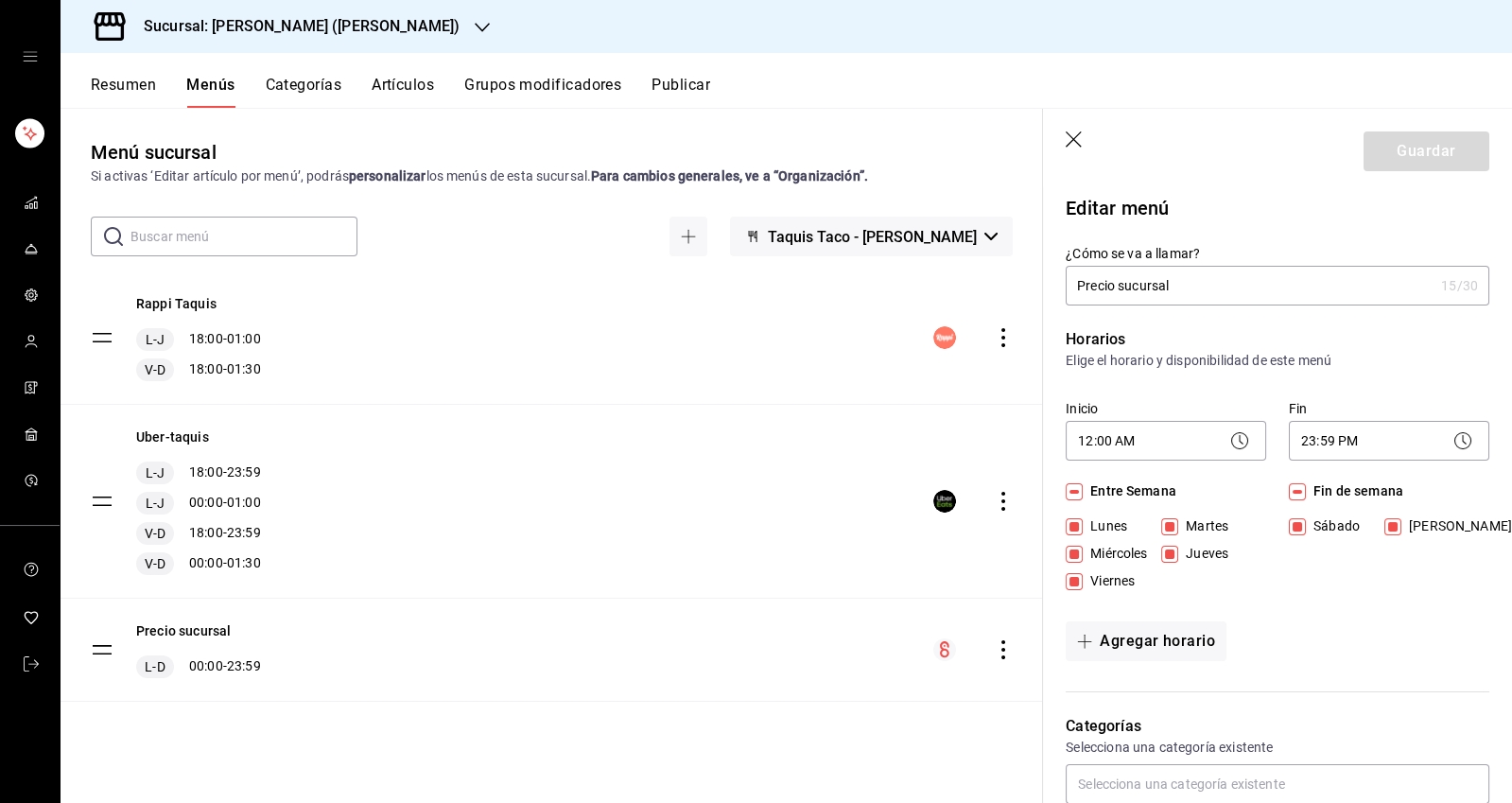
click at [1072, 143] on icon "button" at bounding box center [1074, 141] width 19 height 19
checkbox input "false"
type input "1758587384606"
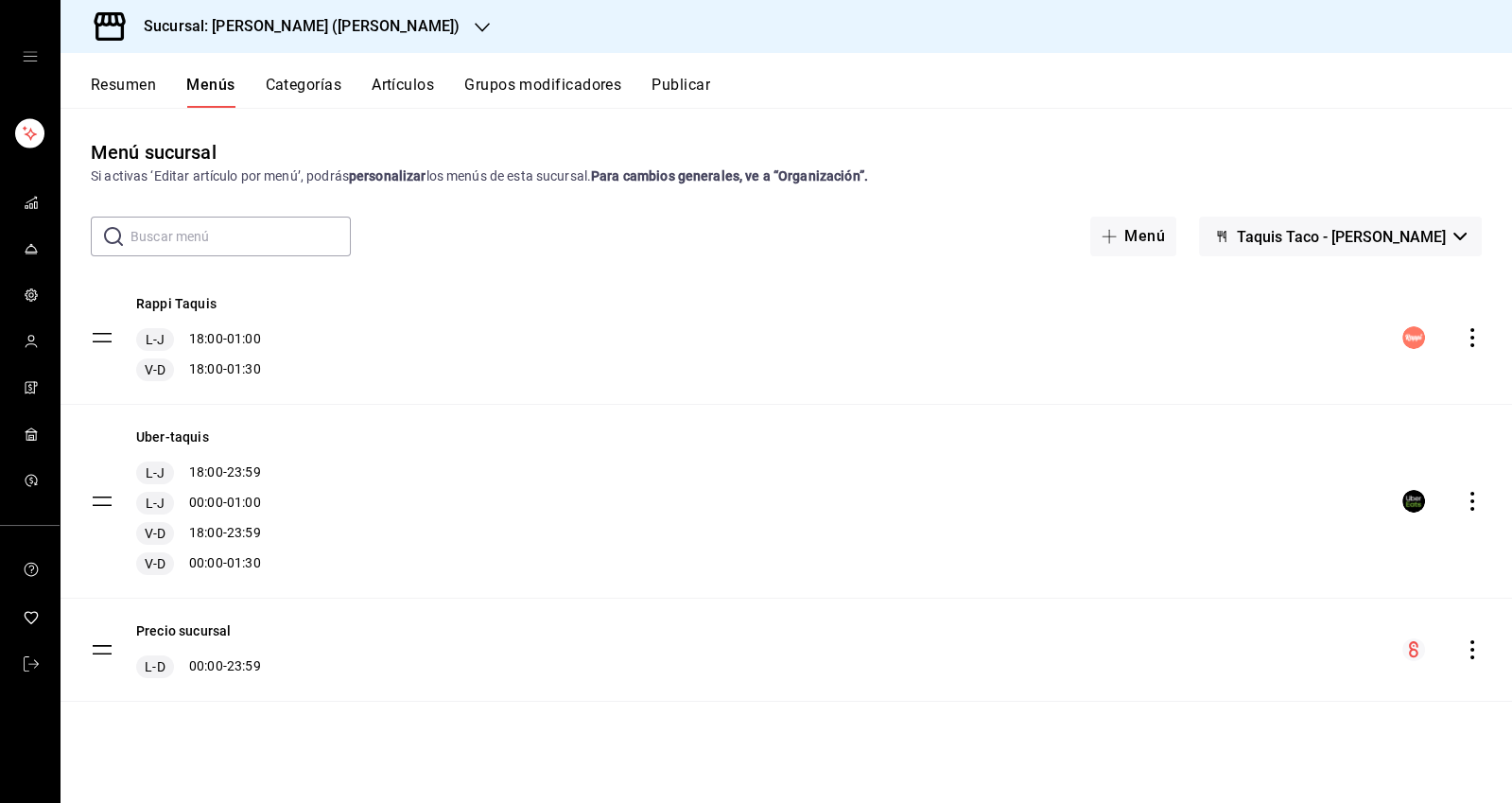
checkbox input "false"
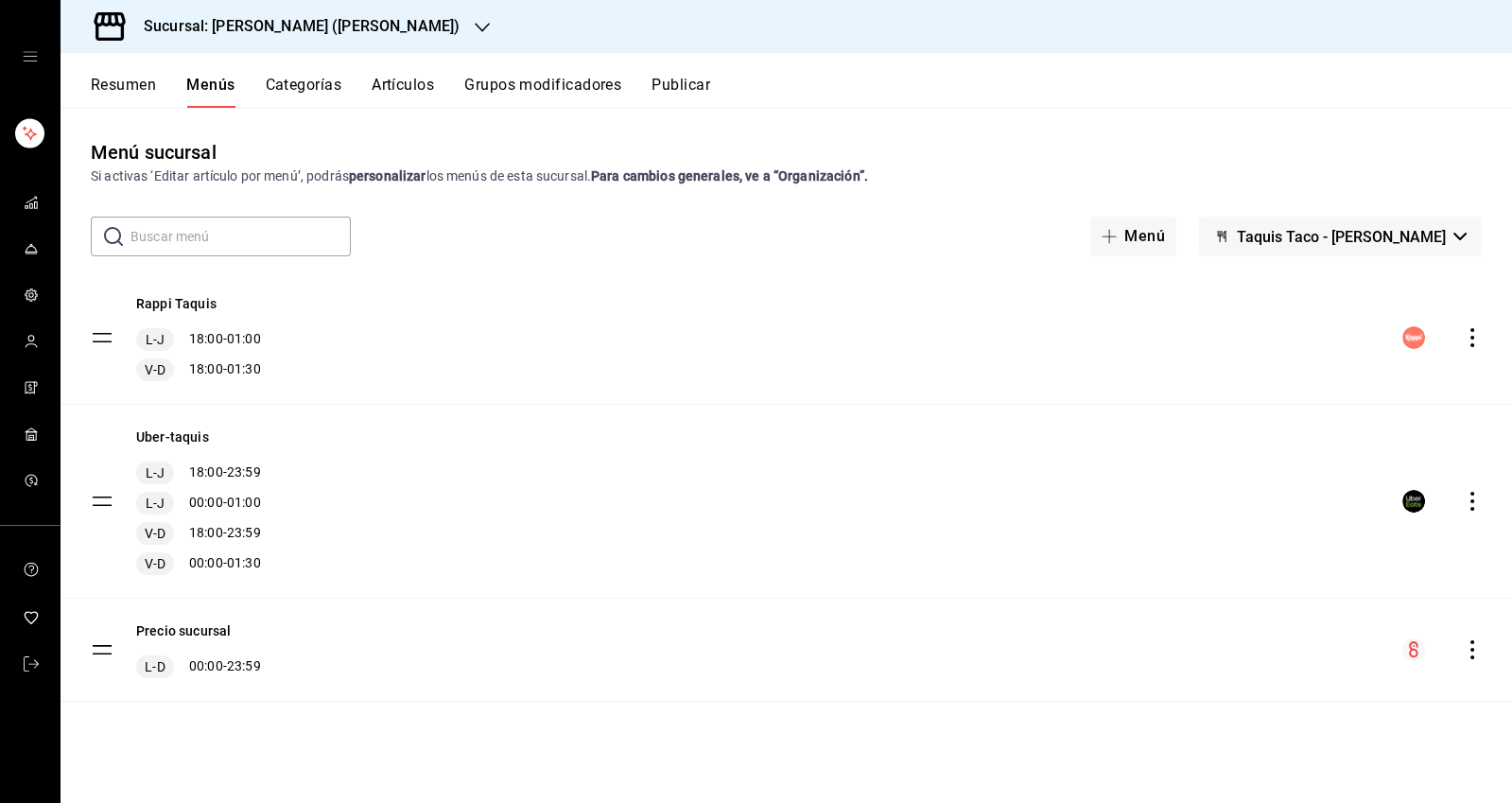
checkbox input "false"
click at [302, 79] on button "Categorías" at bounding box center [303, 91] width 76 height 32
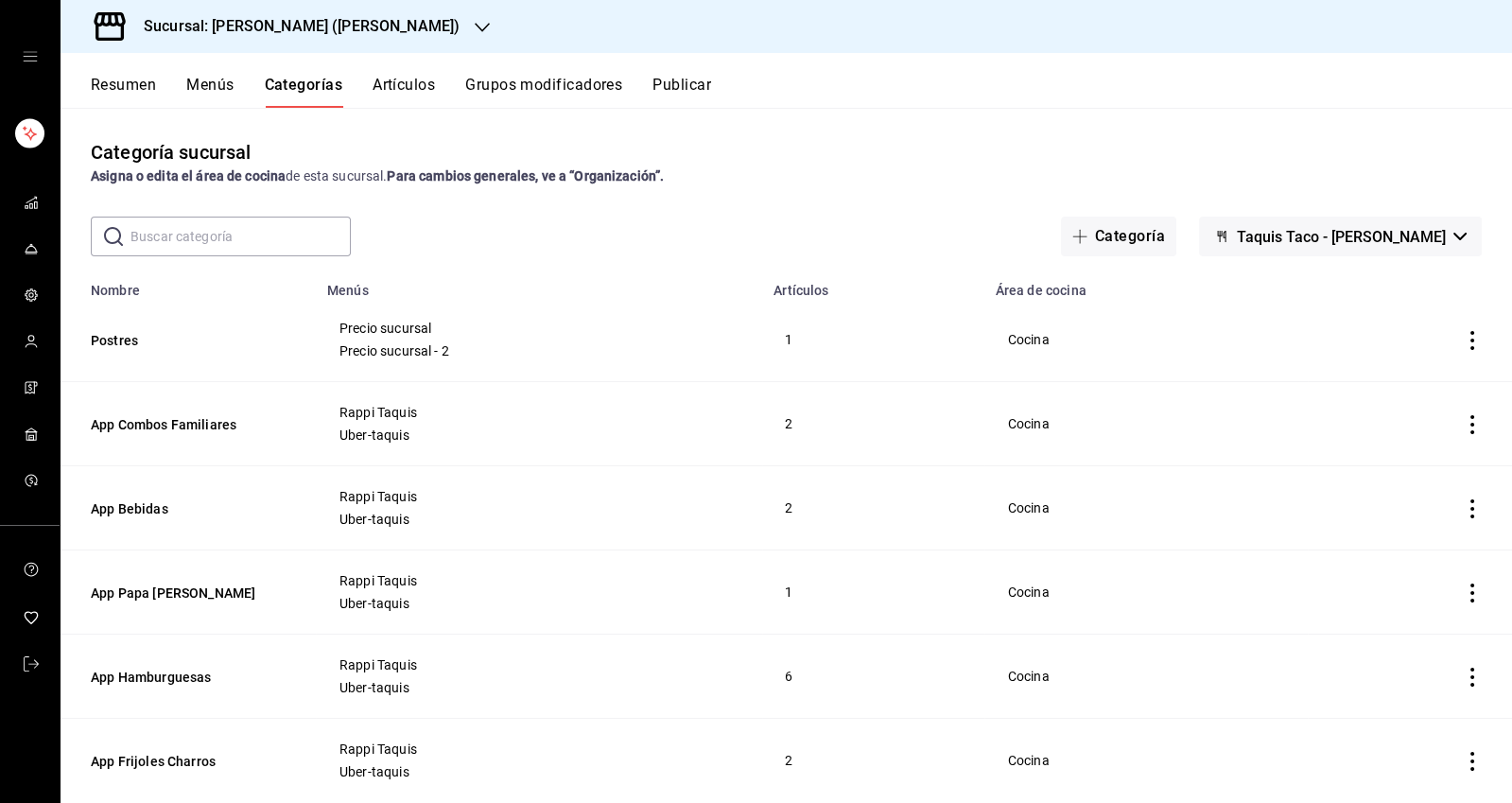
click at [122, 75] on button "Resumen" at bounding box center [124, 91] width 65 height 32
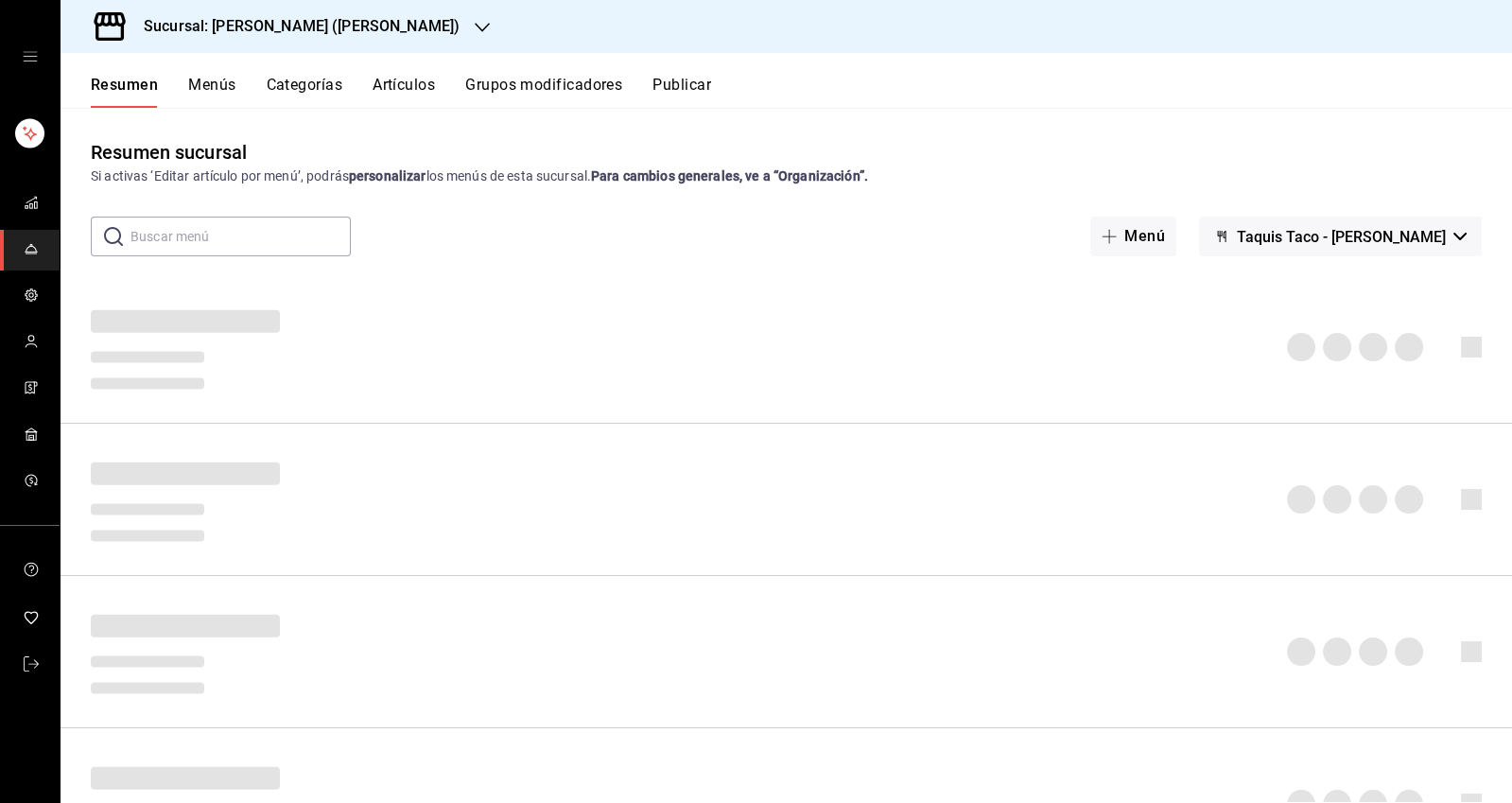
click at [29, 336] on circle "mailbox folders" at bounding box center [32, 339] width 6 height 6
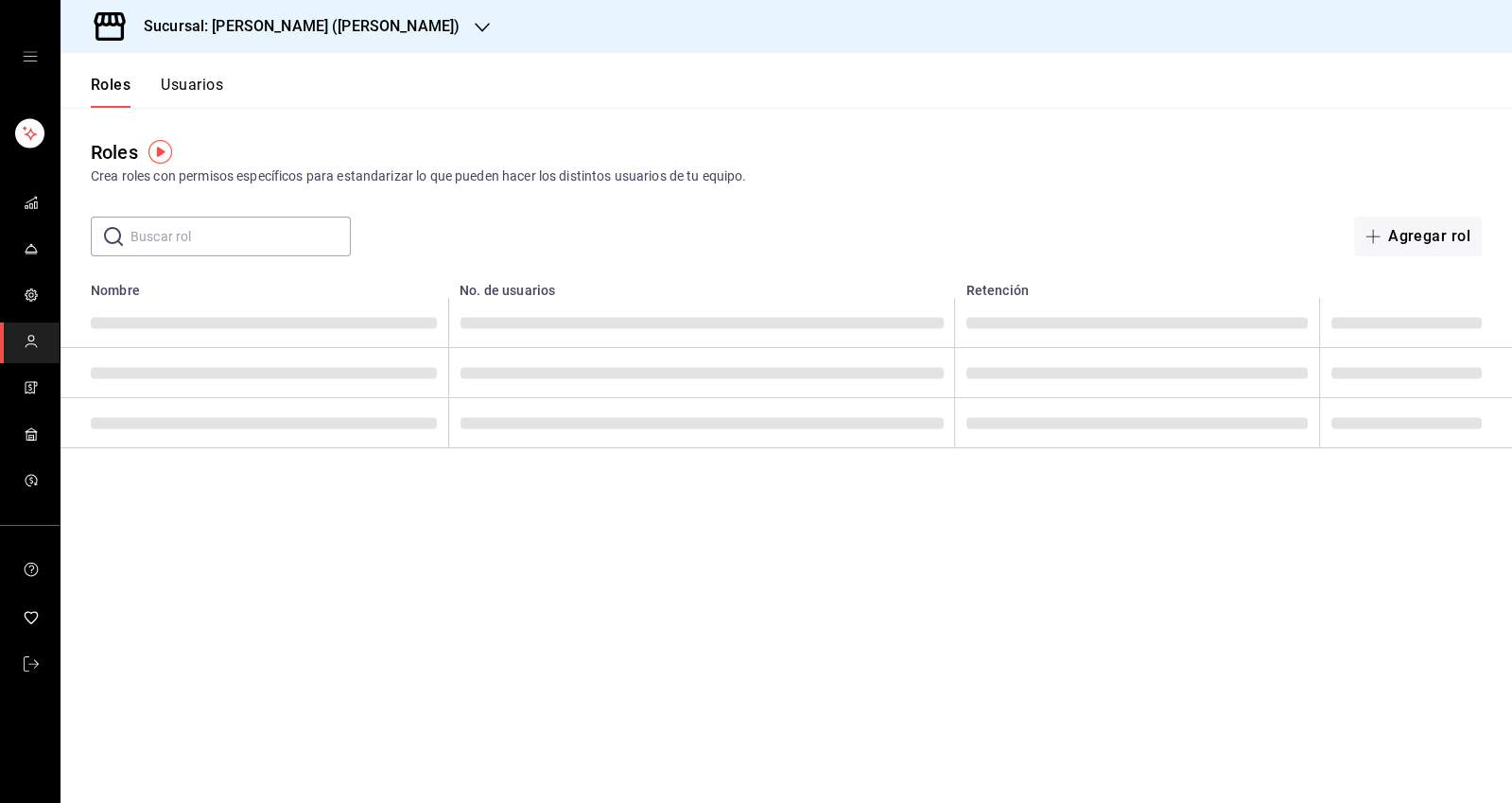
click at [24, 296] on icon "mailbox folders" at bounding box center [31, 294] width 15 height 15
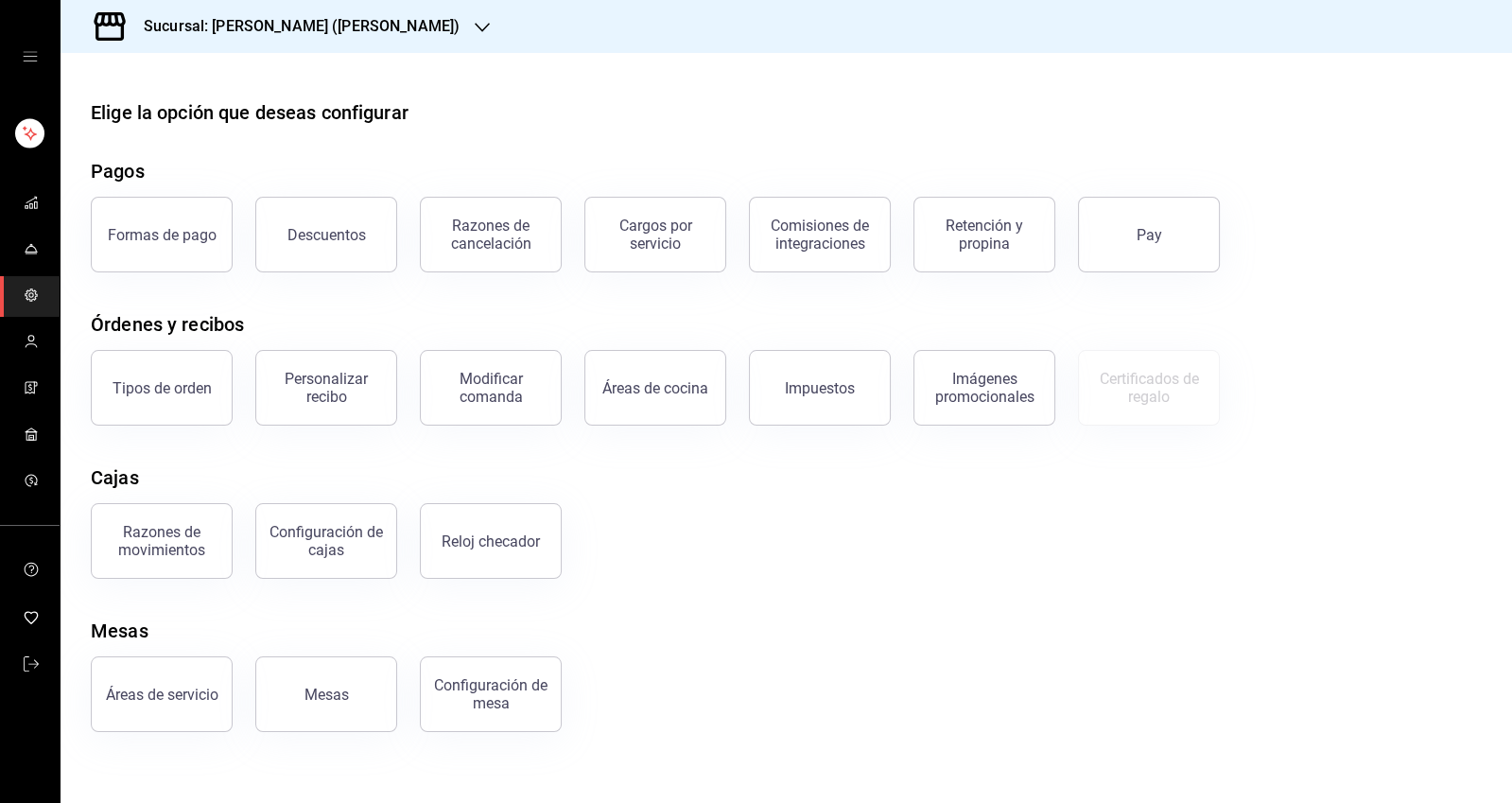
click at [36, 205] on rect "mailbox folders" at bounding box center [35, 205] width 3 height 7
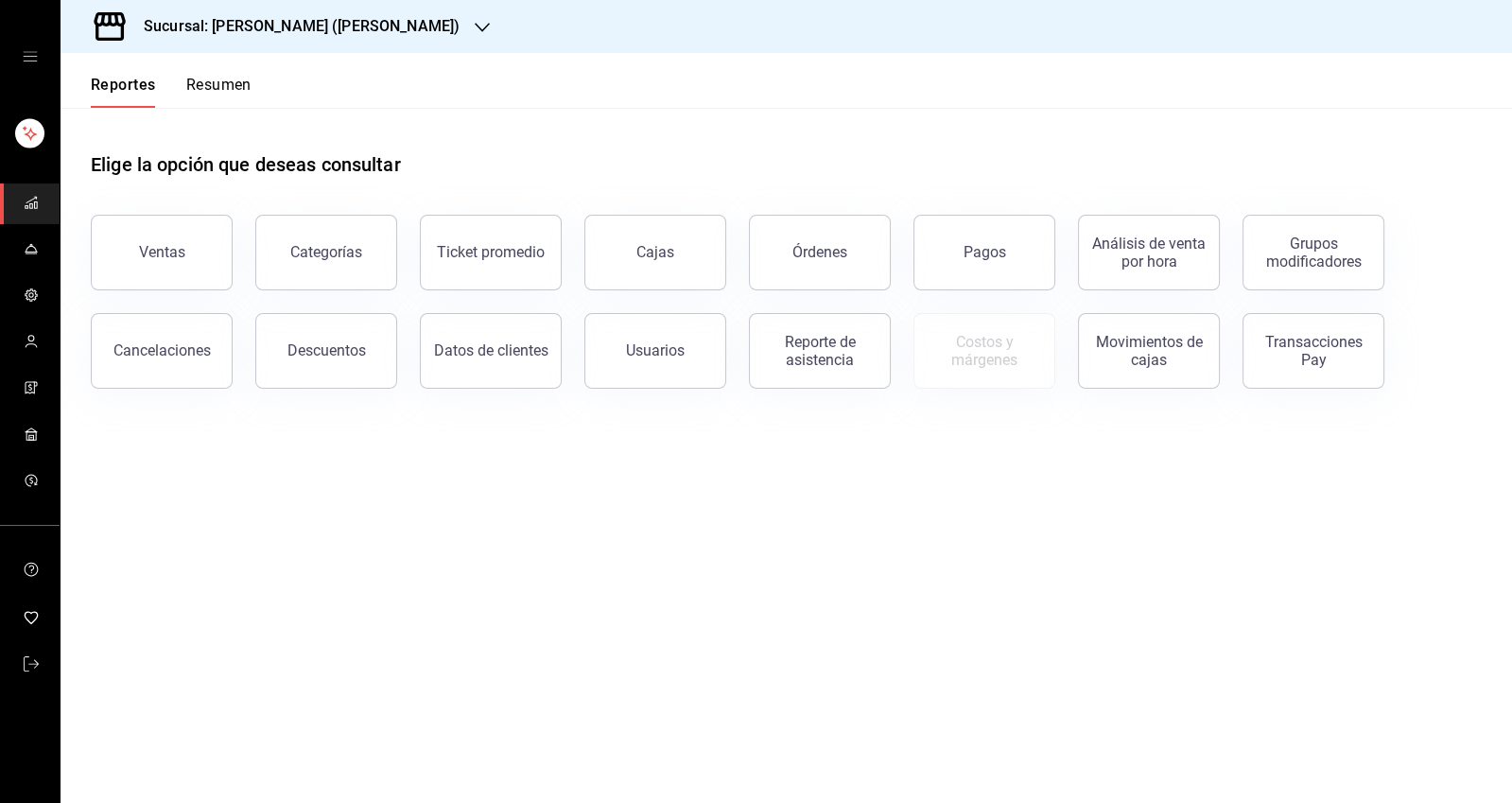
click at [484, 359] on button "Datos de clientes" at bounding box center [490, 351] width 142 height 75
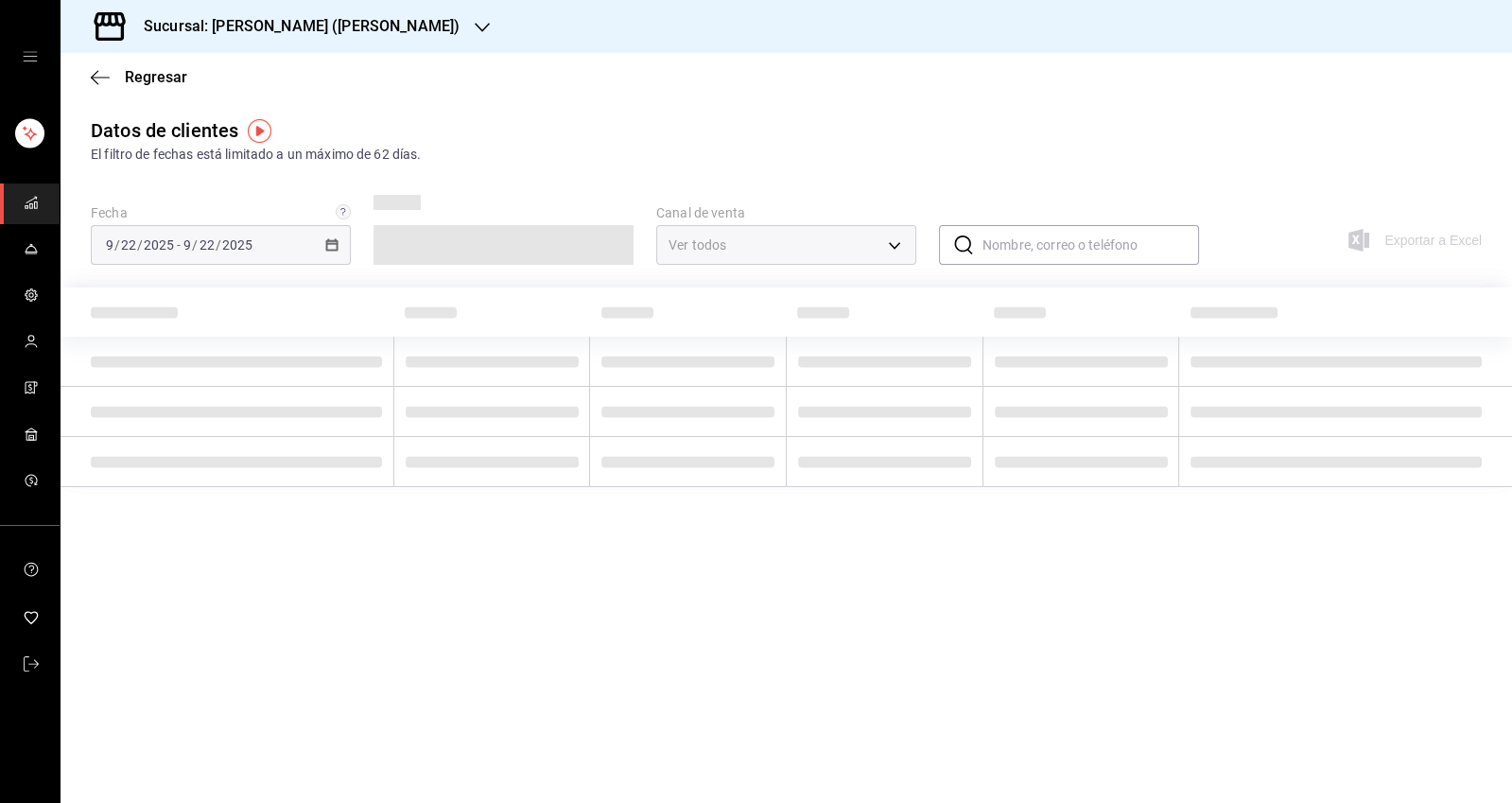
type input "PARROT,DIDI_FOOD,ONLINE"
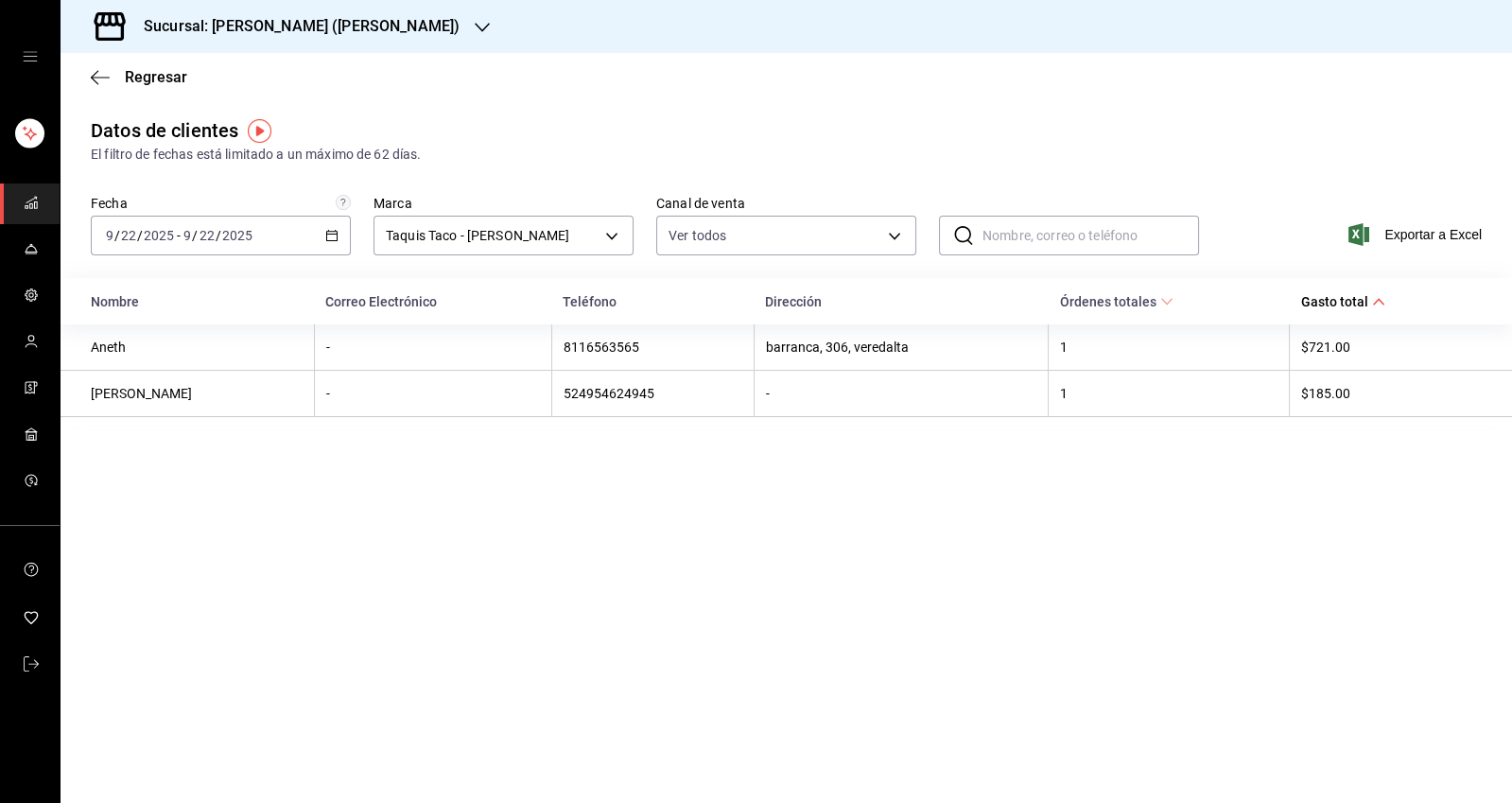
click at [249, 235] on input "2025" at bounding box center [237, 235] width 32 height 15
click at [347, 286] on th "Correo Electrónico" at bounding box center [432, 300] width 237 height 47
click at [96, 74] on icon "button" at bounding box center [100, 77] width 19 height 17
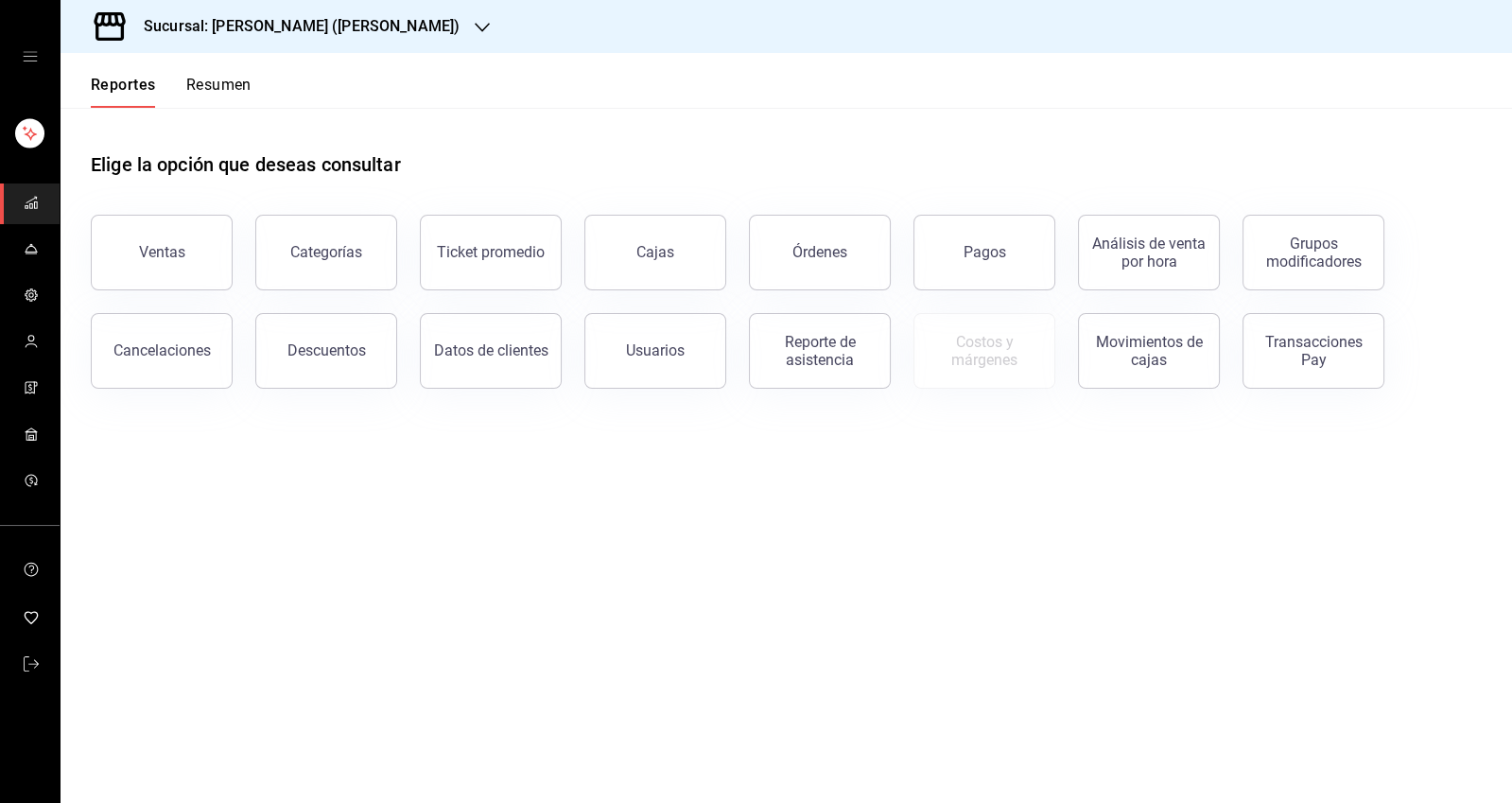
click at [32, 246] on icon "mailbox folders" at bounding box center [31, 249] width 10 height 6
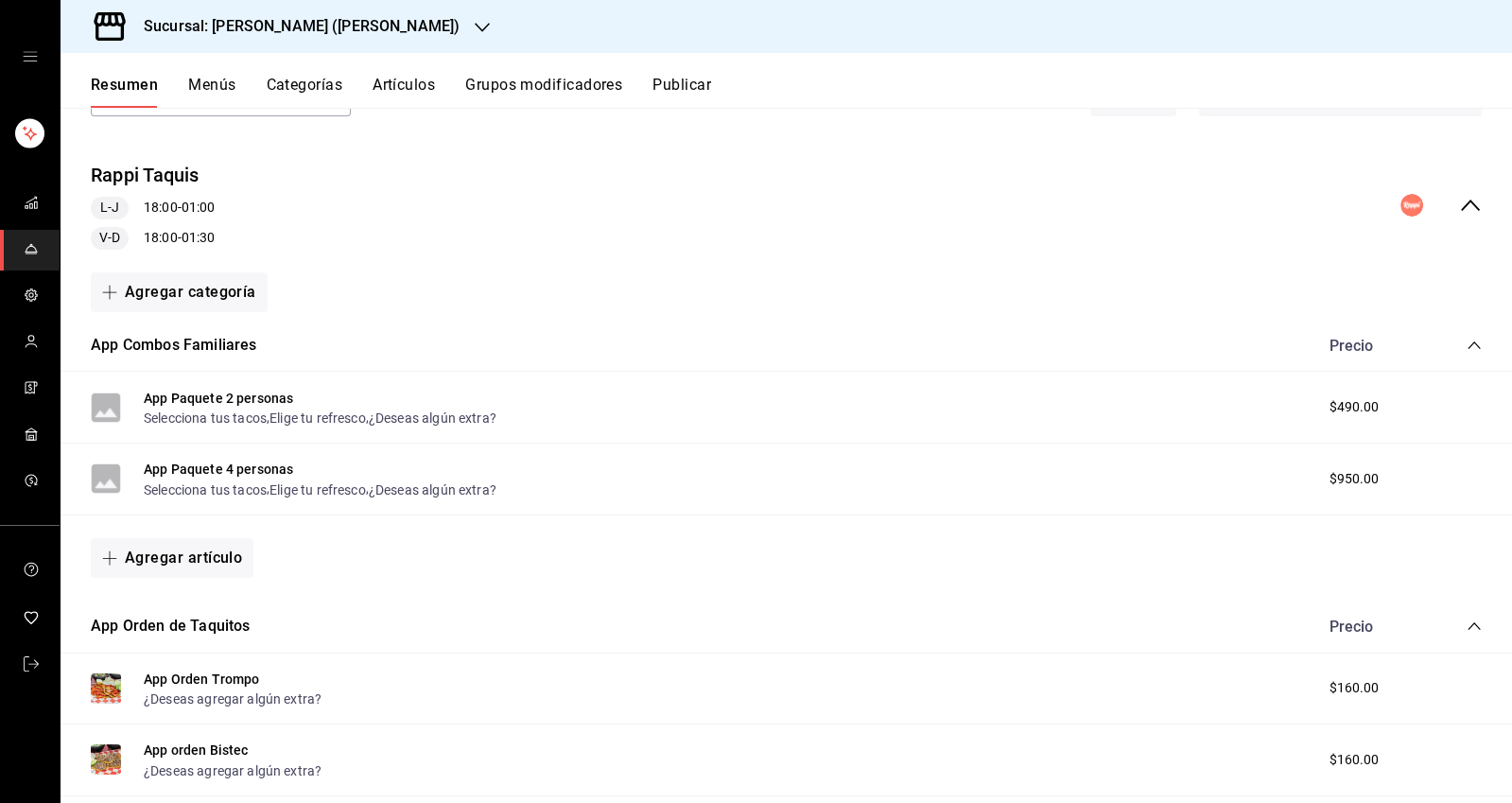
scroll to position [142, 0]
click at [1470, 192] on icon "collapse-menu-row" at bounding box center [1469, 203] width 23 height 23
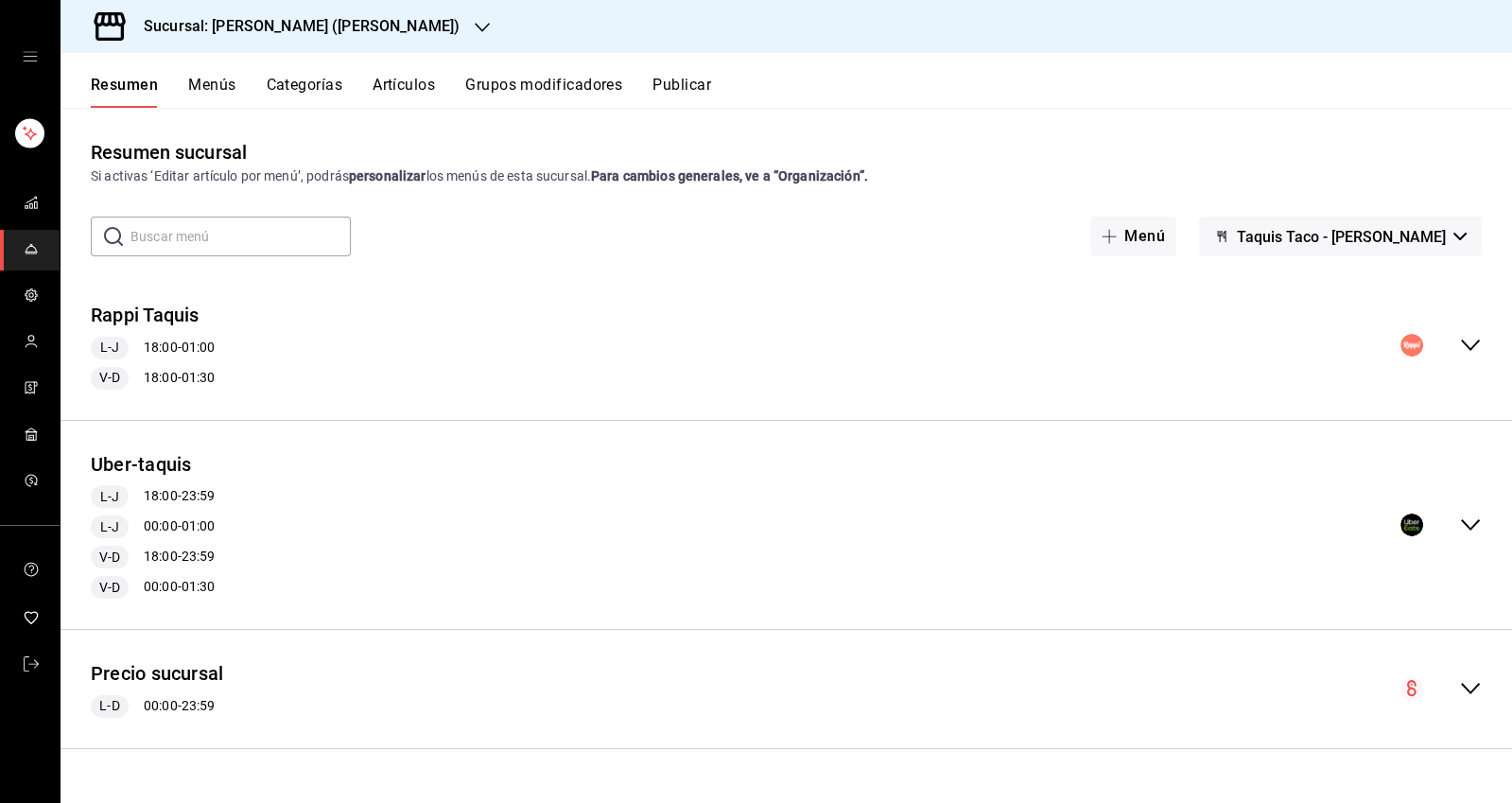
scroll to position [0, 0]
click at [141, 677] on button "Precio sucursal" at bounding box center [158, 674] width 133 height 28
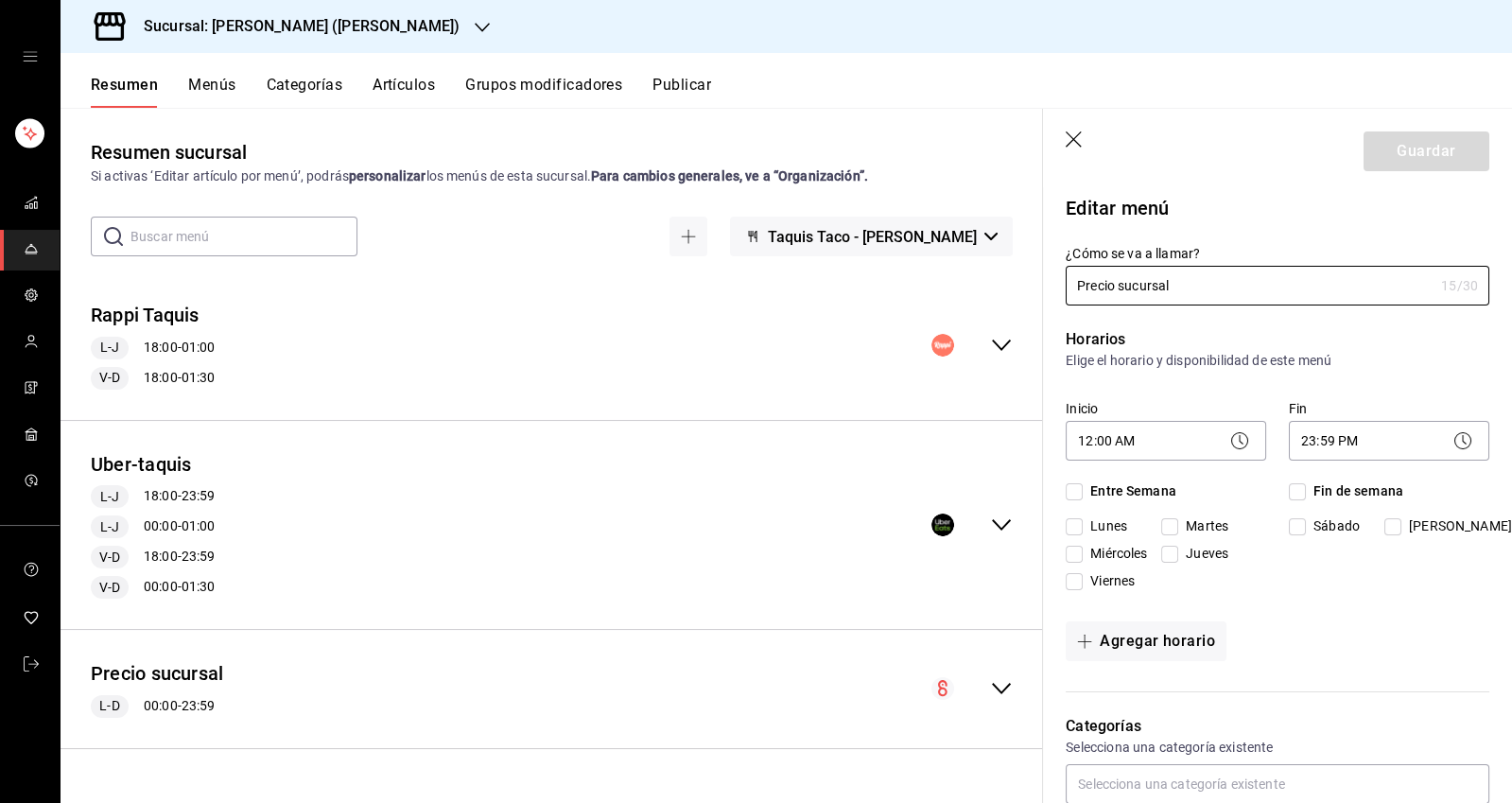
checkbox input "true"
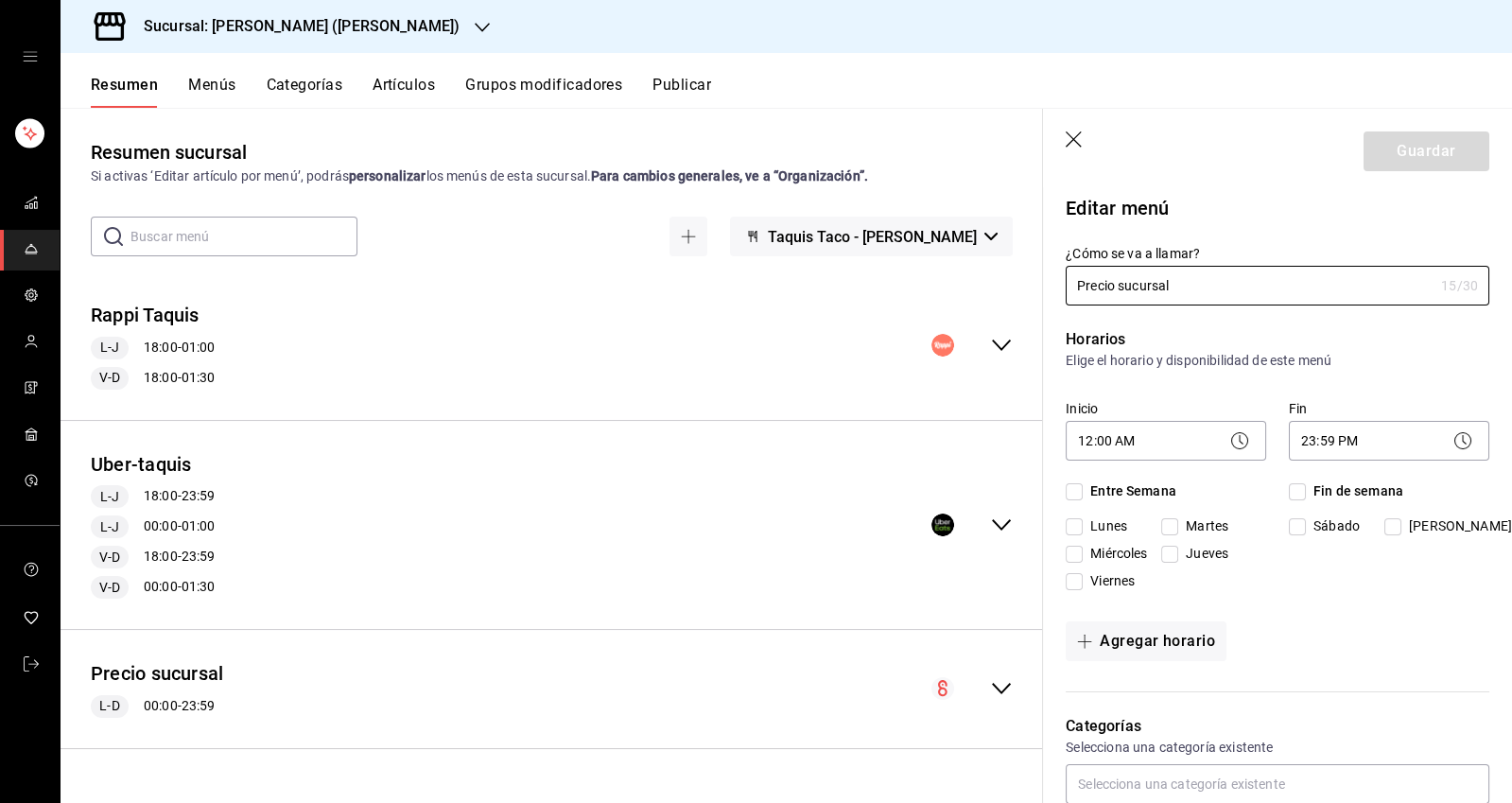
checkbox input "true"
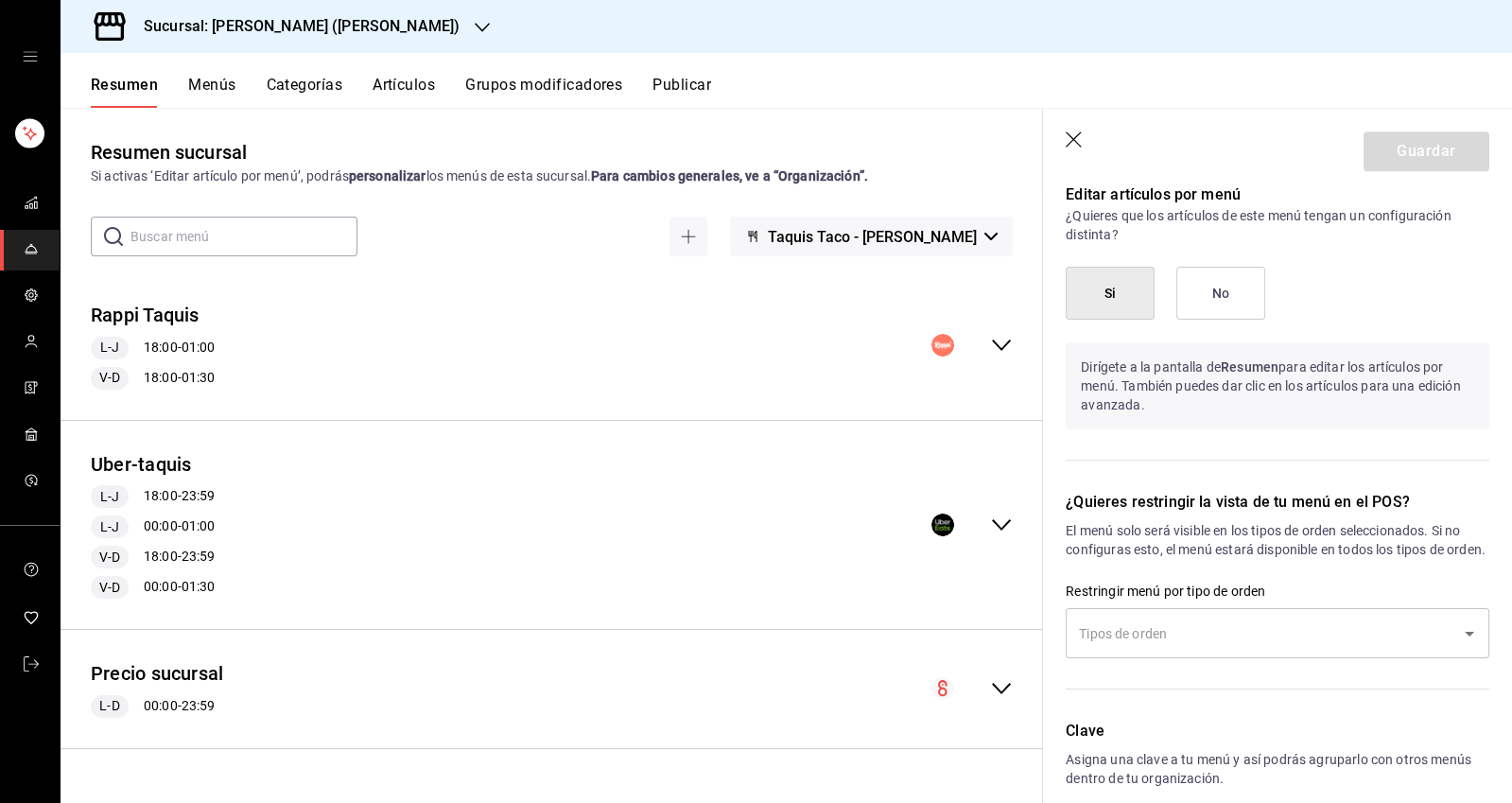
scroll to position [113, 0]
click at [1070, 132] on icon "button" at bounding box center [1074, 141] width 19 height 19
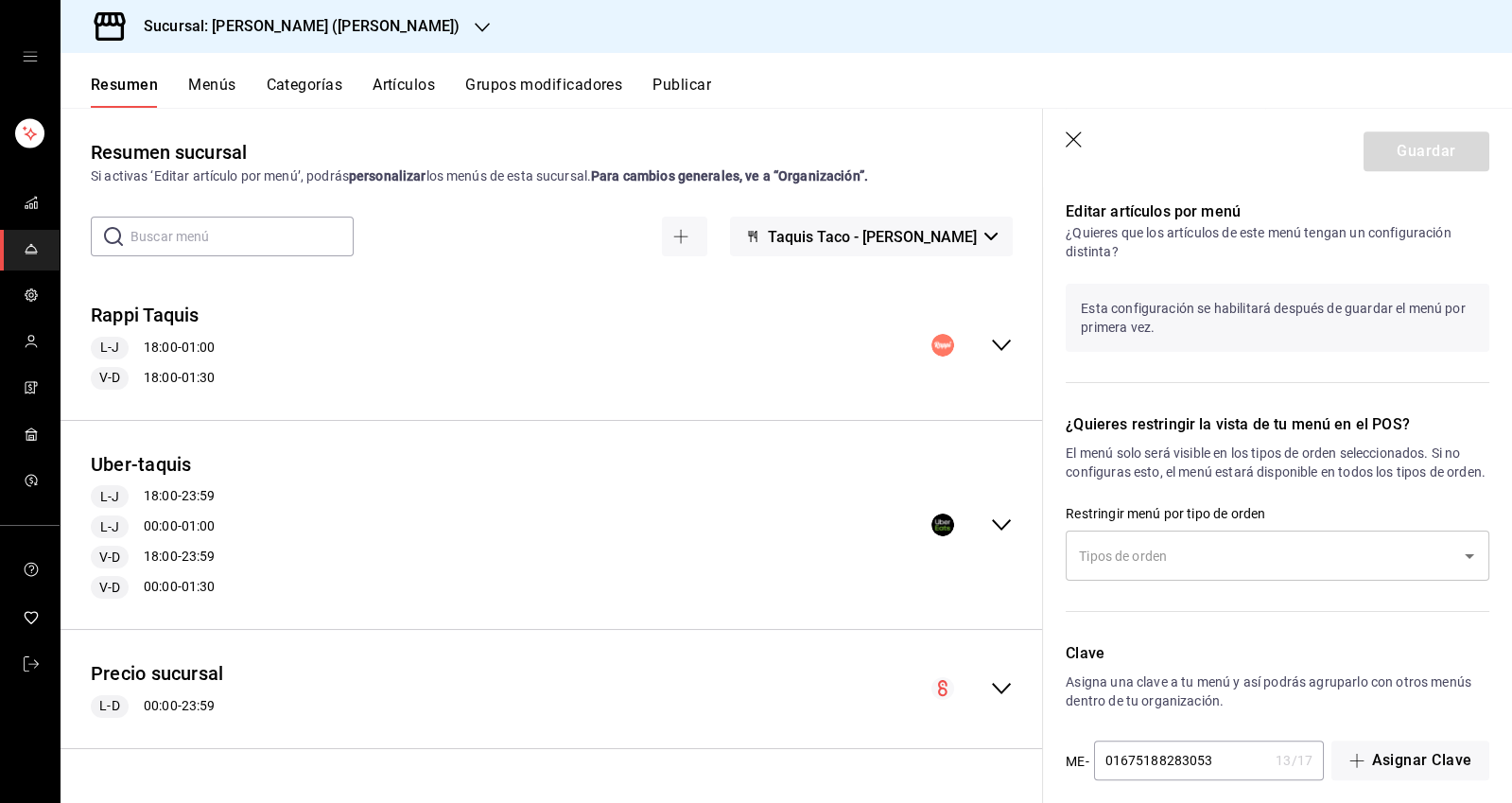
checkbox input "false"
type input "1758587526813"
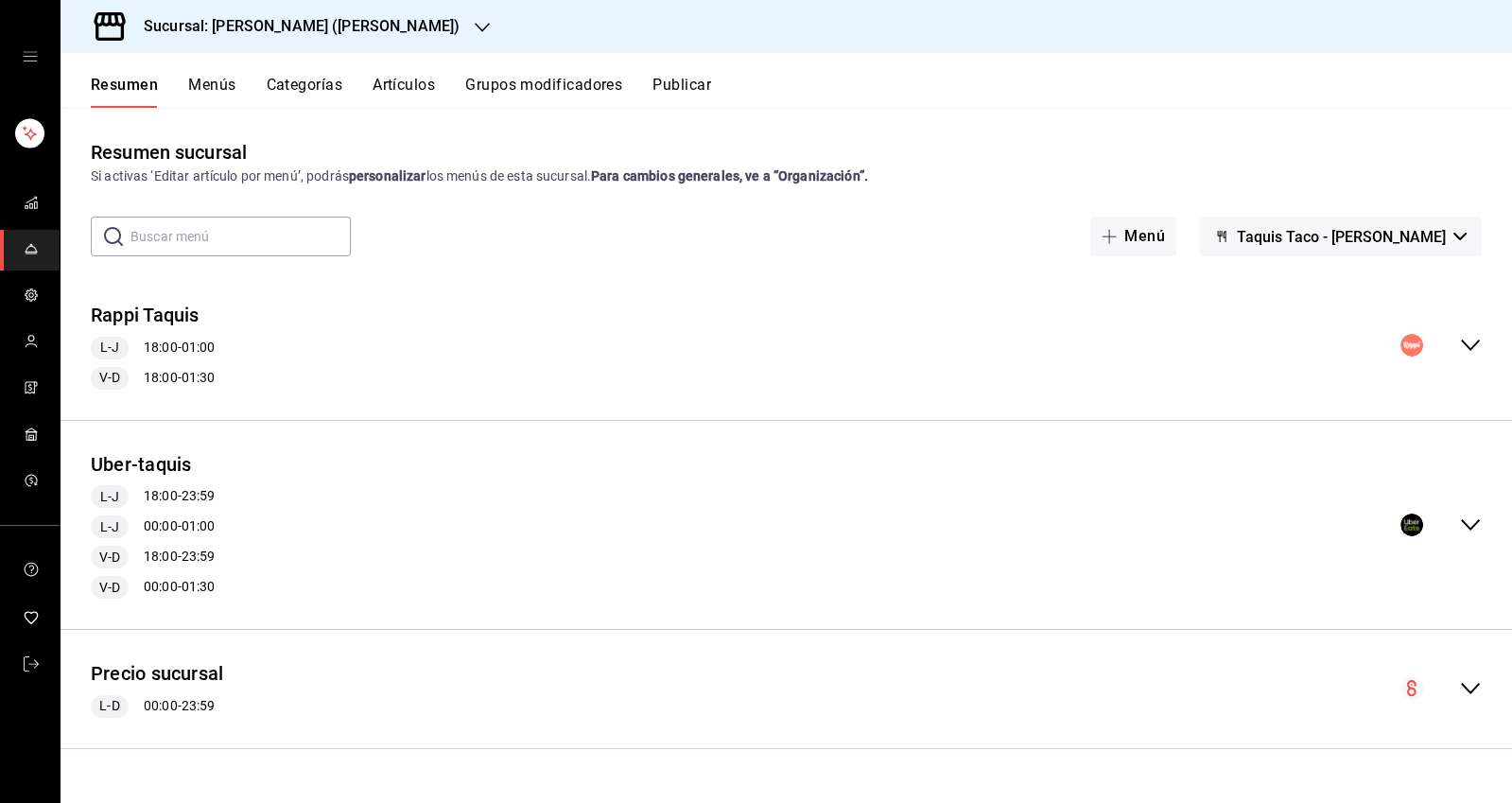
checkbox input "false"
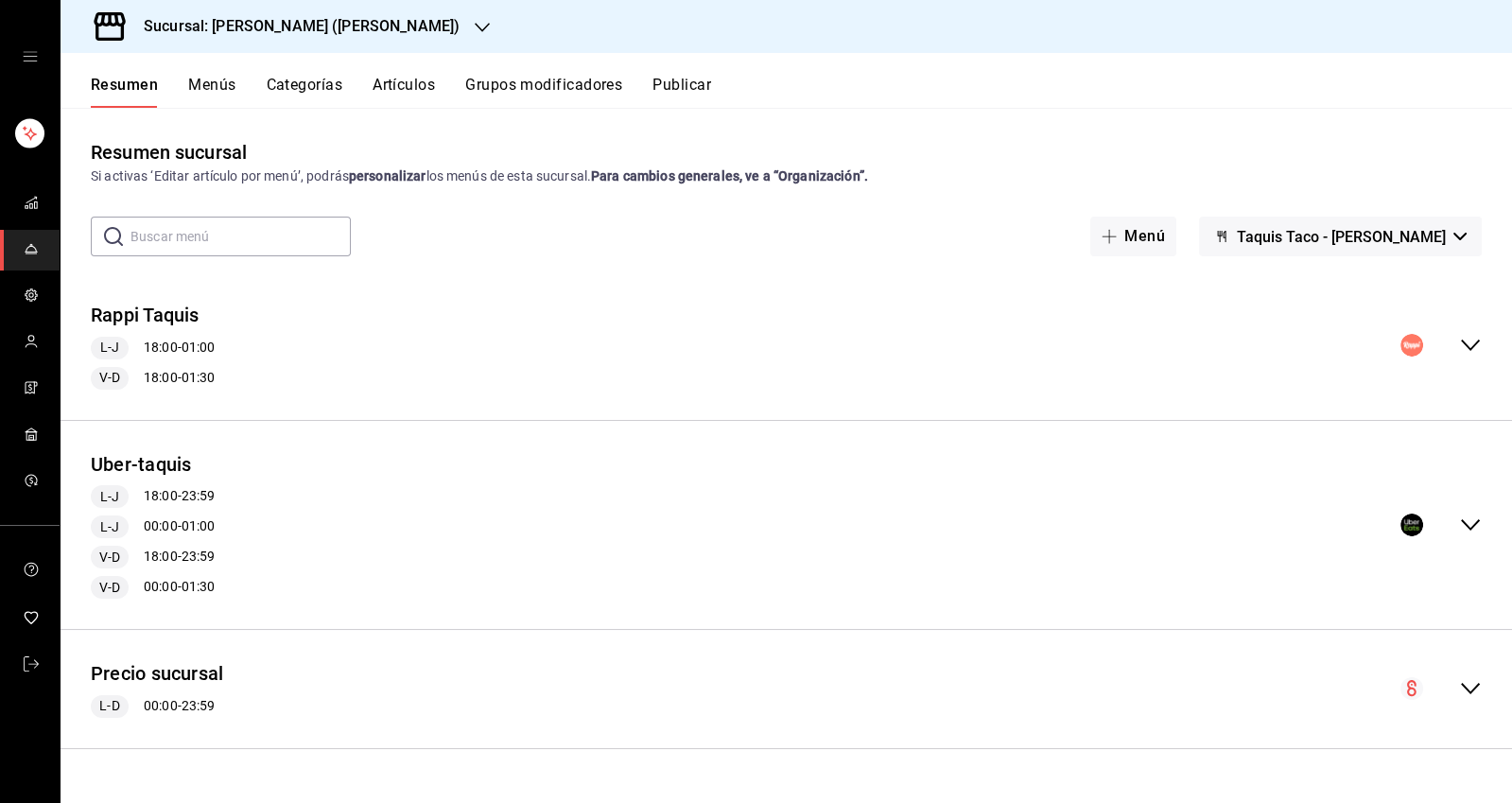
checkbox input "false"
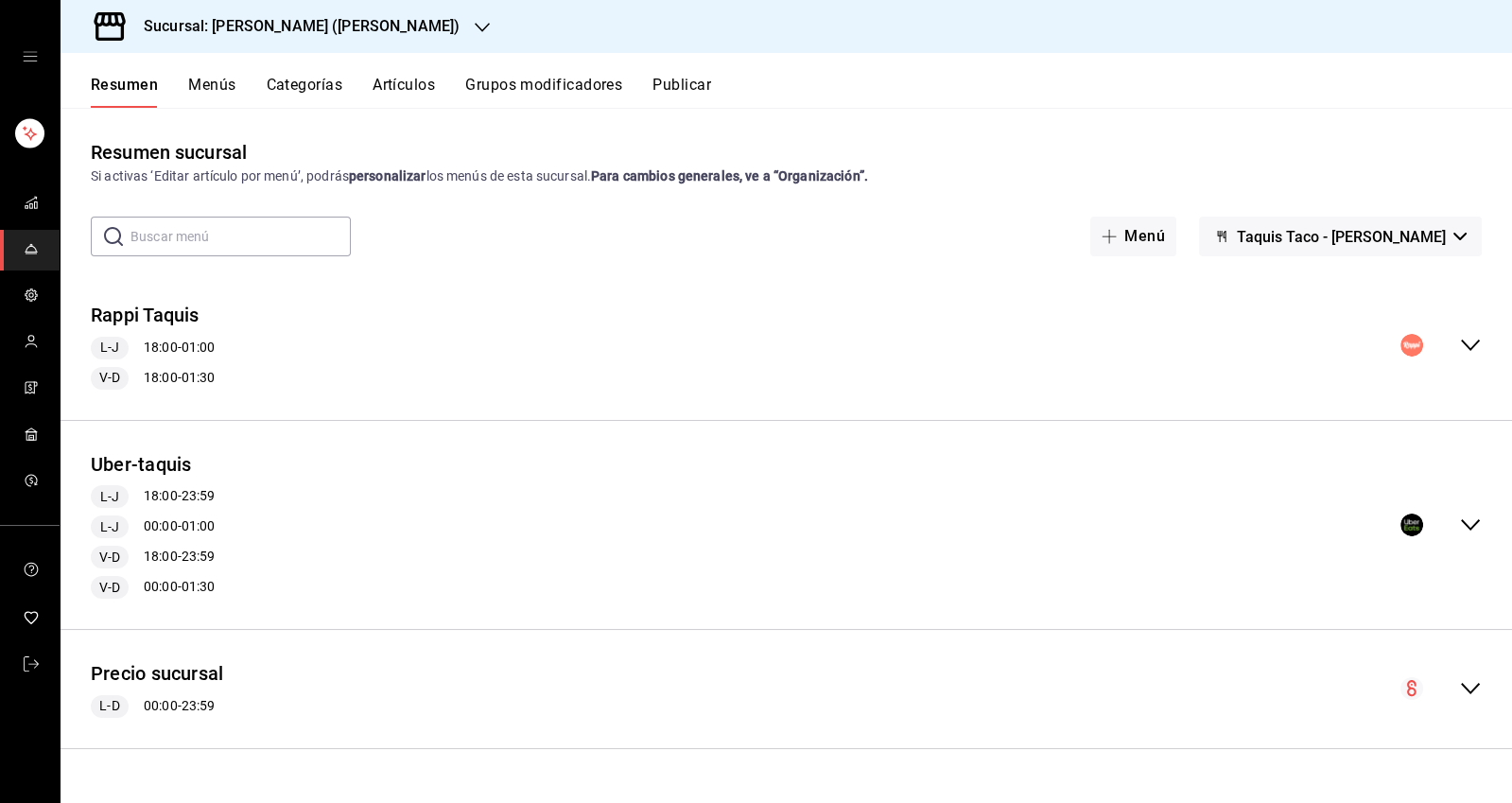
click at [28, 78] on div "mailbox folders" at bounding box center [30, 57] width 59 height 113
click at [28, 54] on icon "open drawer" at bounding box center [30, 57] width 15 height 15
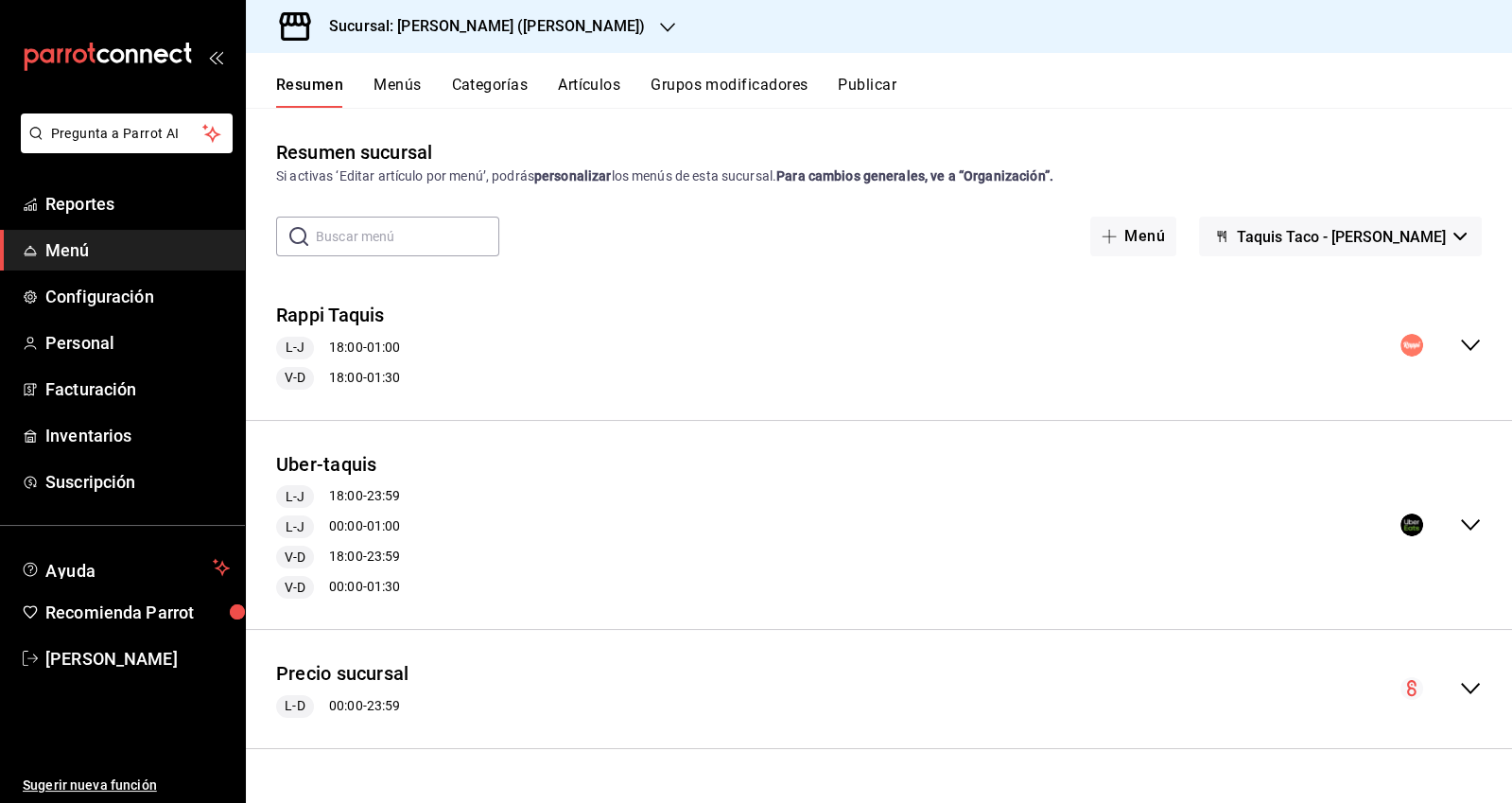
click at [212, 50] on icon "open_drawer_menu" at bounding box center [215, 57] width 15 height 15
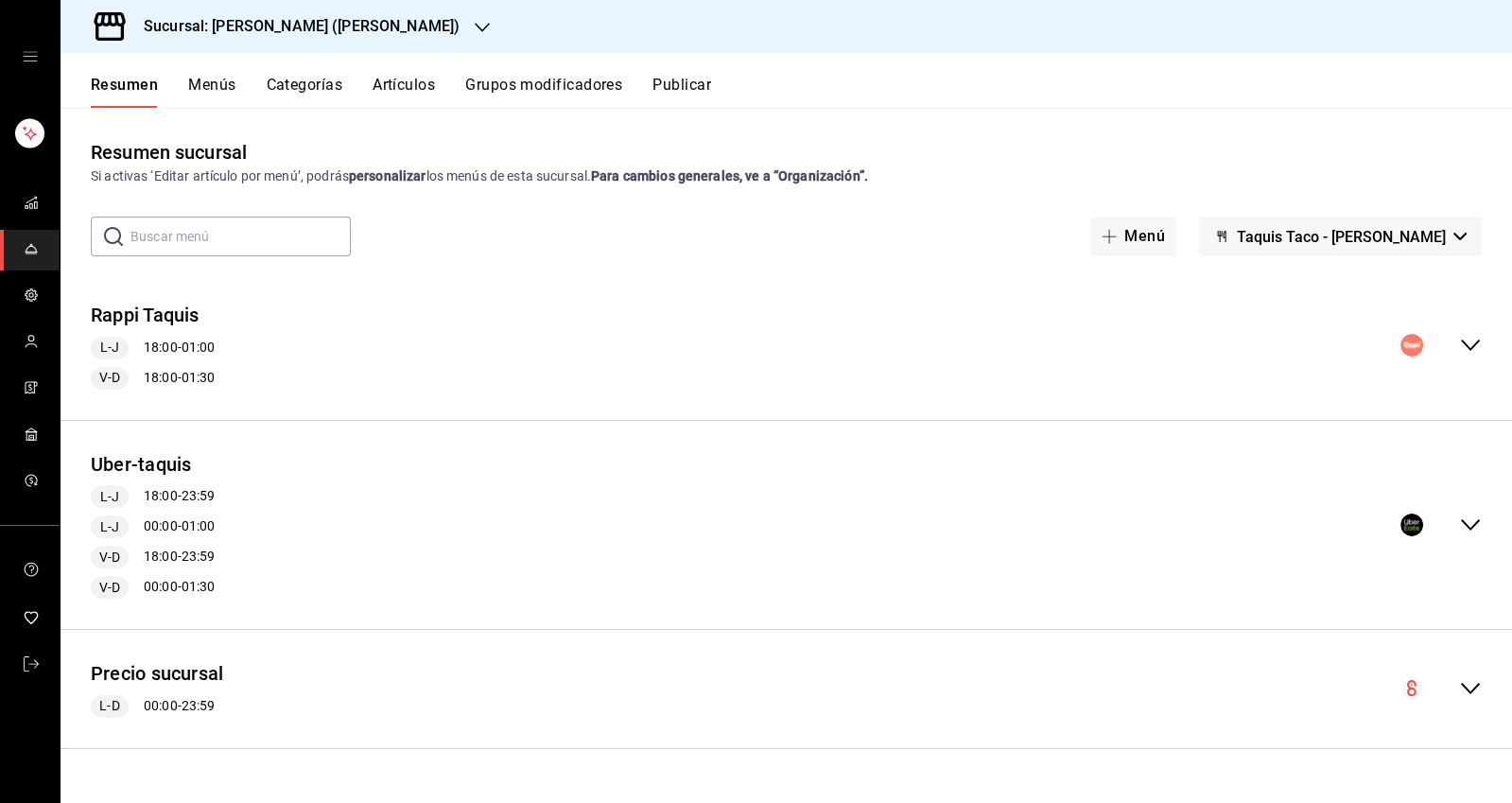
click at [135, 676] on button "Precio sucursal" at bounding box center [158, 674] width 133 height 28
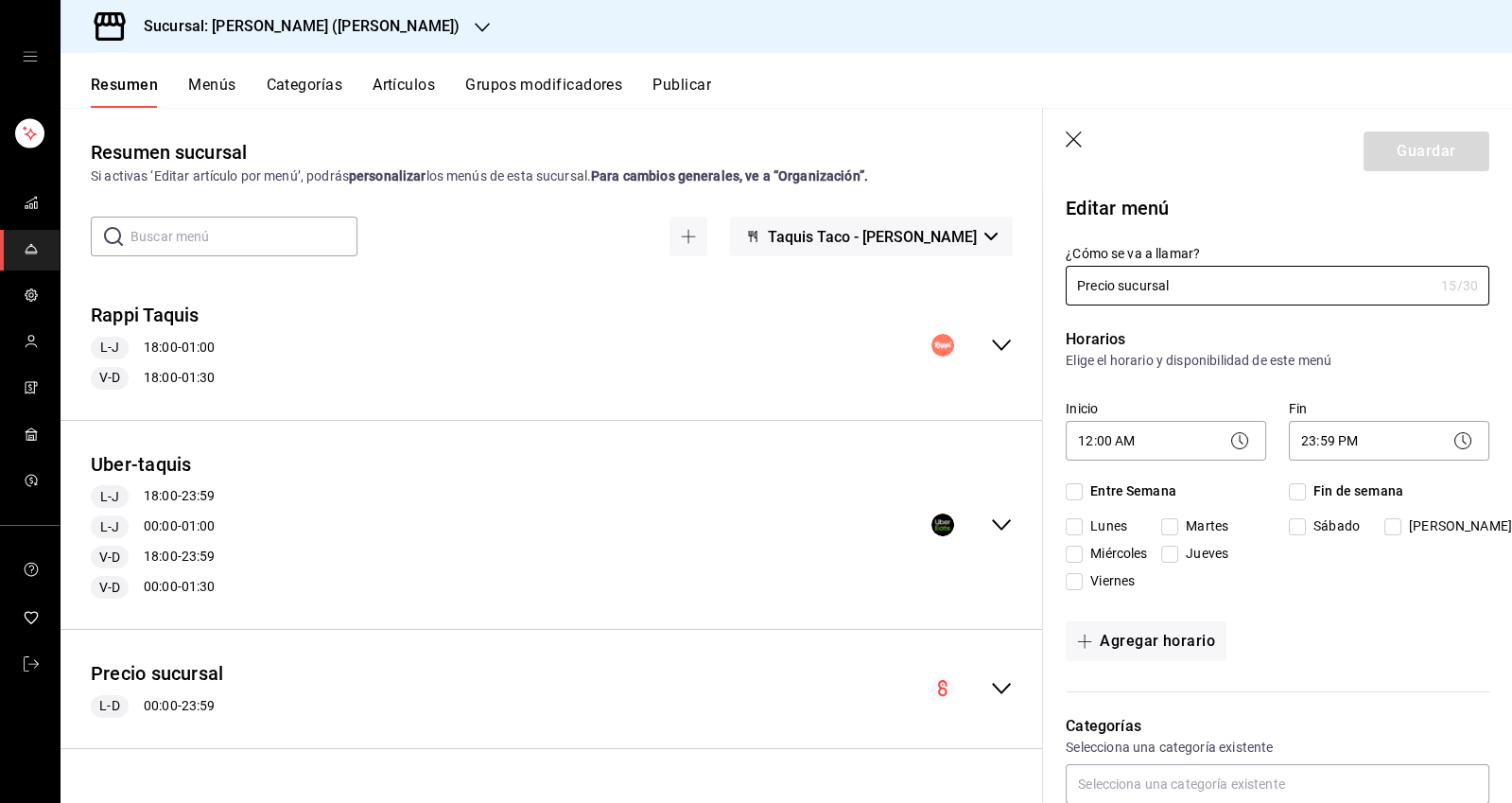
checkbox input "true"
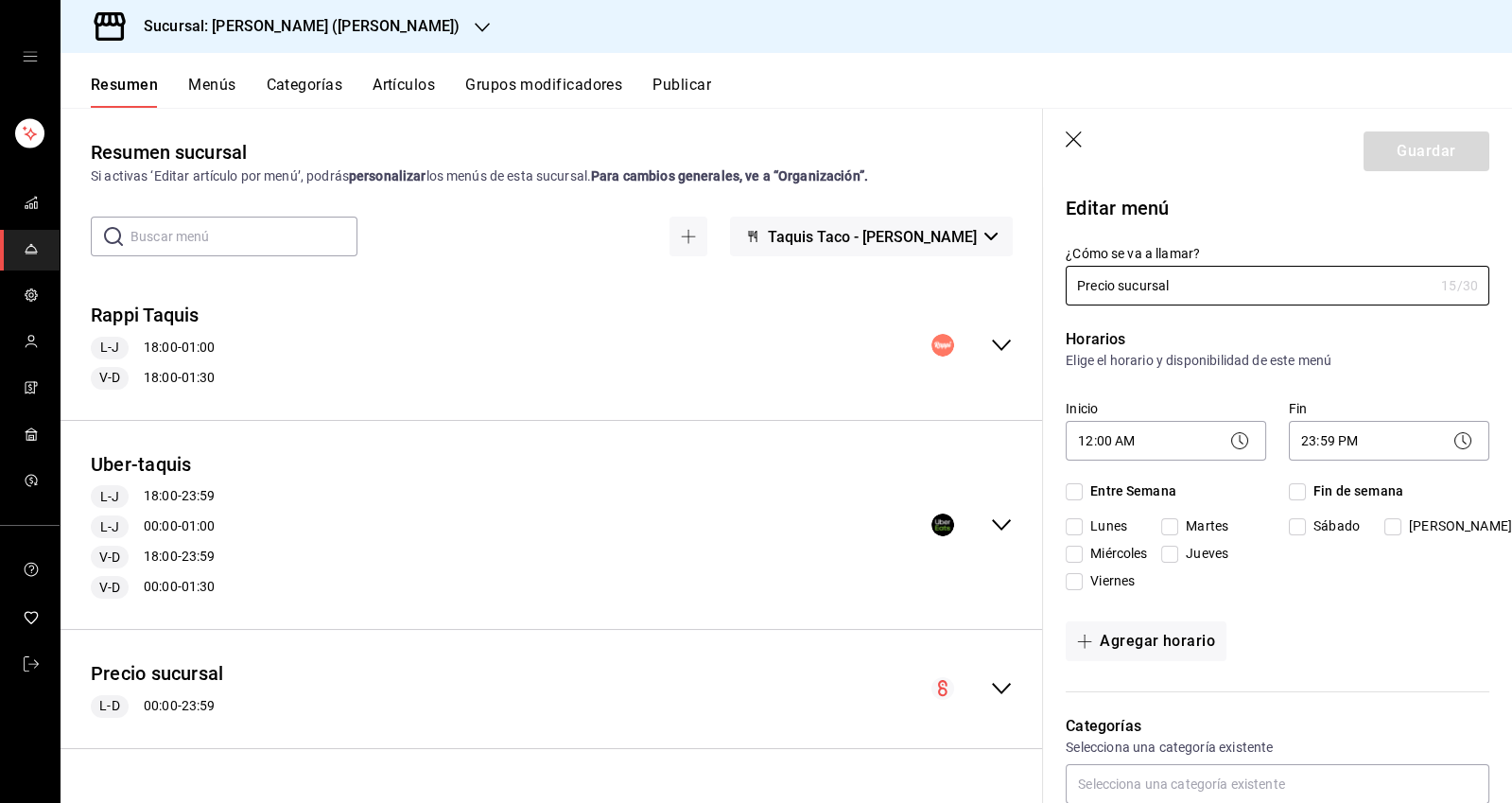
checkbox input "true"
click at [1106, 387] on div "Inicio 12:00 AM 00:00" at bounding box center [1153, 422] width 223 height 89
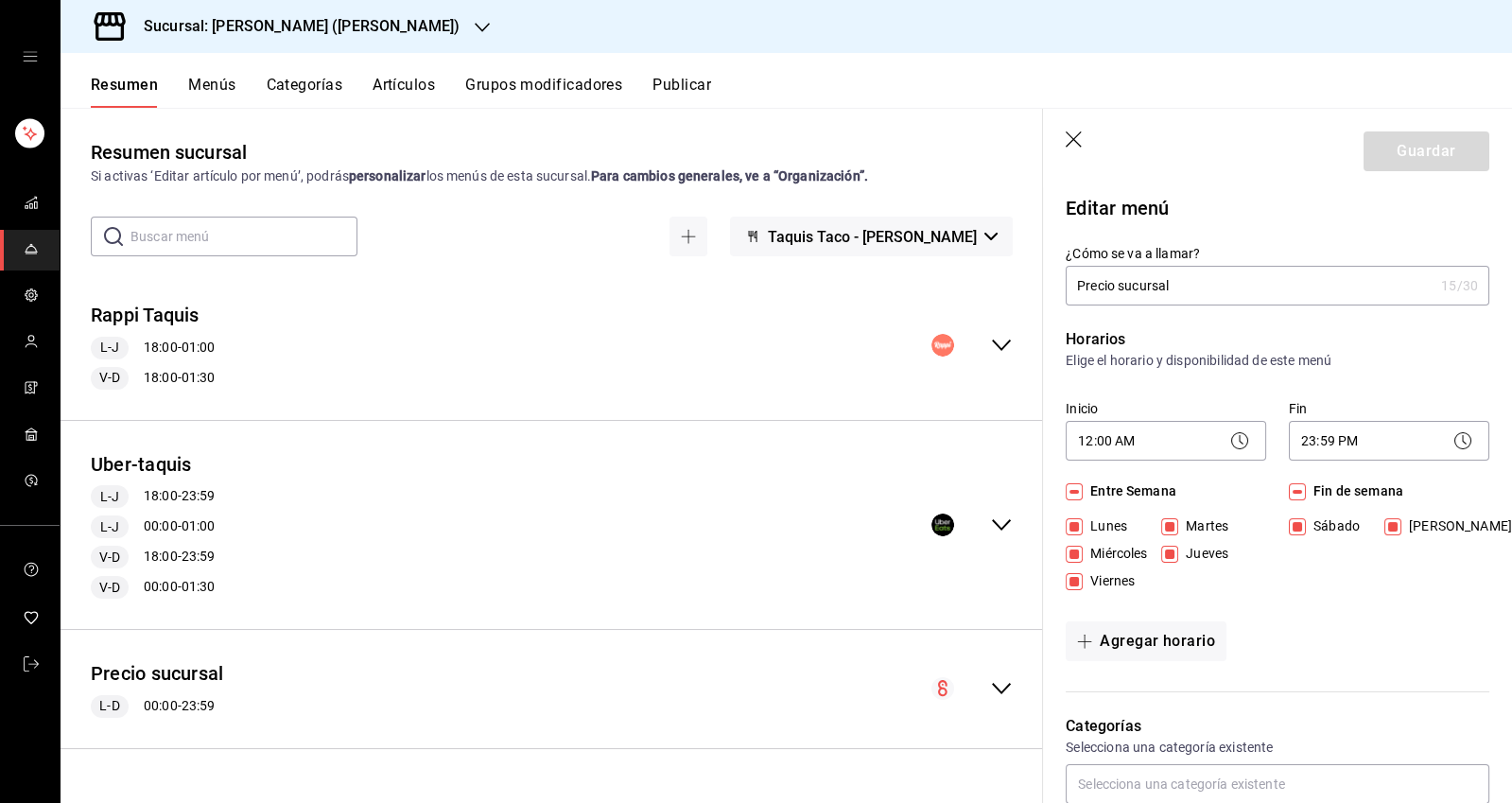
click at [199, 78] on button "Menús" at bounding box center [212, 91] width 48 height 32
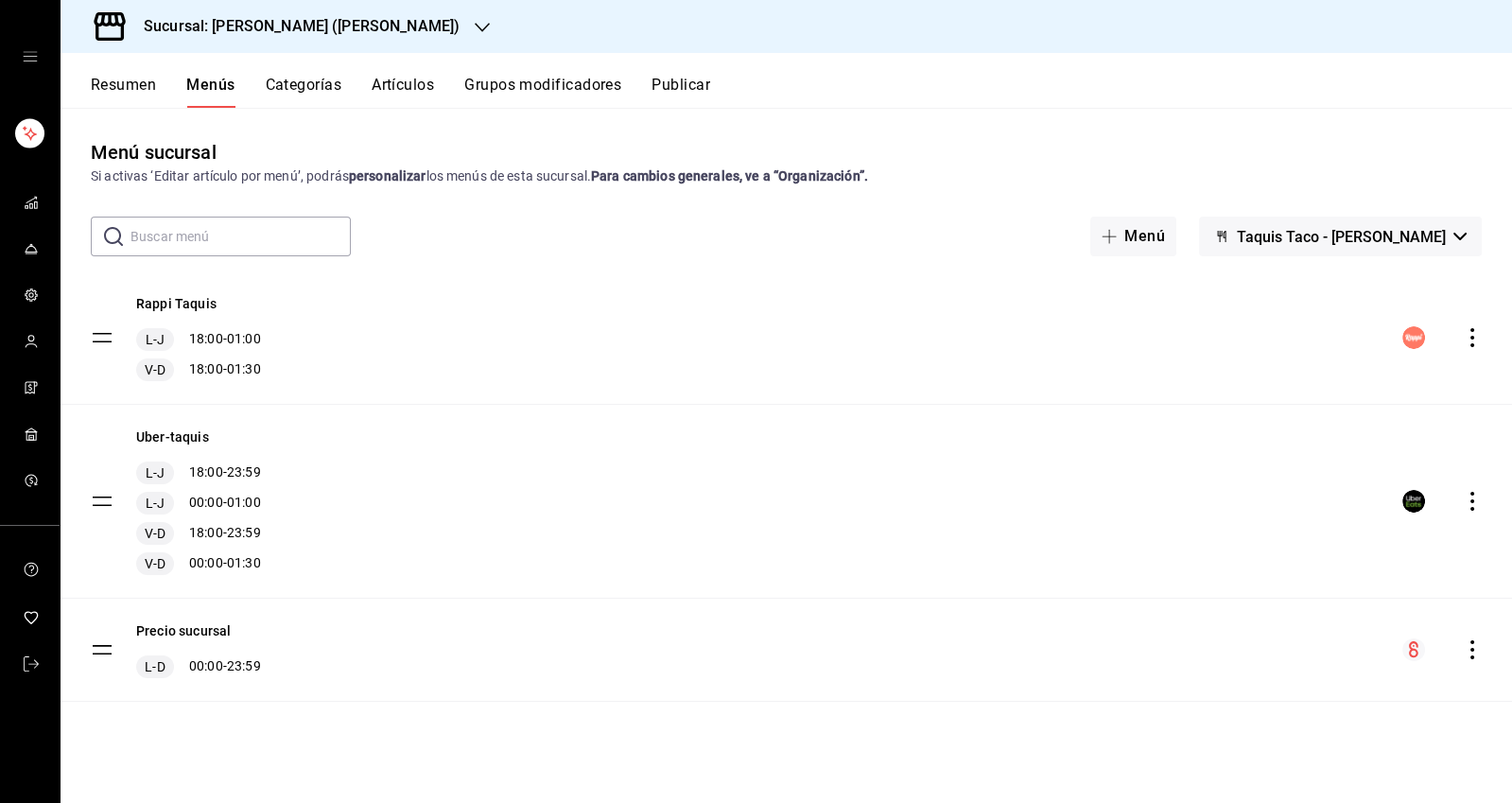
click at [174, 632] on button "Precio sucursal" at bounding box center [182, 631] width 94 height 19
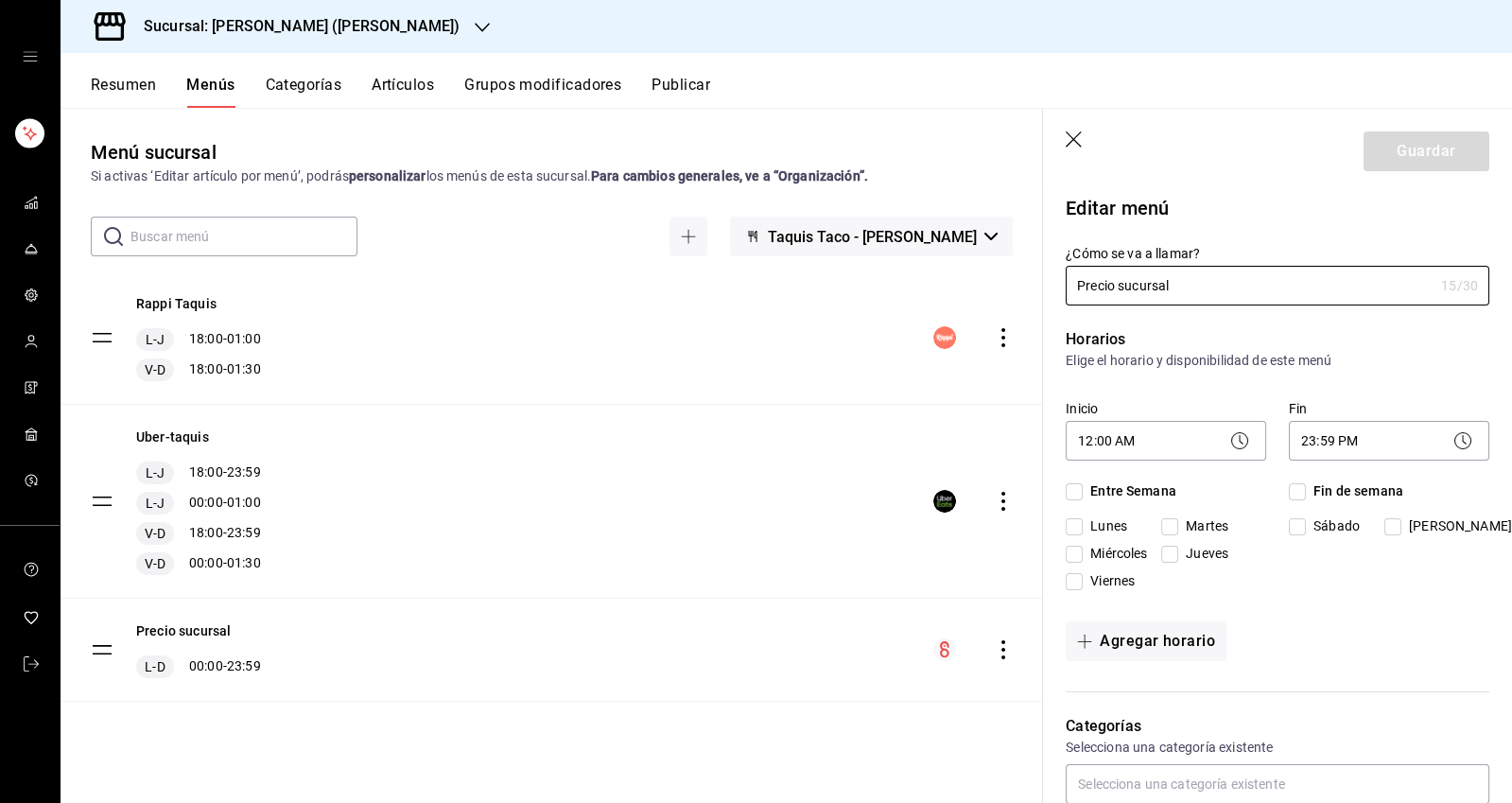
checkbox input "true"
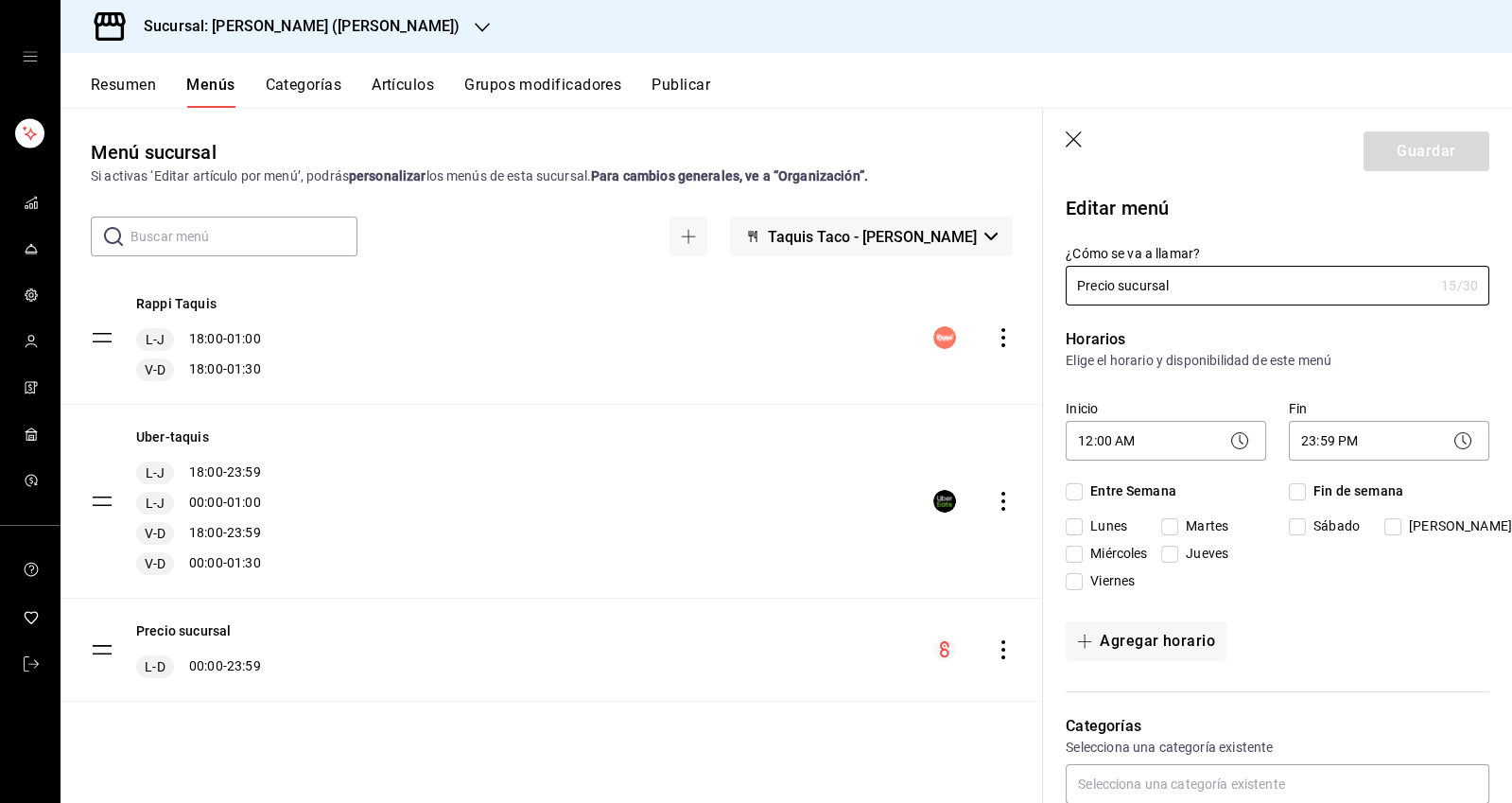
checkbox input "true"
click at [1080, 138] on icon "button" at bounding box center [1074, 141] width 19 height 19
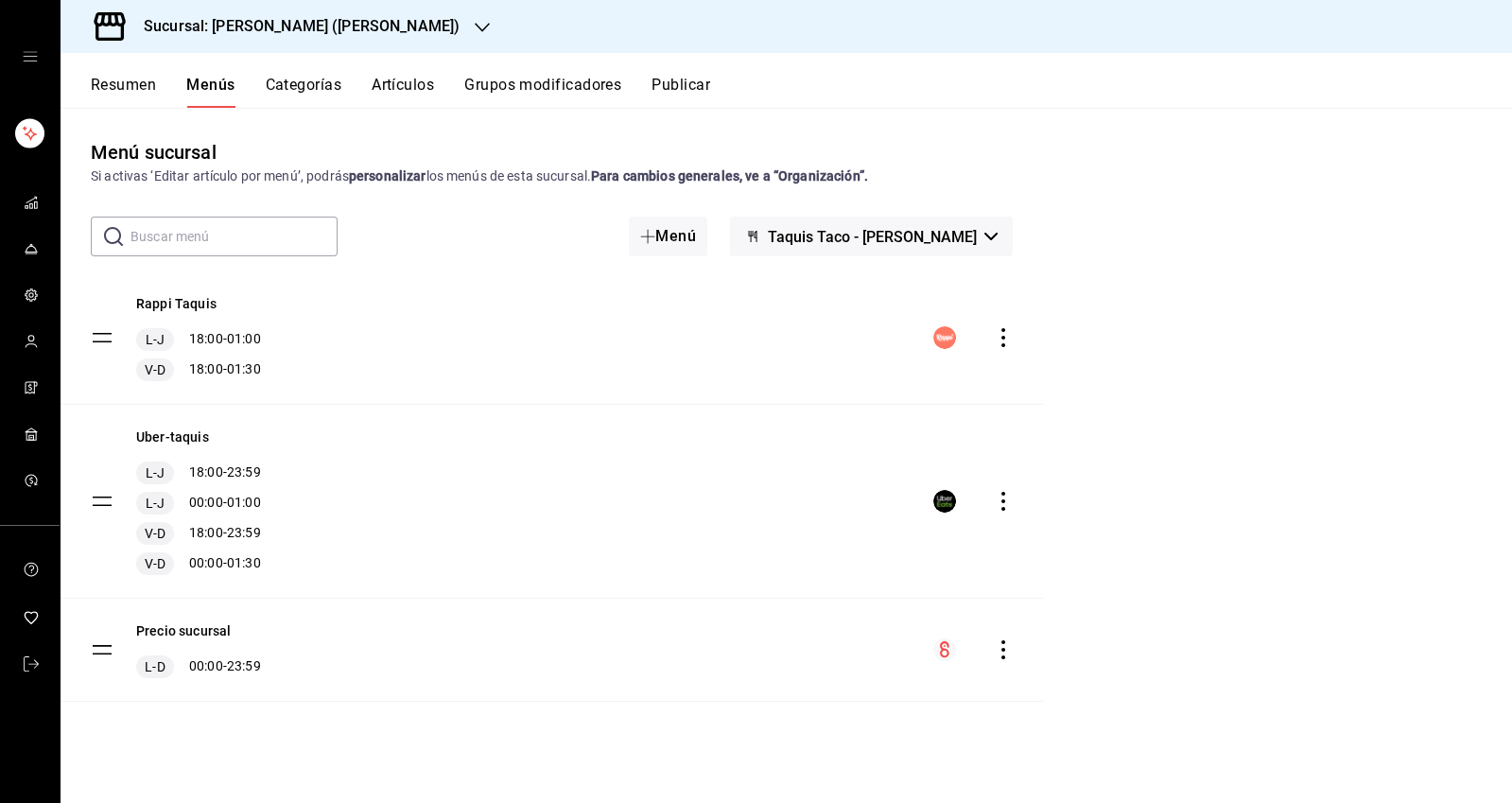
checkbox input "false"
type input "1758587624916"
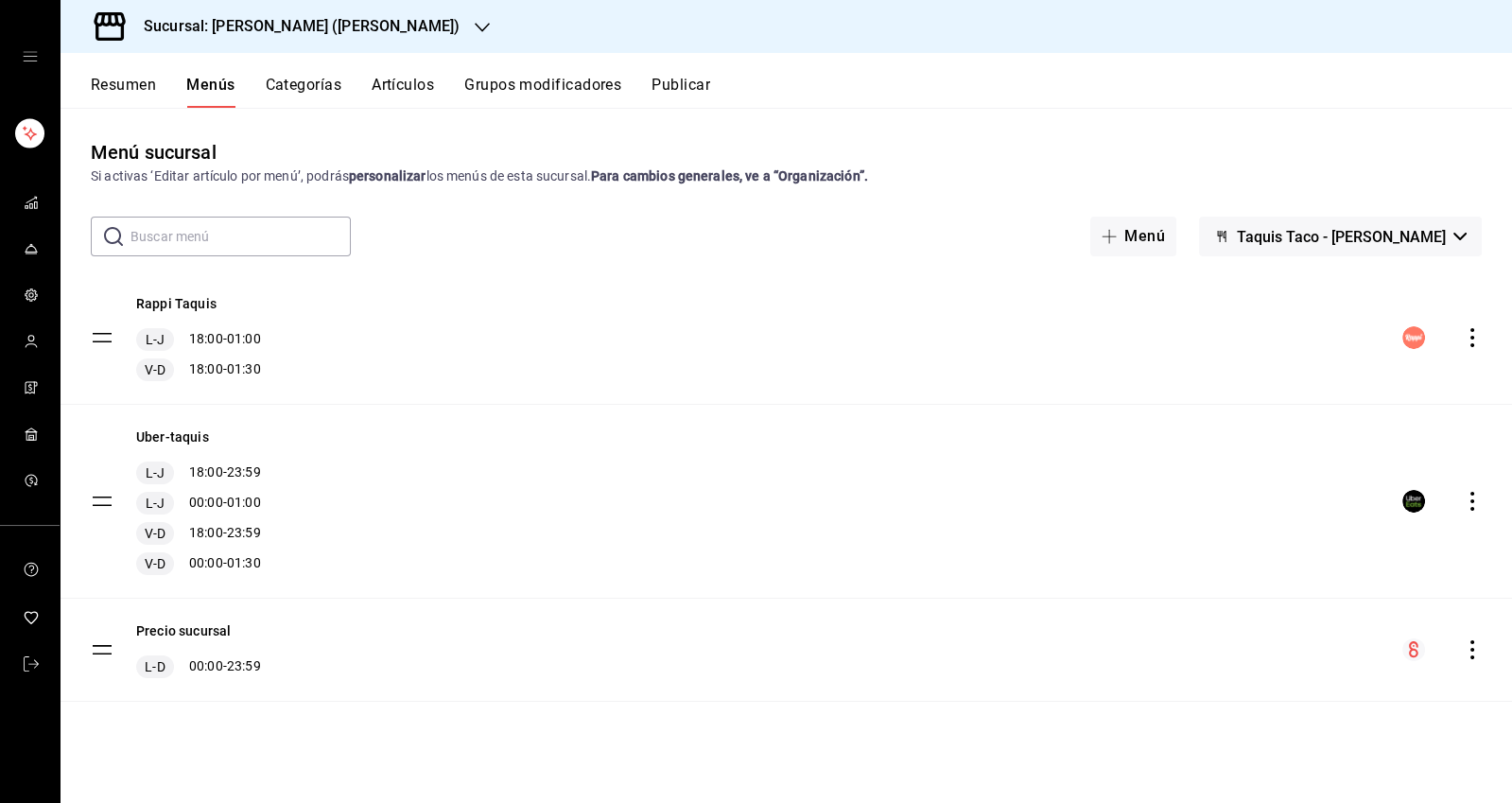
checkbox input "false"
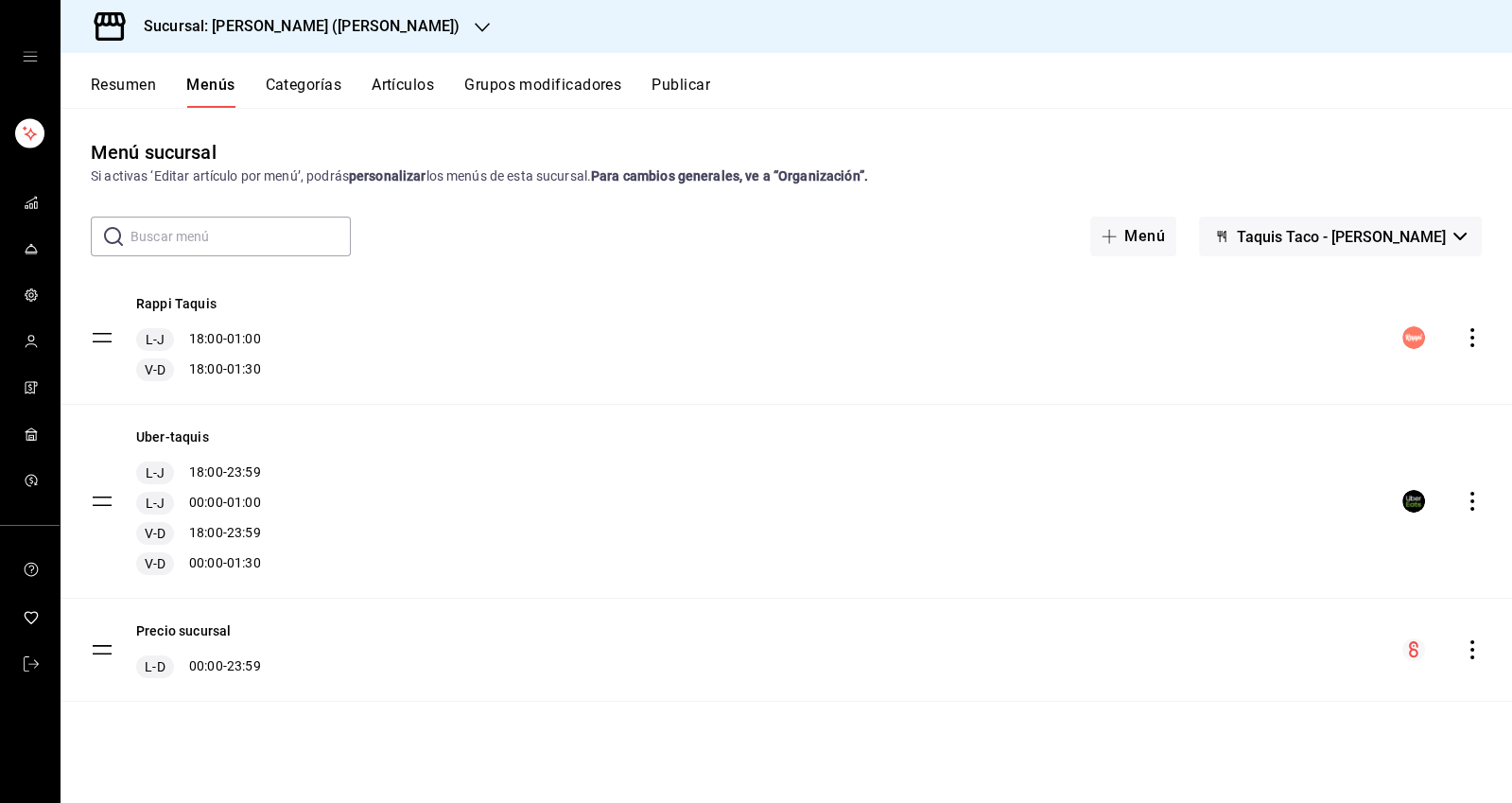
checkbox input "false"
click at [134, 78] on button "Resumen" at bounding box center [124, 91] width 65 height 32
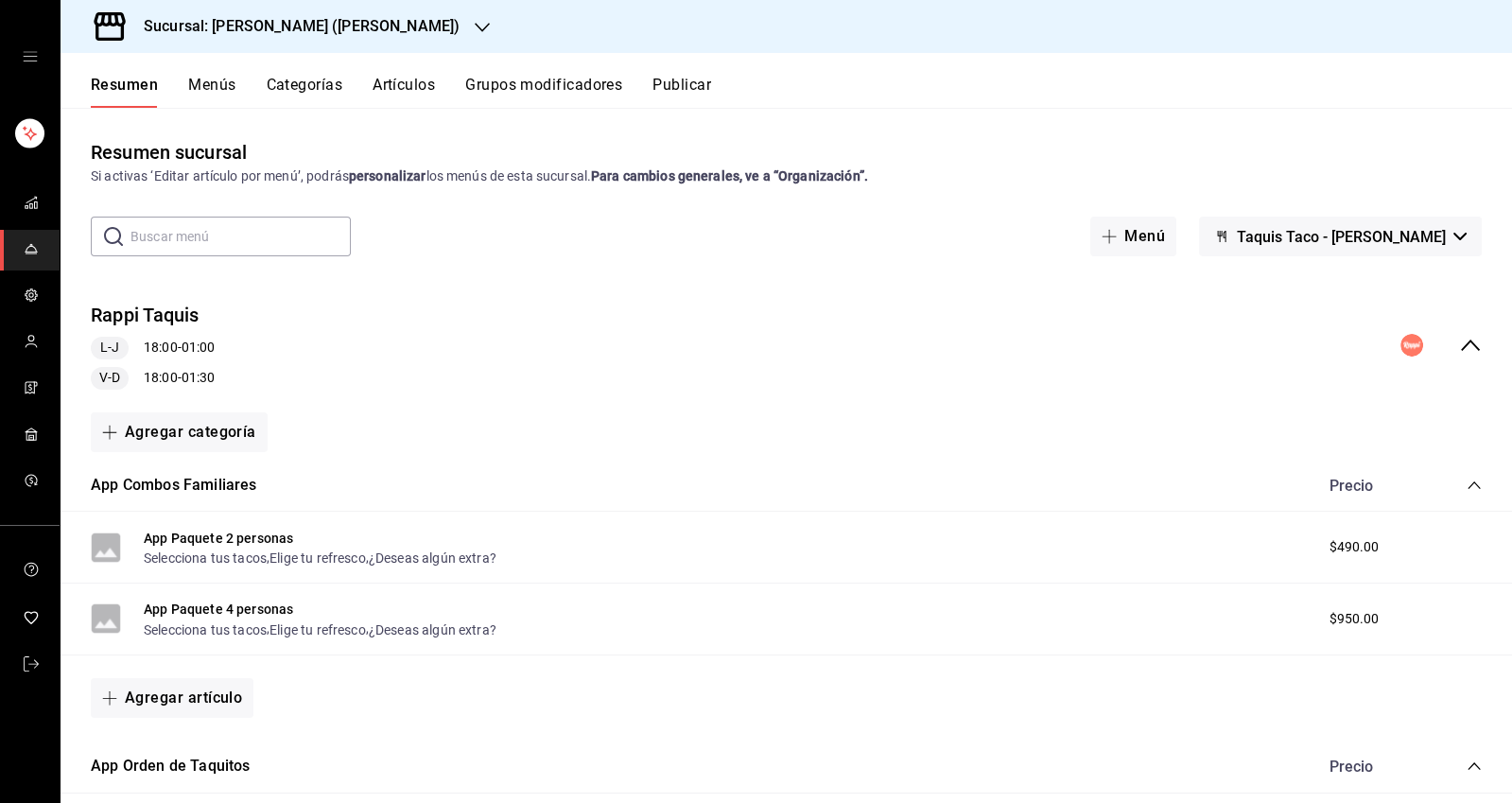
click at [1465, 341] on icon "collapse-menu-row" at bounding box center [1469, 345] width 23 height 23
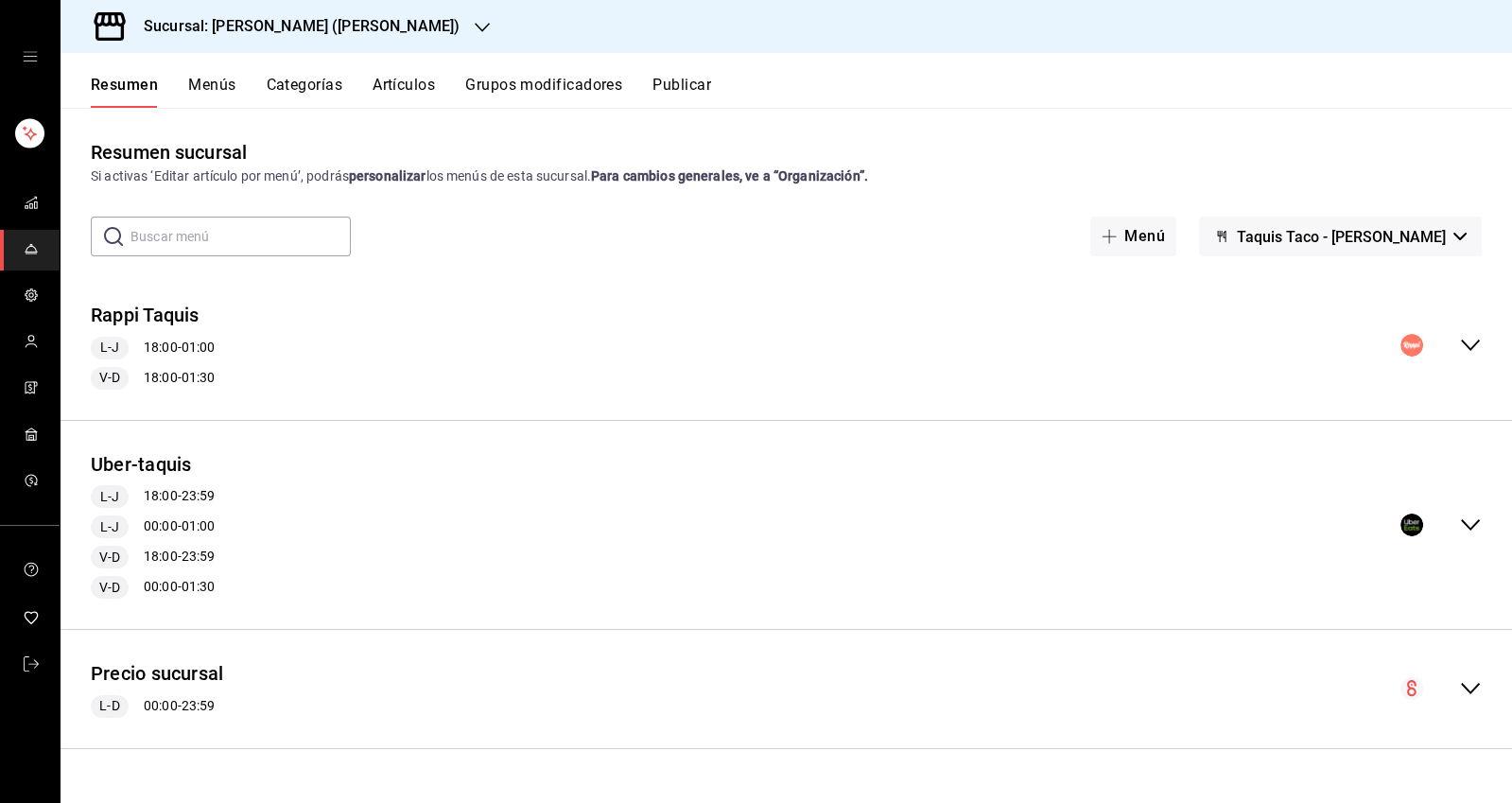
click at [131, 319] on button "Rappi Taquis" at bounding box center [146, 315] width 109 height 28
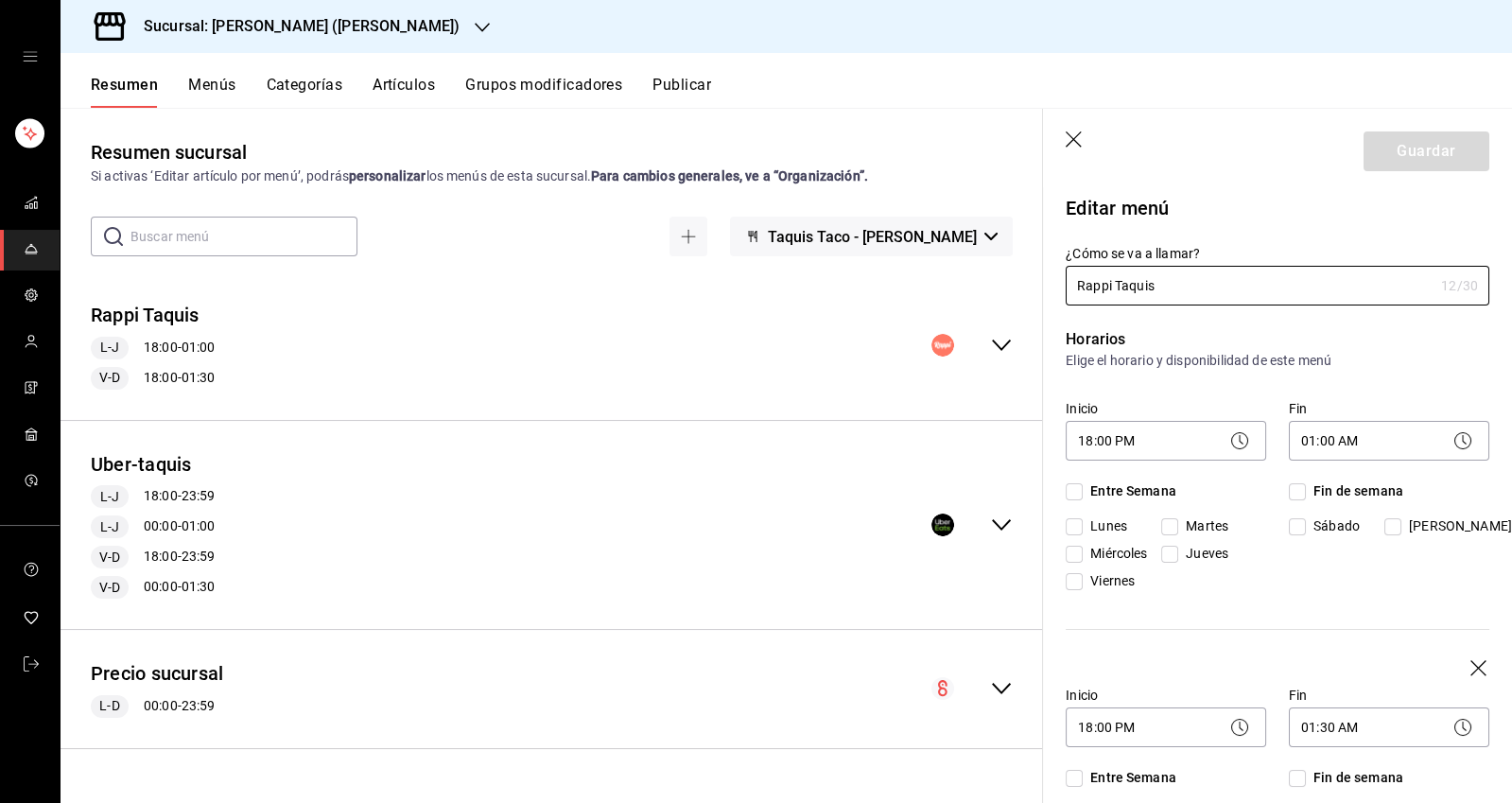
checkbox input "true"
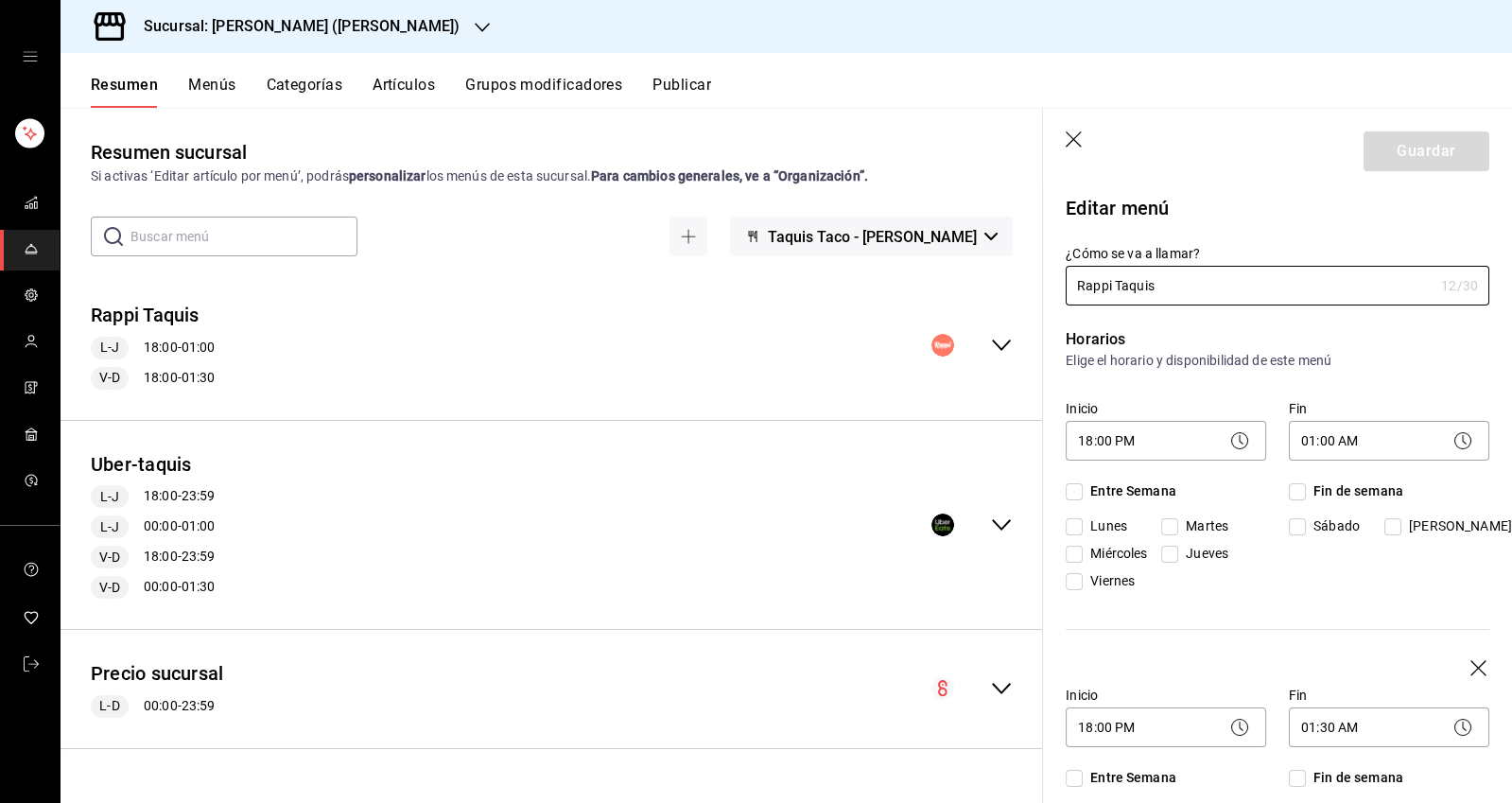
checkbox input "true"
click at [227, 76] on button "Menús" at bounding box center [212, 91] width 48 height 32
